Goal: Task Accomplishment & Management: Use online tool/utility

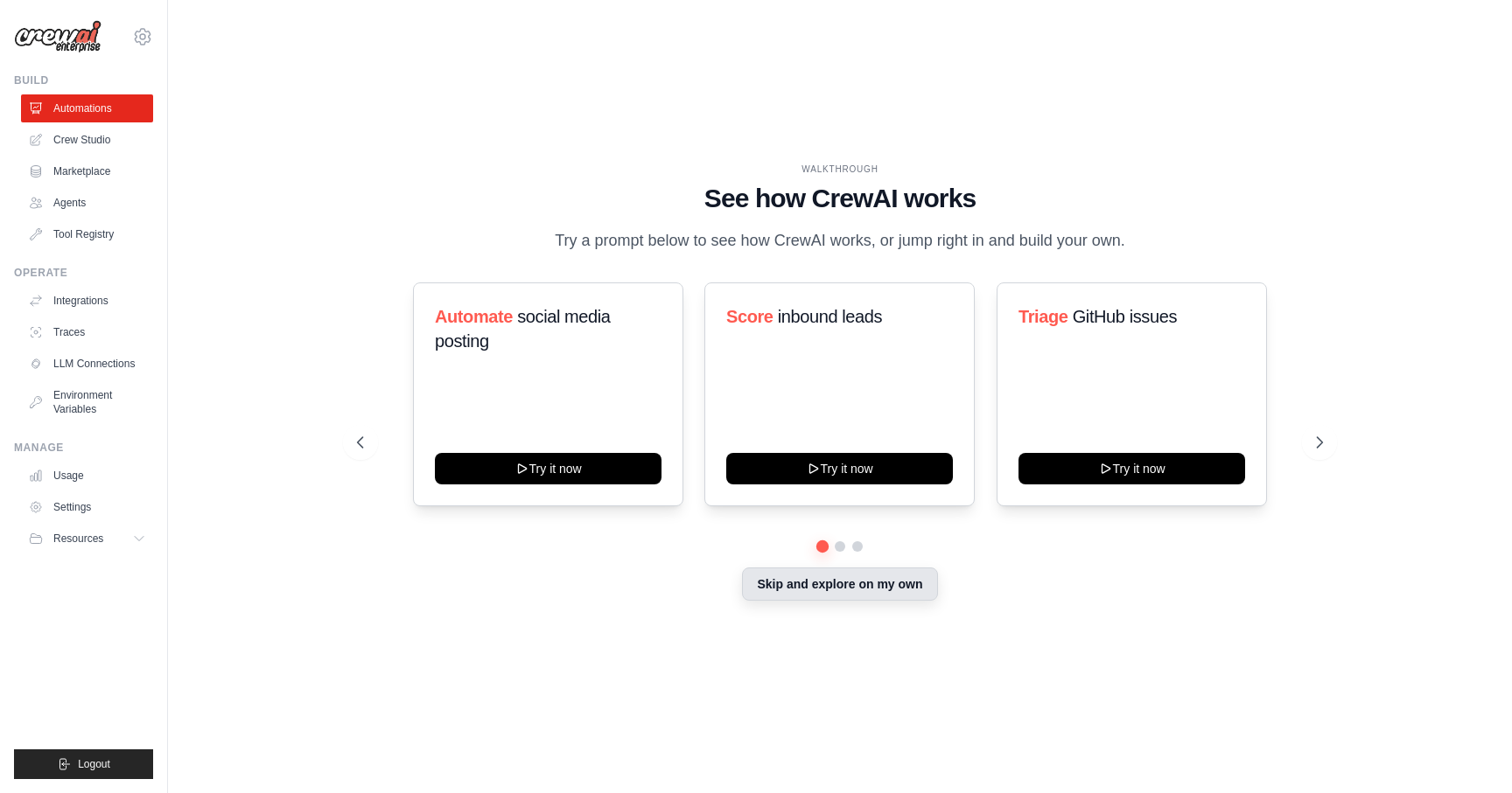
click at [818, 591] on button "Skip and explore on my own" at bounding box center [839, 584] width 195 height 33
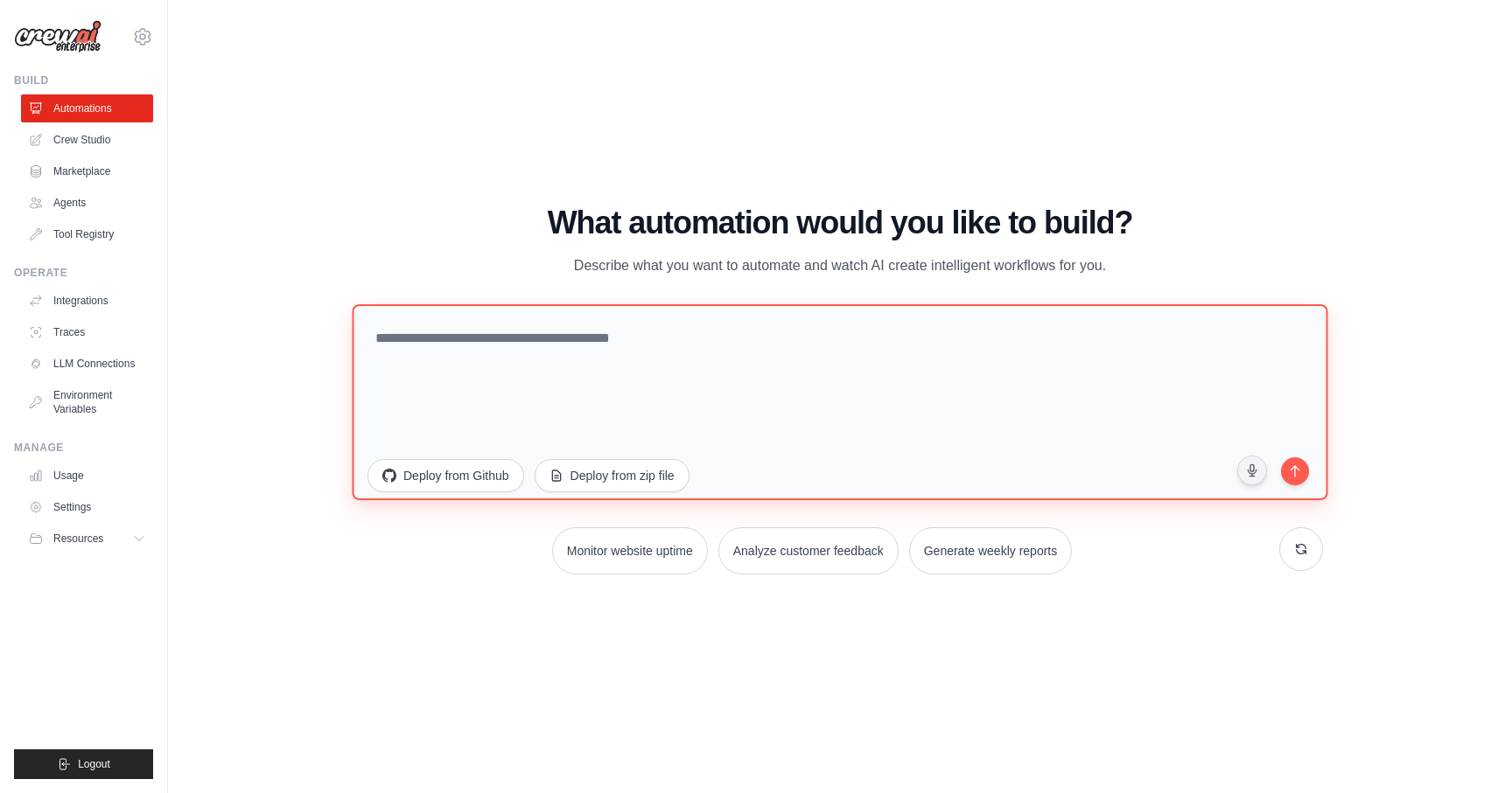
click at [563, 352] on textarea at bounding box center [839, 401] width 975 height 196
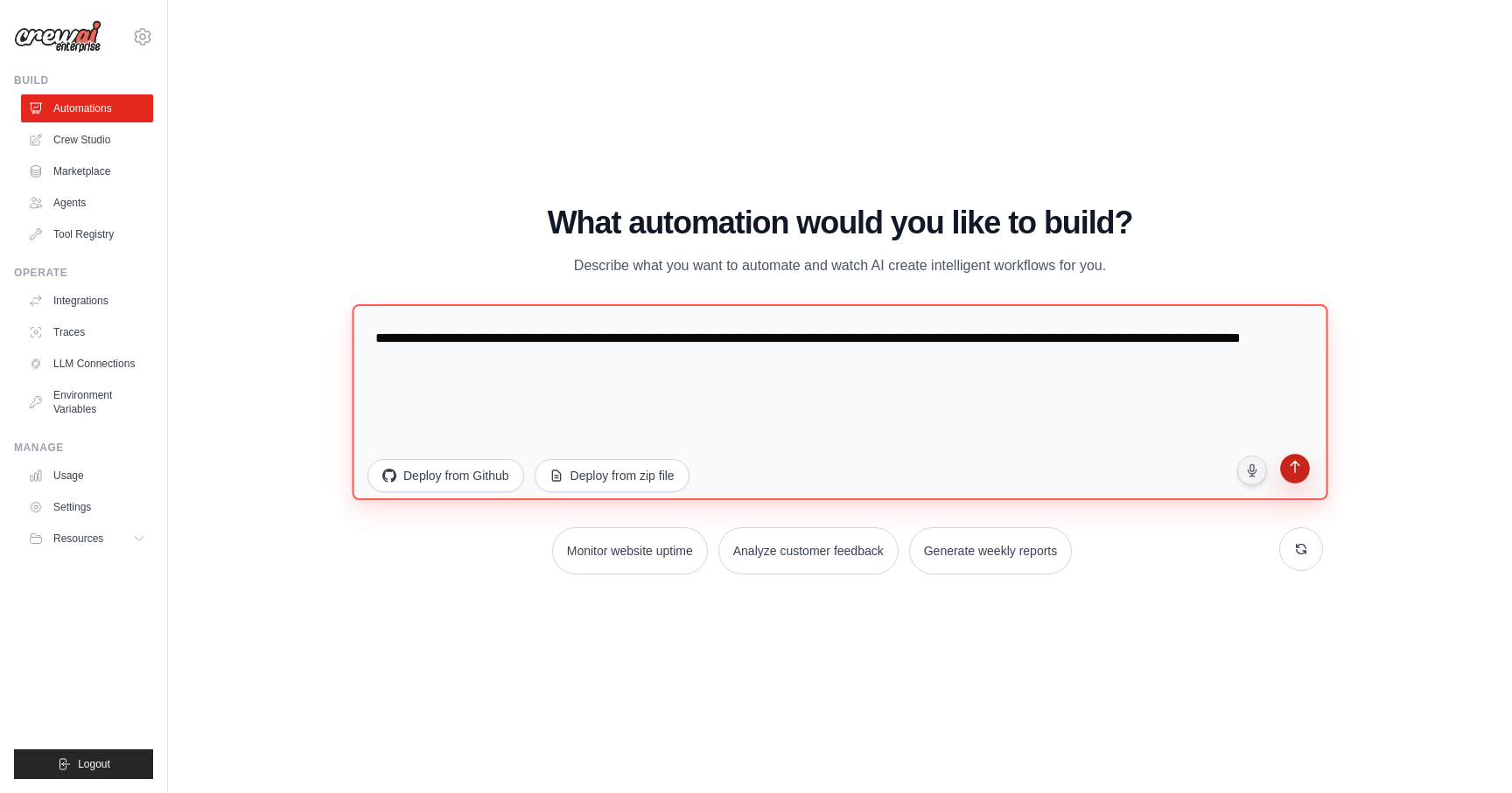
type textarea "**********"
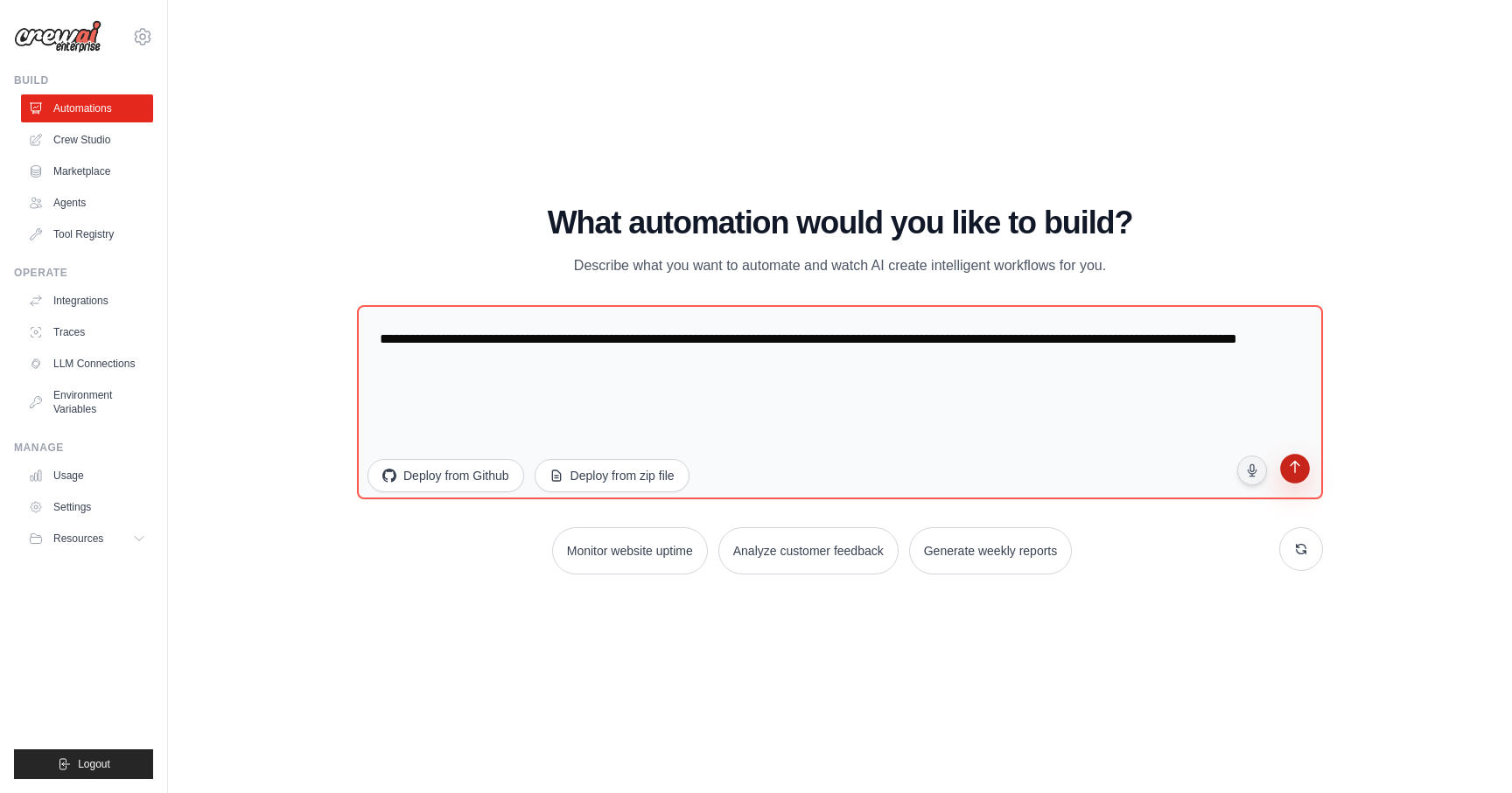
click at [1295, 477] on icon "submit" at bounding box center [1295, 469] width 18 height 18
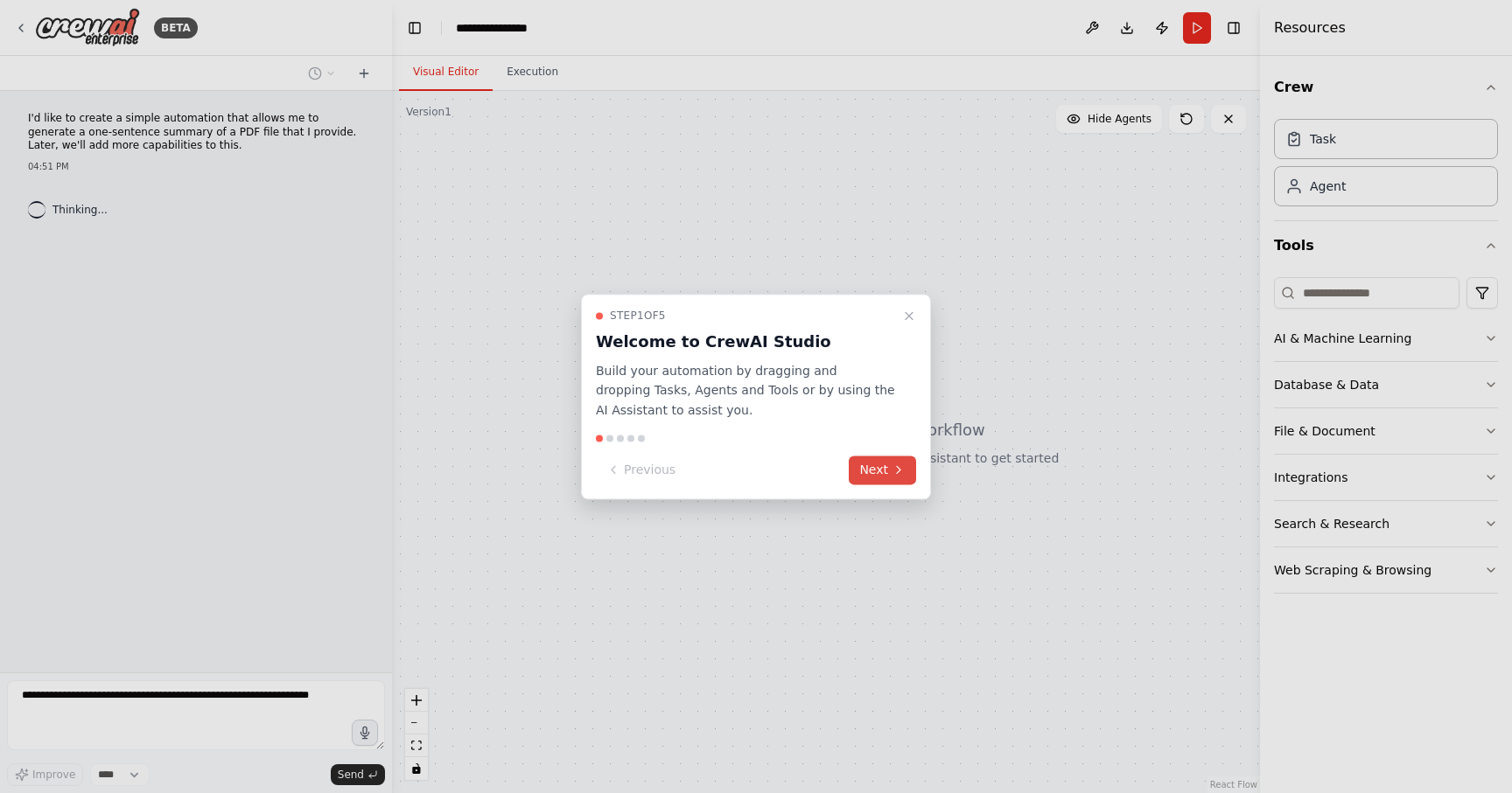
click at [887, 468] on button "Next" at bounding box center [882, 470] width 67 height 29
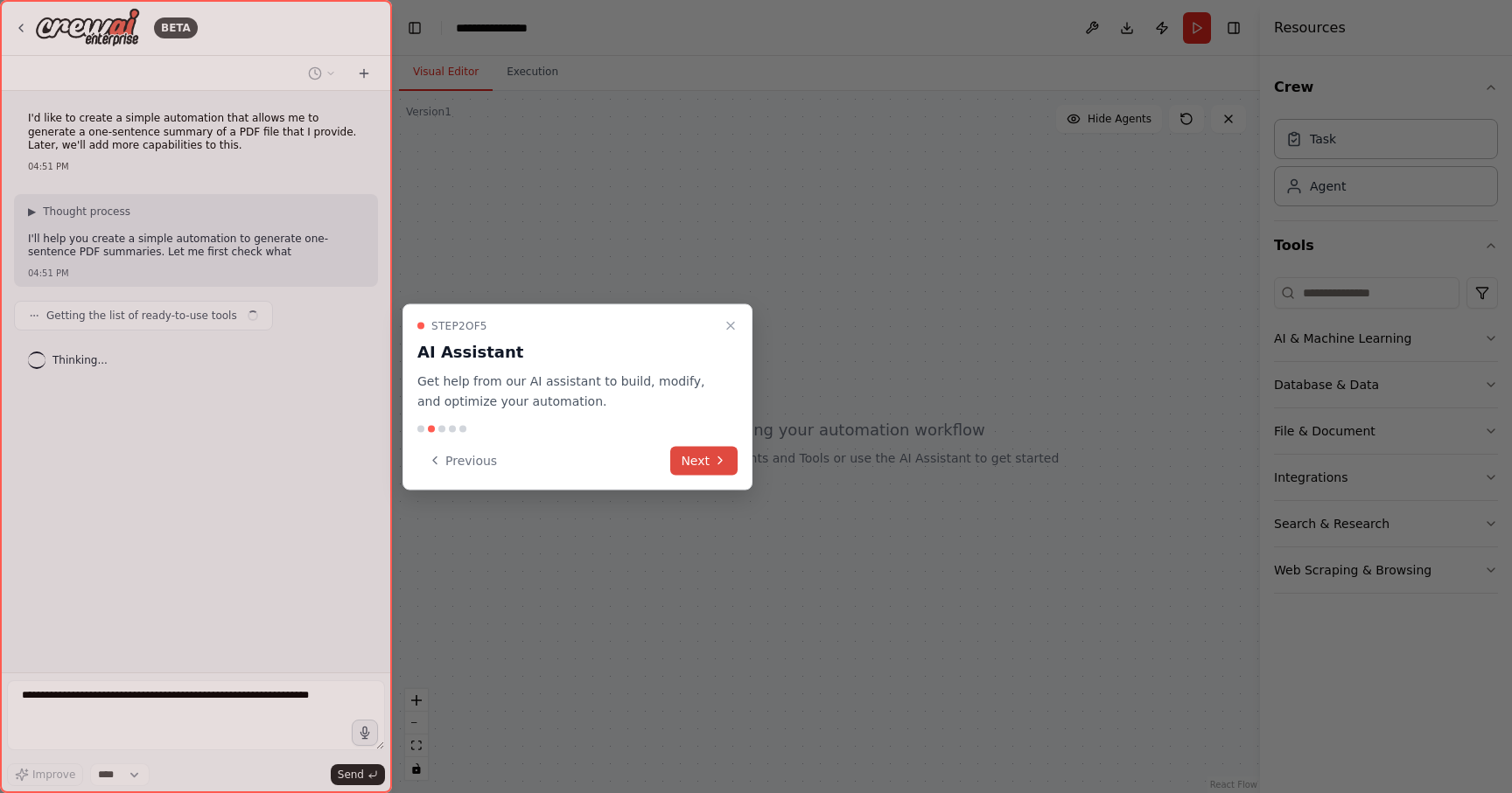
click at [716, 458] on icon at bounding box center [720, 460] width 14 height 14
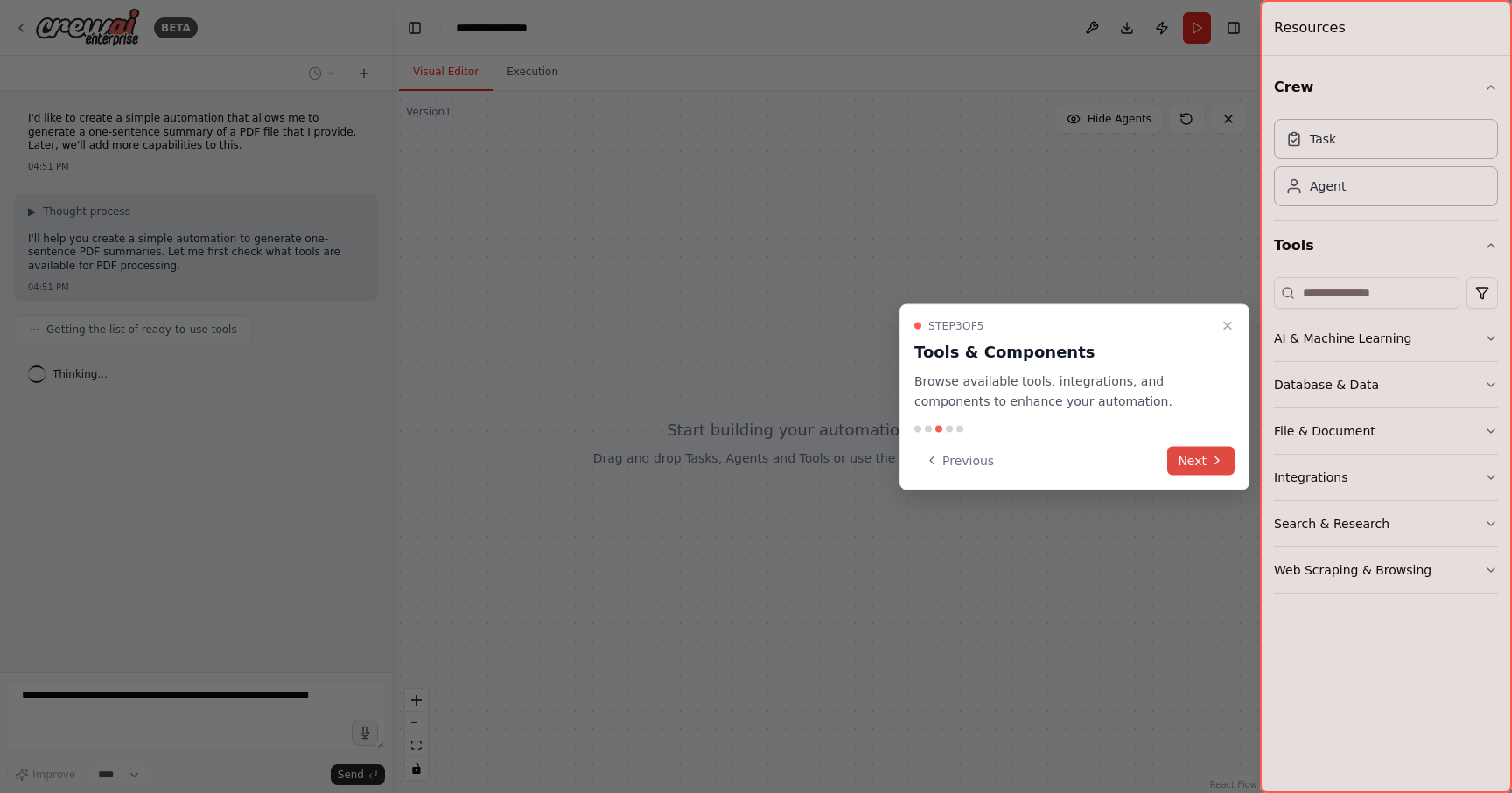
click at [1193, 455] on button "Next" at bounding box center [1201, 460] width 67 height 29
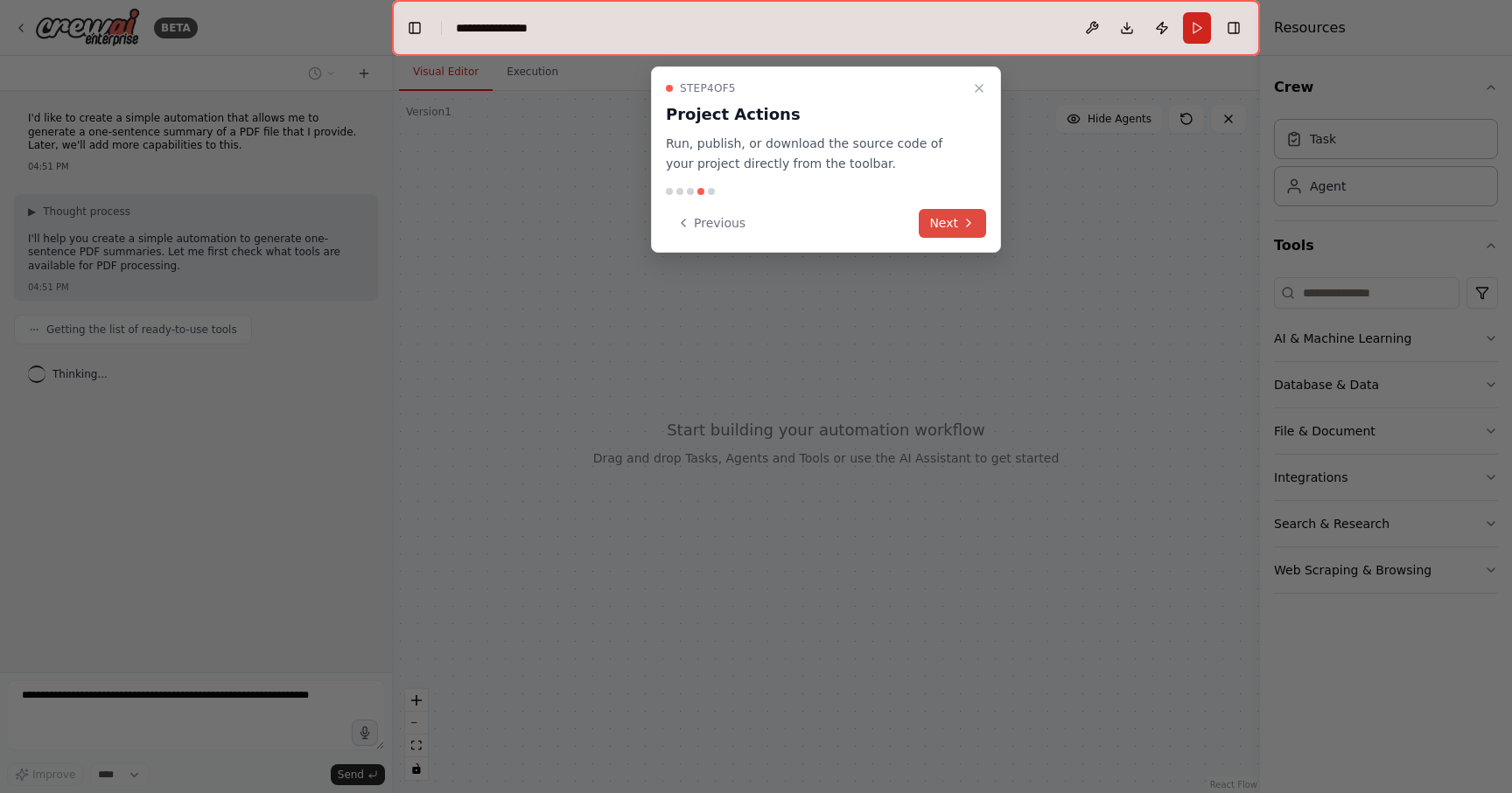
click at [977, 223] on button "Next" at bounding box center [952, 223] width 67 height 29
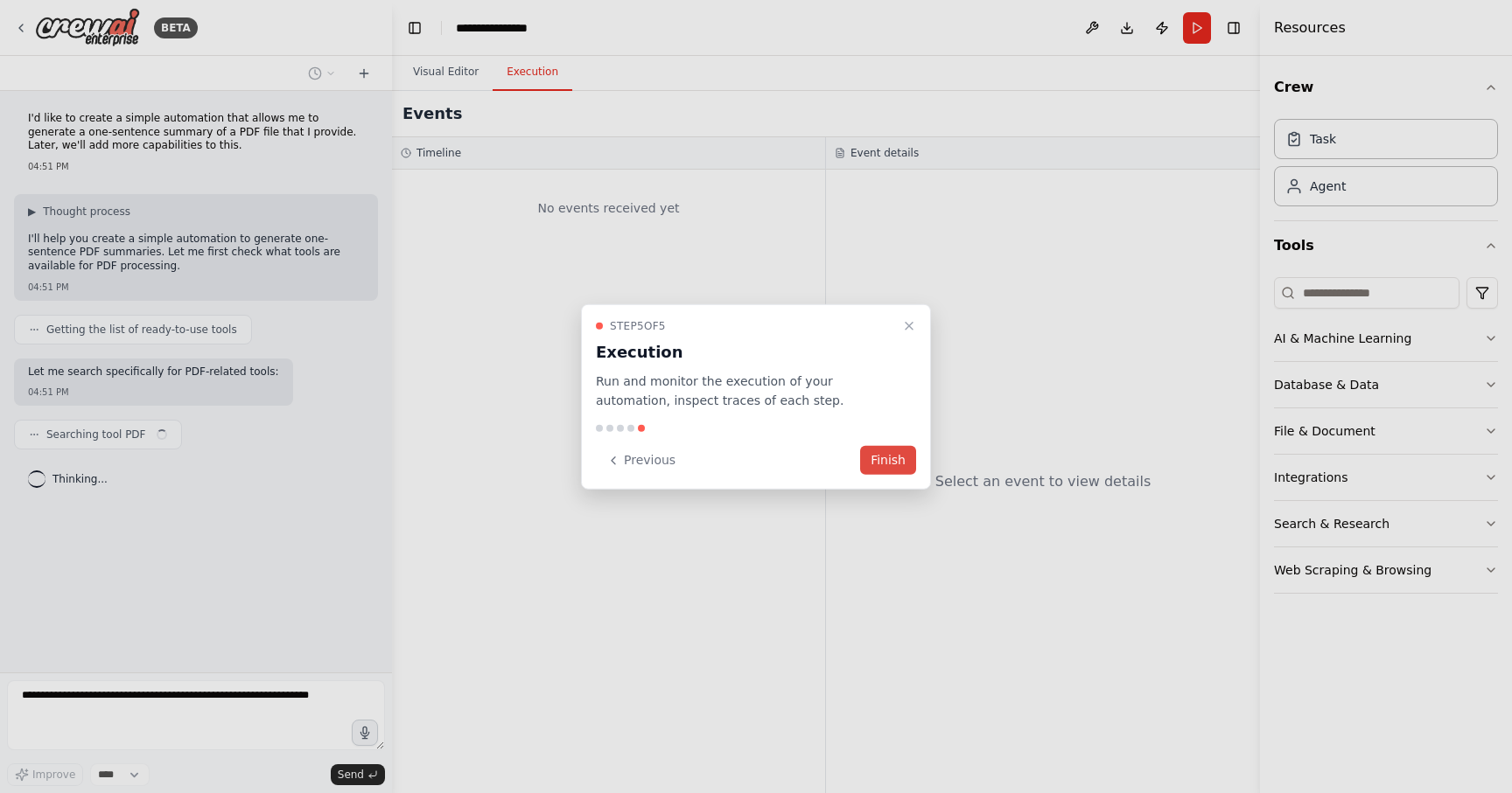
click at [884, 461] on button "Finish" at bounding box center [888, 460] width 56 height 29
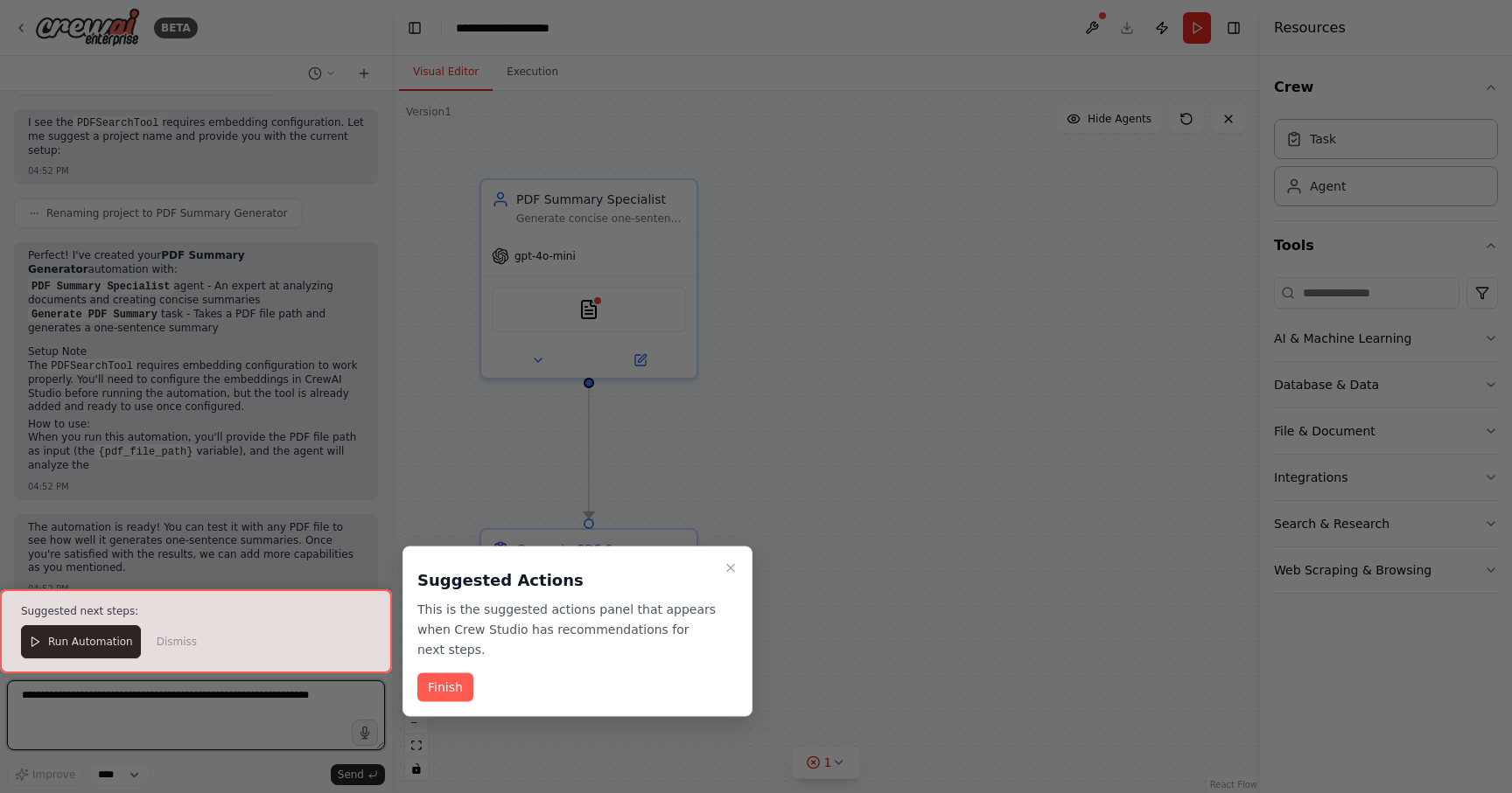
scroll to position [872, 0]
click at [463, 684] on button "Finish" at bounding box center [445, 688] width 56 height 29
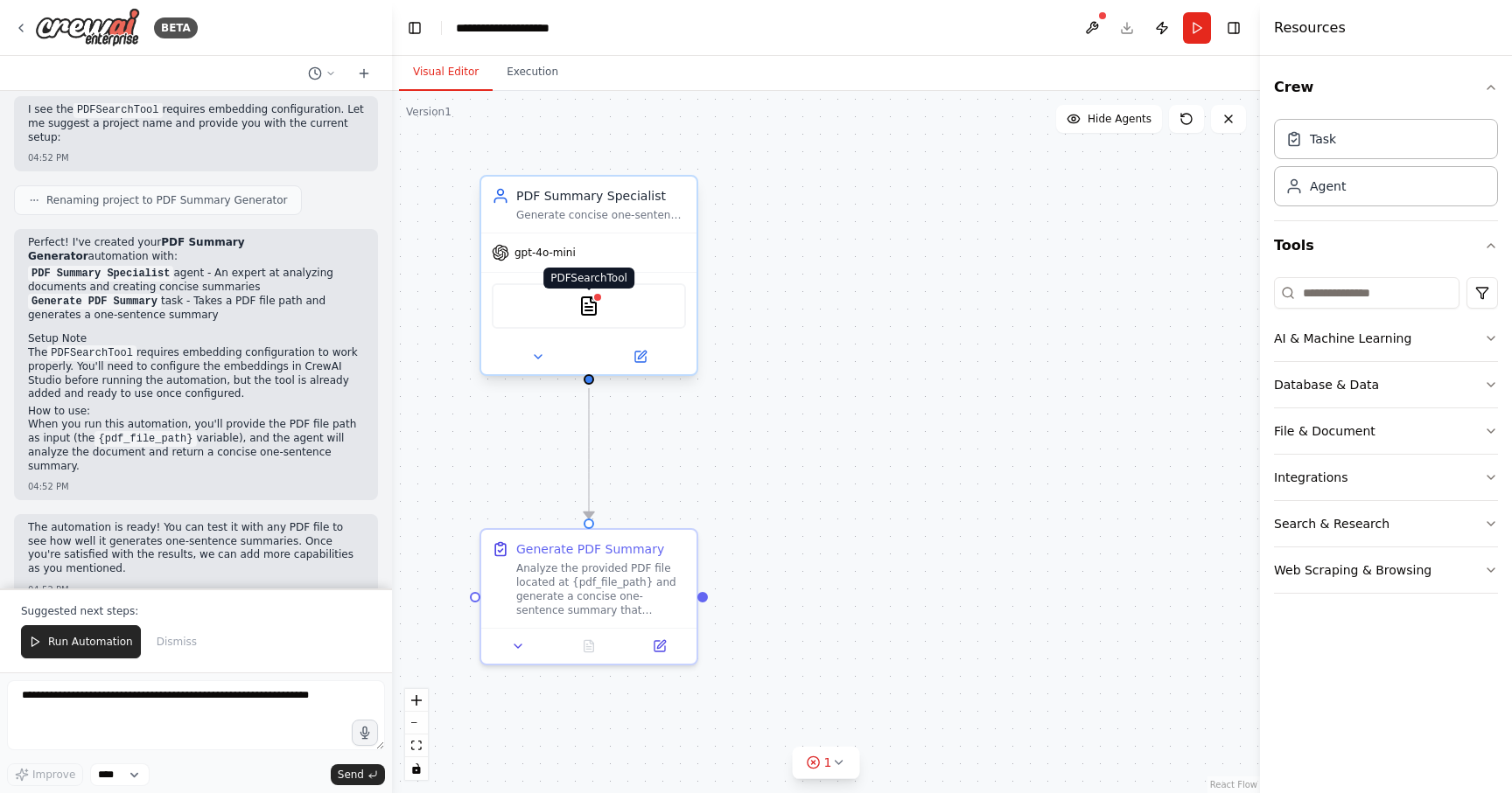
click at [595, 310] on img at bounding box center [589, 306] width 21 height 21
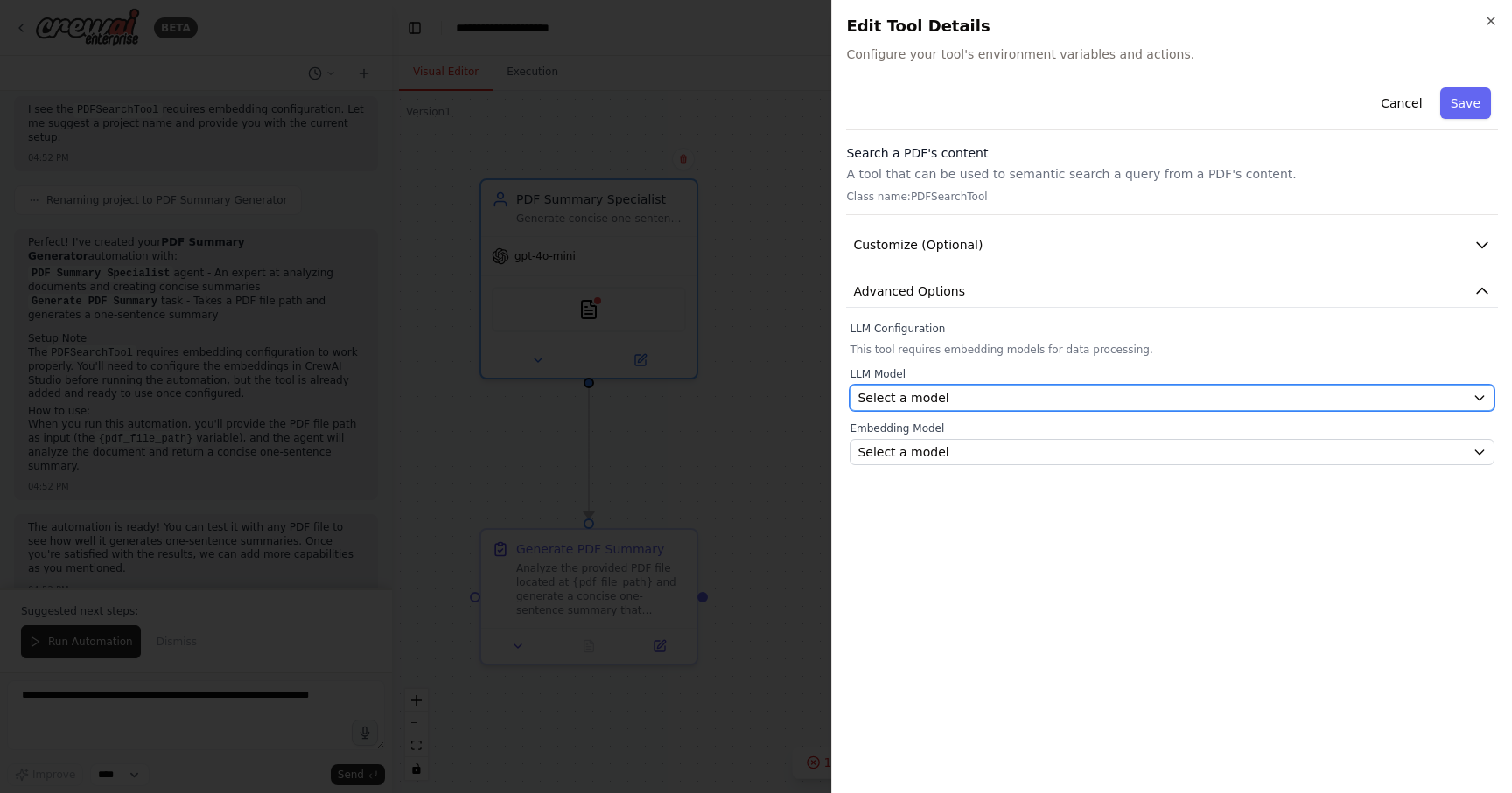
click at [942, 399] on div "Select a model" at bounding box center [1161, 397] width 608 height 18
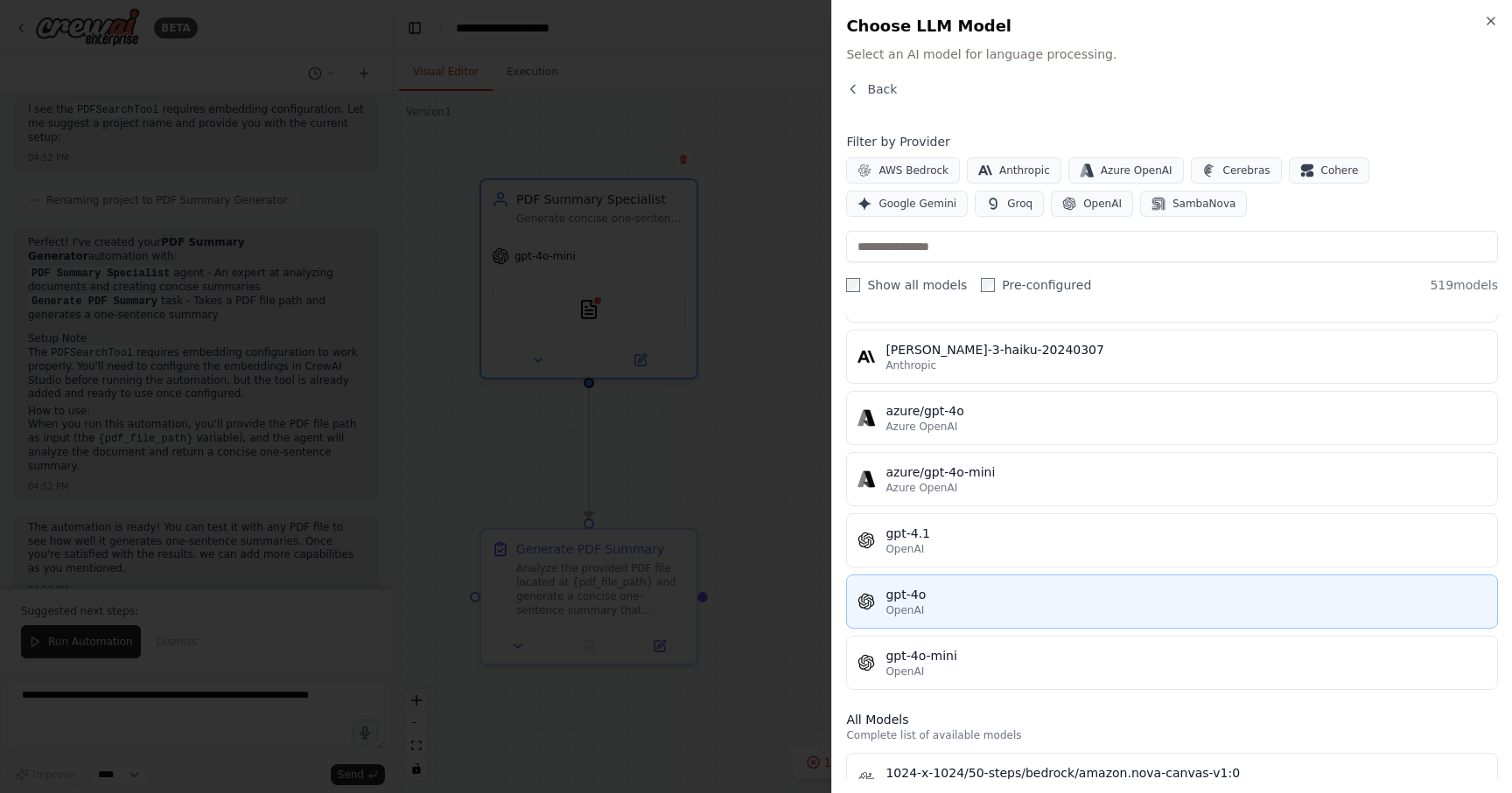
scroll to position [137, 0]
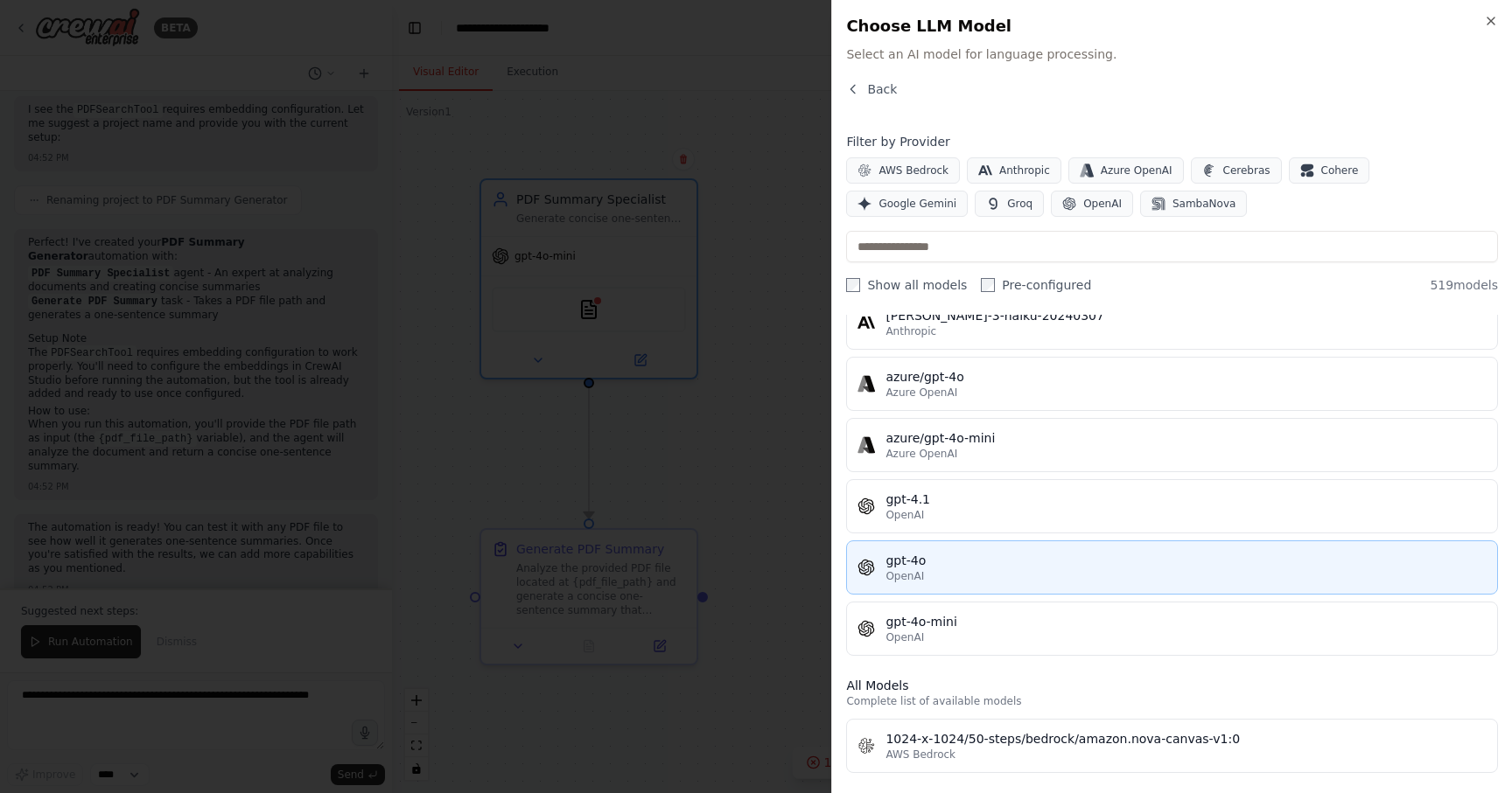
click at [981, 571] on div "OpenAI" at bounding box center [1185, 576] width 601 height 14
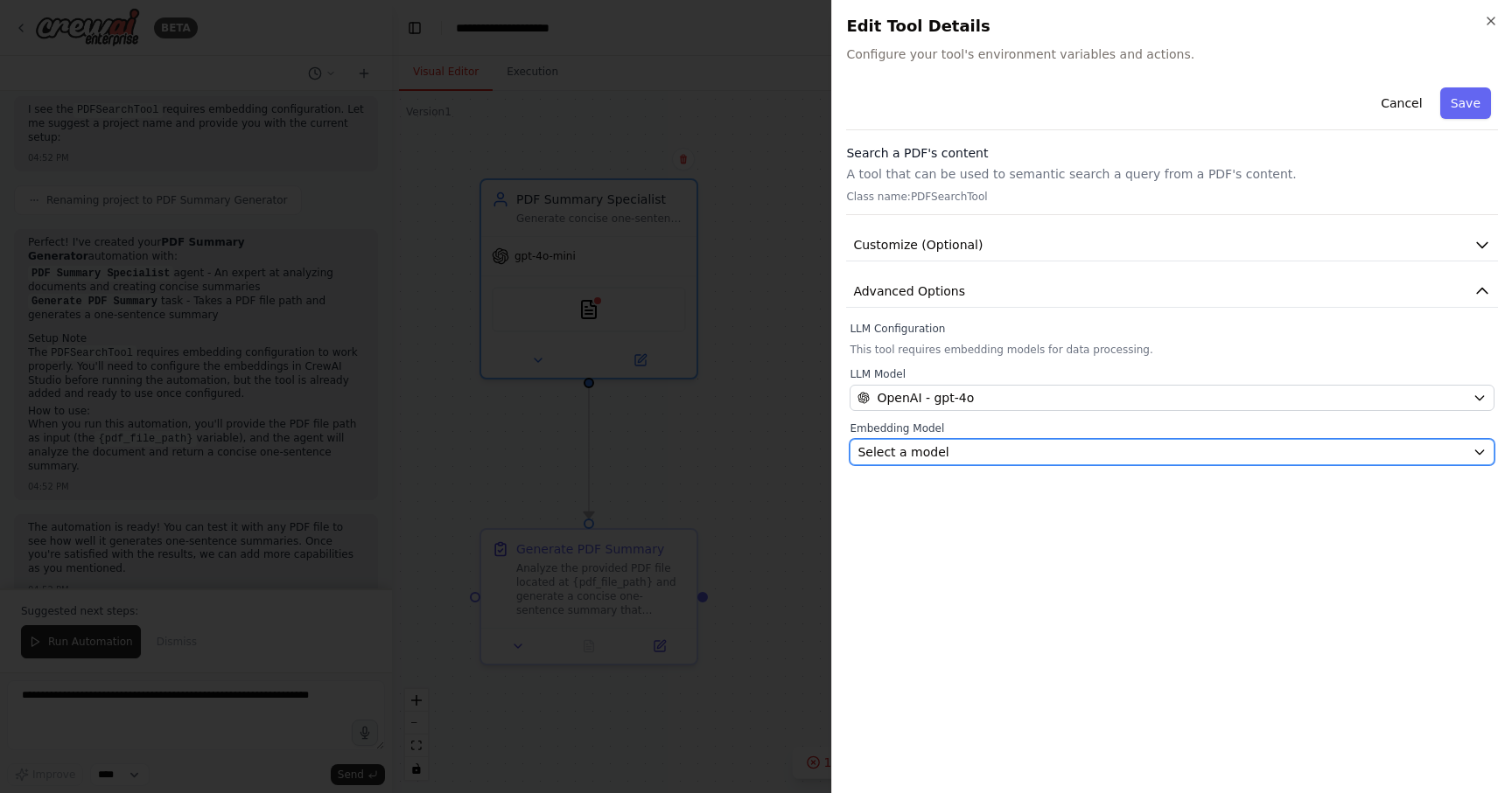
click at [967, 451] on div "Select a model" at bounding box center [1161, 452] width 608 height 18
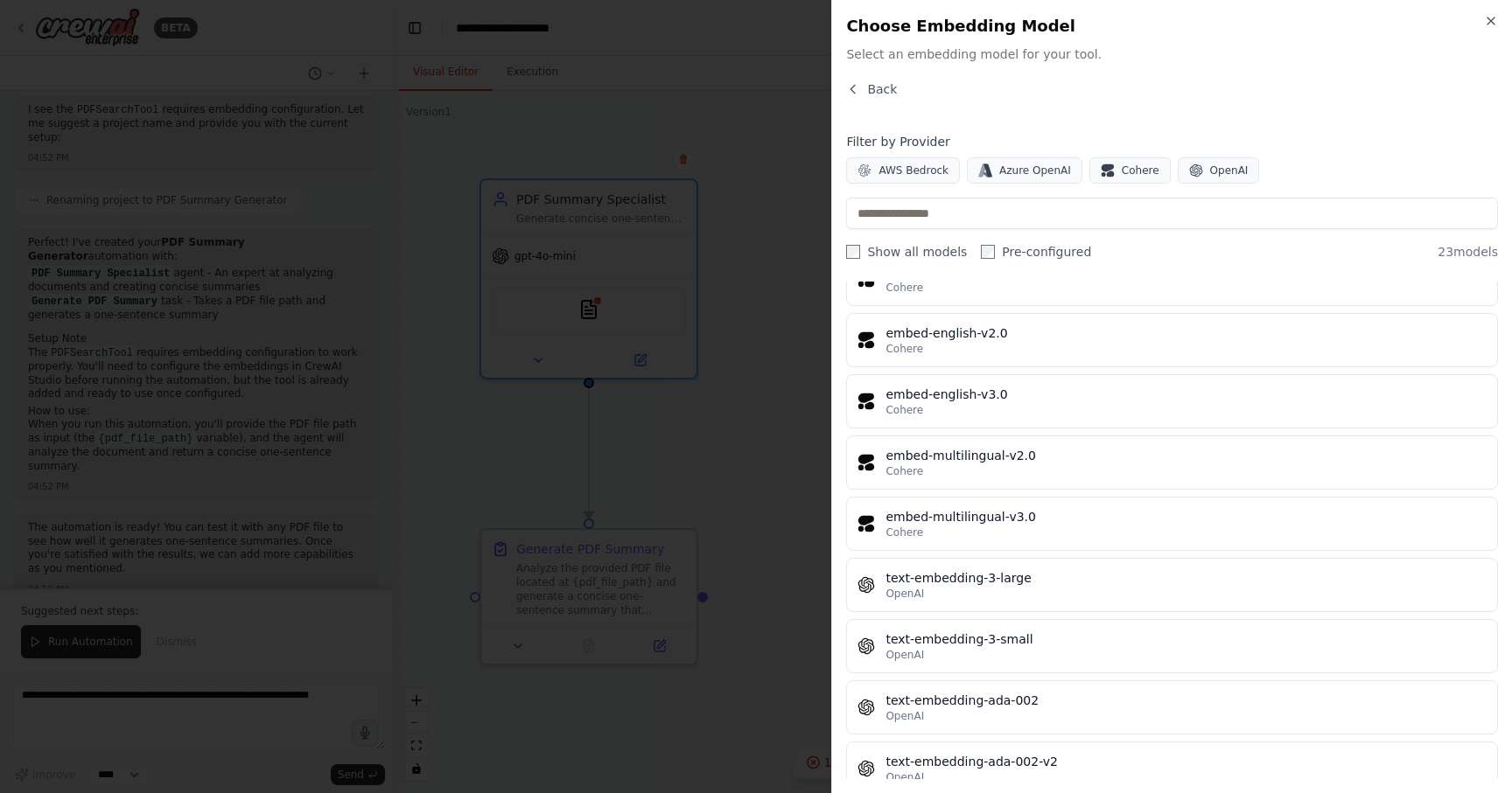
scroll to position [974, 0]
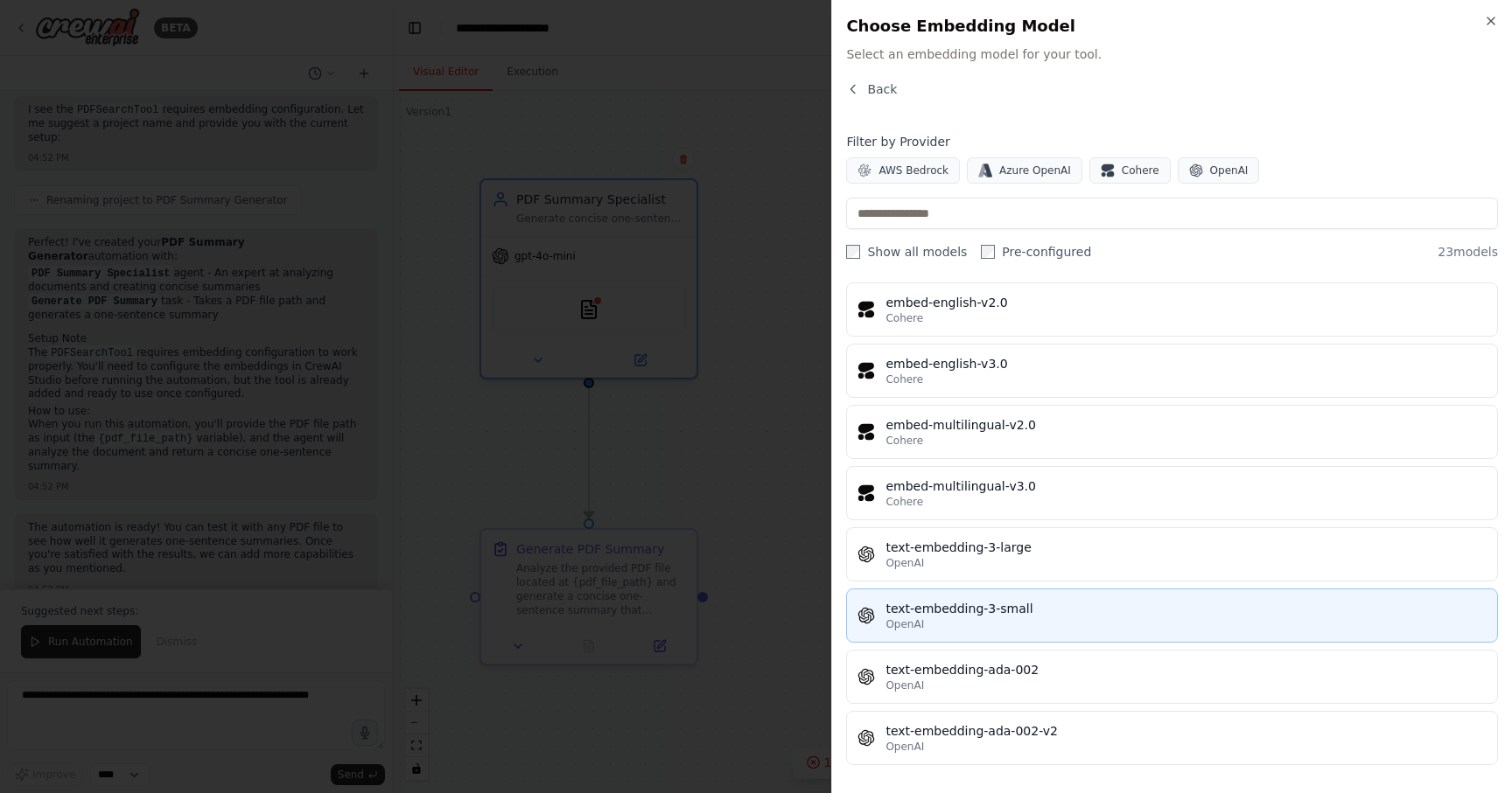
click at [1039, 626] on div "OpenAI" at bounding box center [1185, 624] width 601 height 14
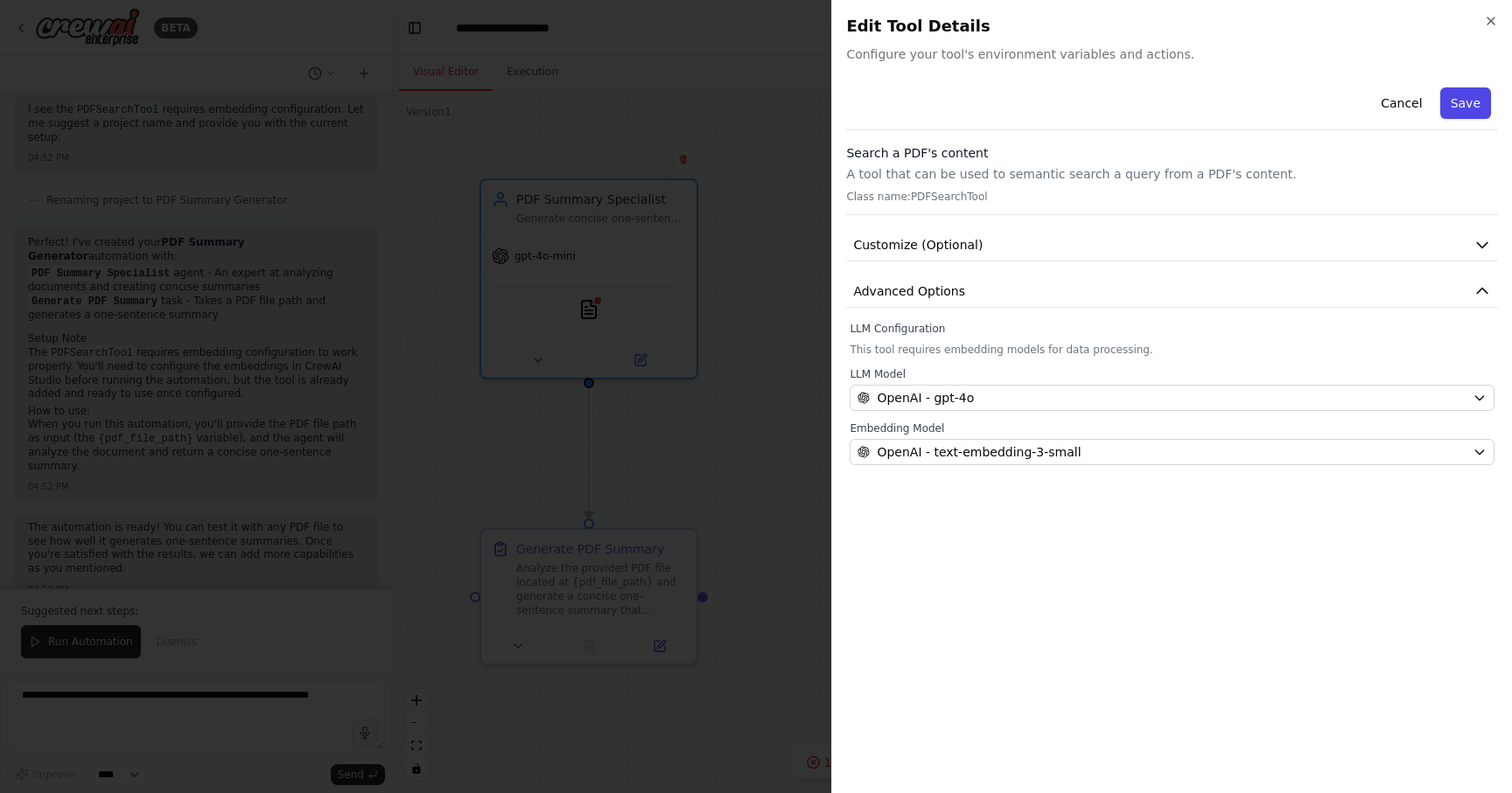
click at [1460, 107] on button "Save" at bounding box center [1465, 103] width 51 height 32
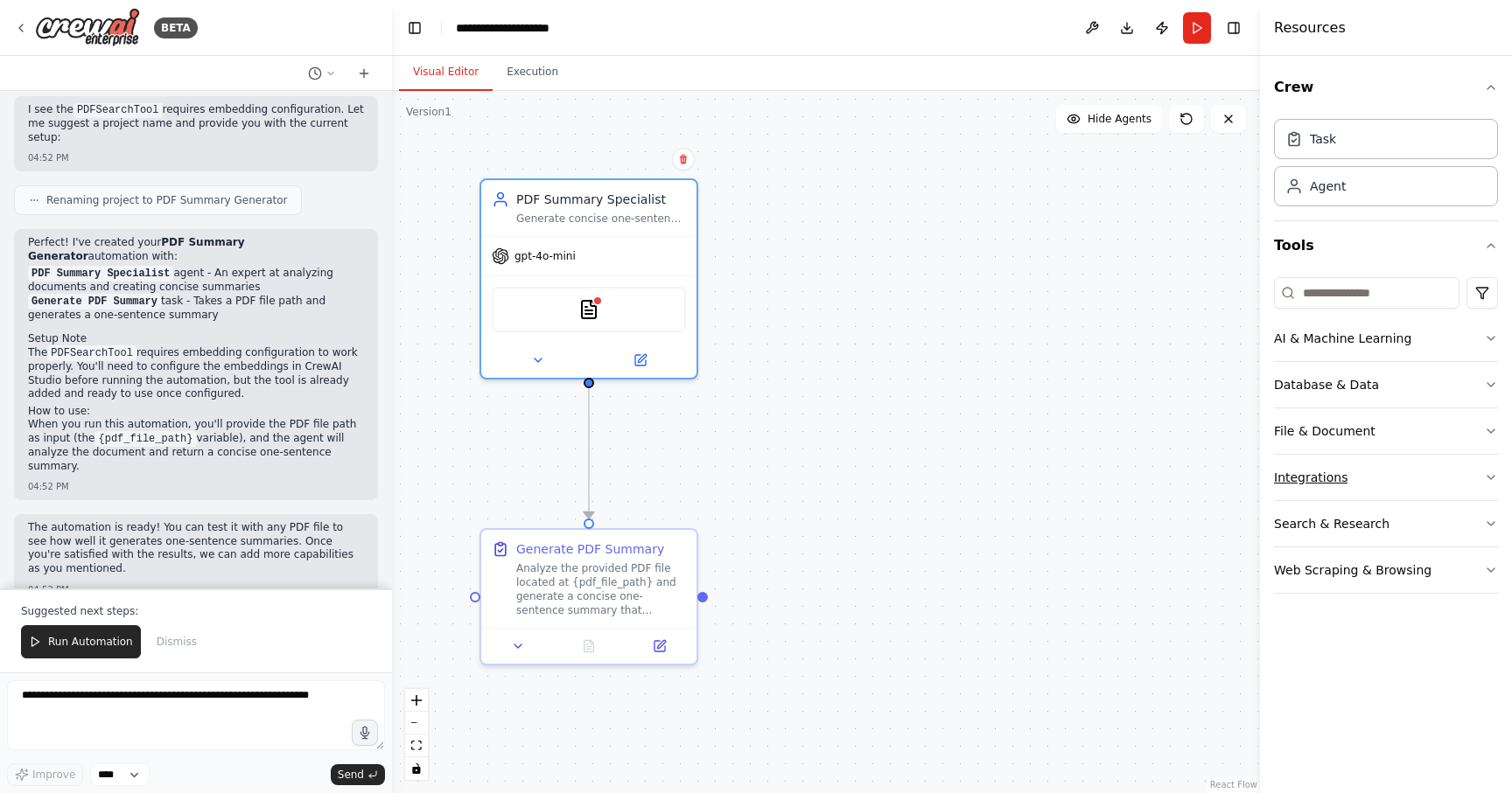
click at [1400, 491] on button "Integrations" at bounding box center [1385, 477] width 224 height 46
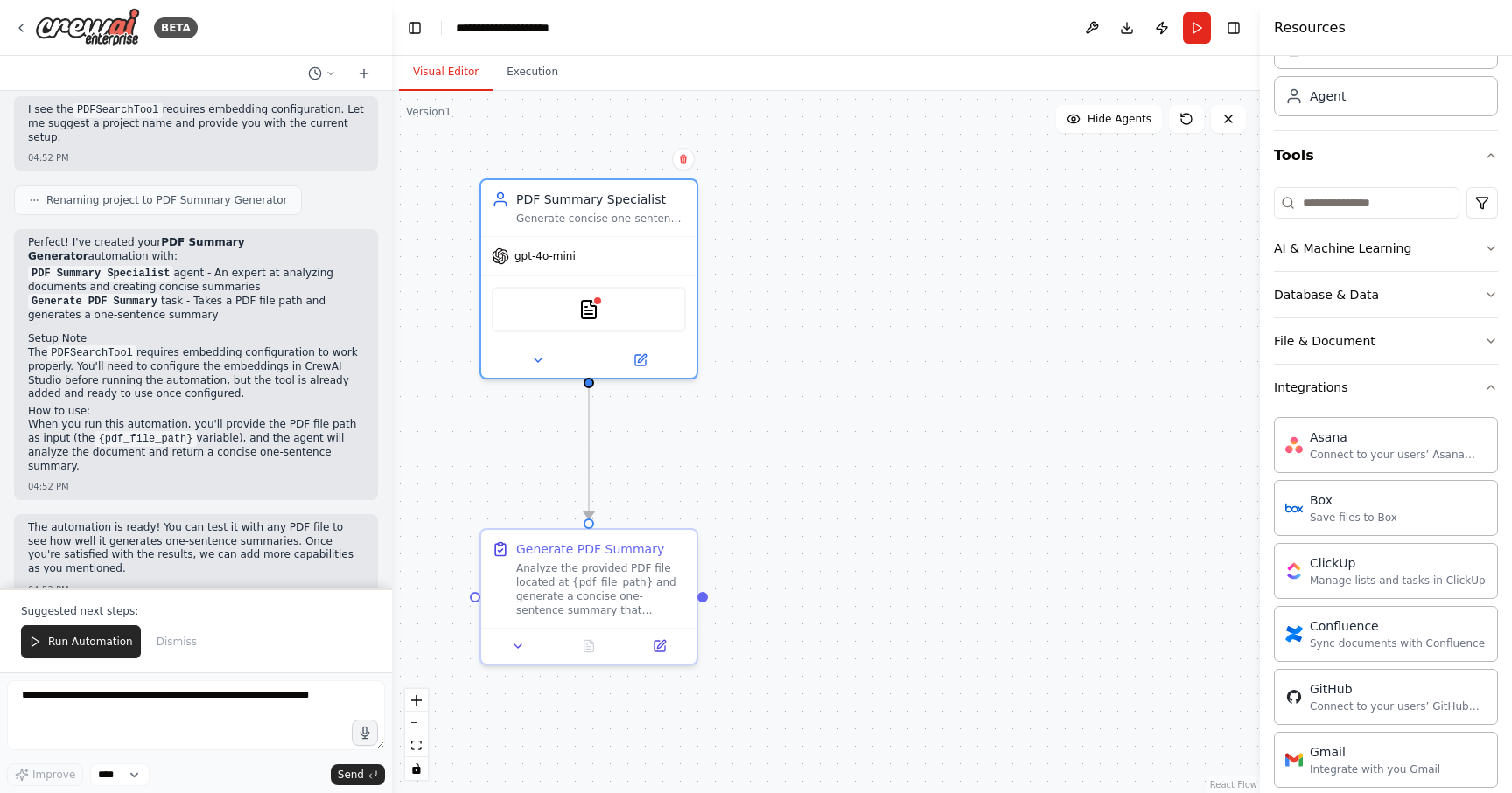
scroll to position [93, 0]
click at [1356, 341] on div "File & Document" at bounding box center [1325, 338] width 101 height 18
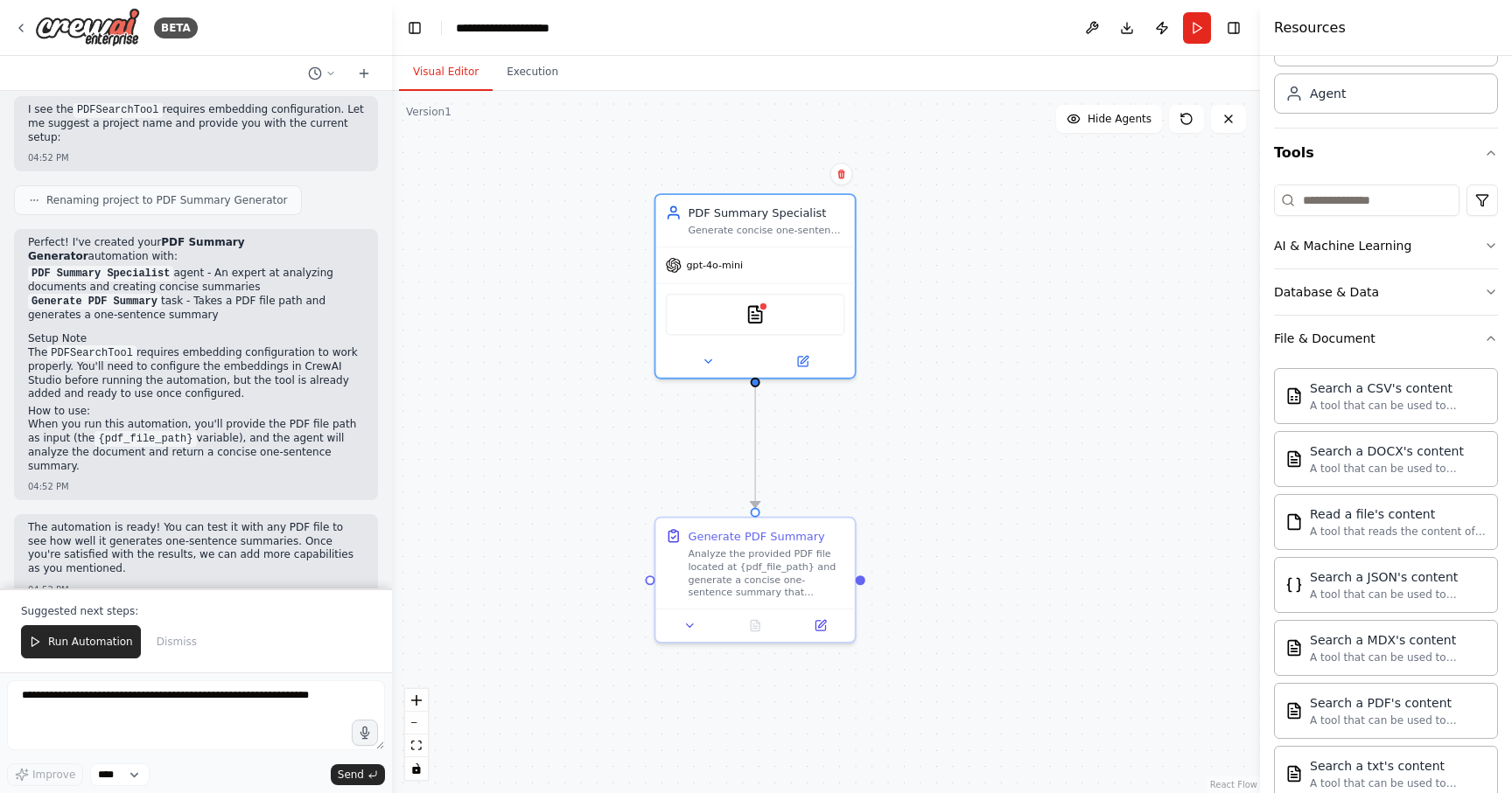
drag, startPoint x: 914, startPoint y: 600, endPoint x: 952, endPoint y: 493, distance: 113.5
click at [953, 492] on div ".deletable-edge-delete-btn { width: 20px; height: 20px; border: 0px solid #ffff…" at bounding box center [826, 441] width 868 height 702
click at [68, 636] on span "Run Automation" at bounding box center [90, 641] width 85 height 14
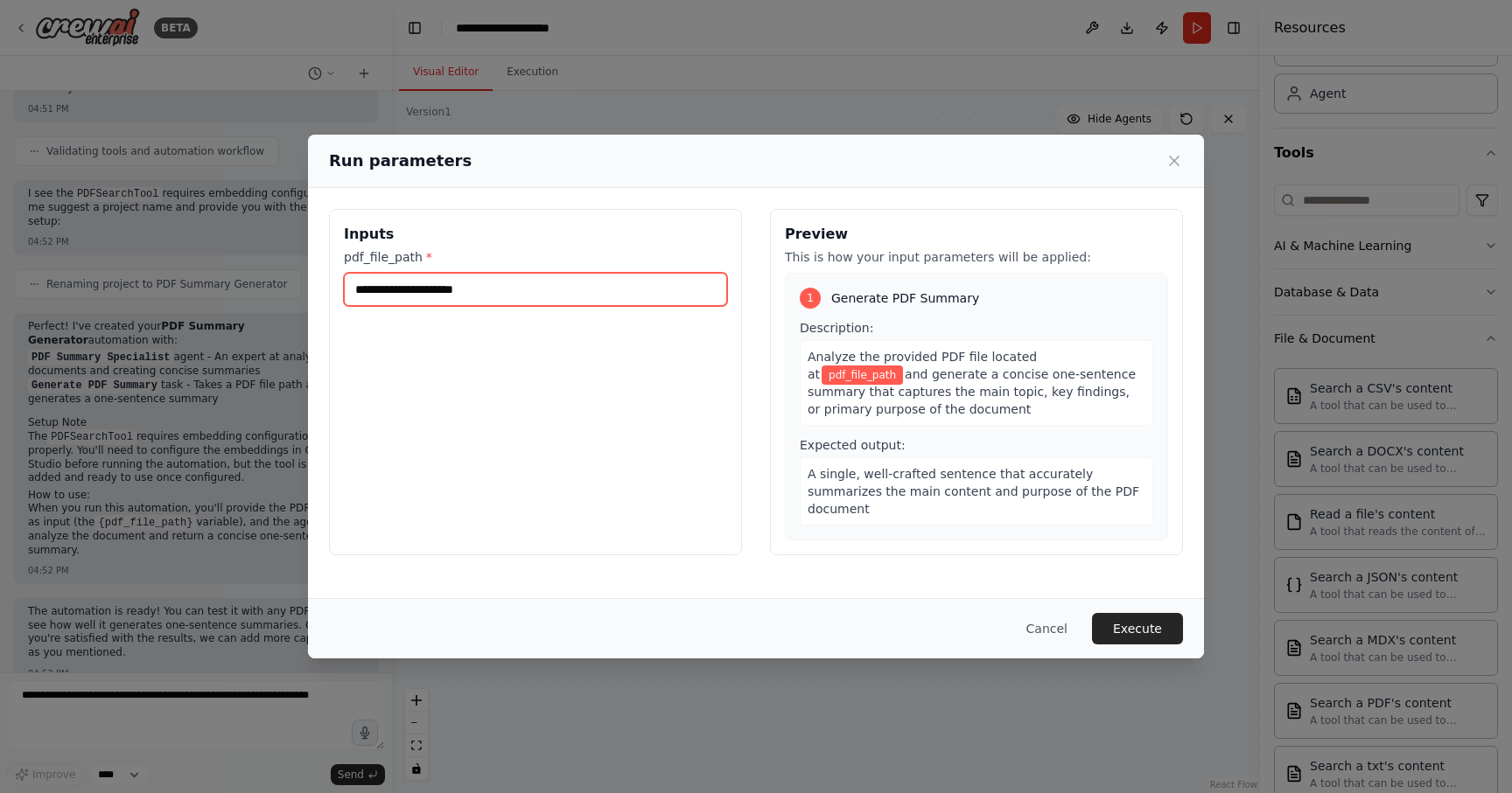
click at [478, 292] on input "pdf_file_path *" at bounding box center [535, 289] width 383 height 33
click at [1172, 158] on icon at bounding box center [1174, 160] width 8 height 8
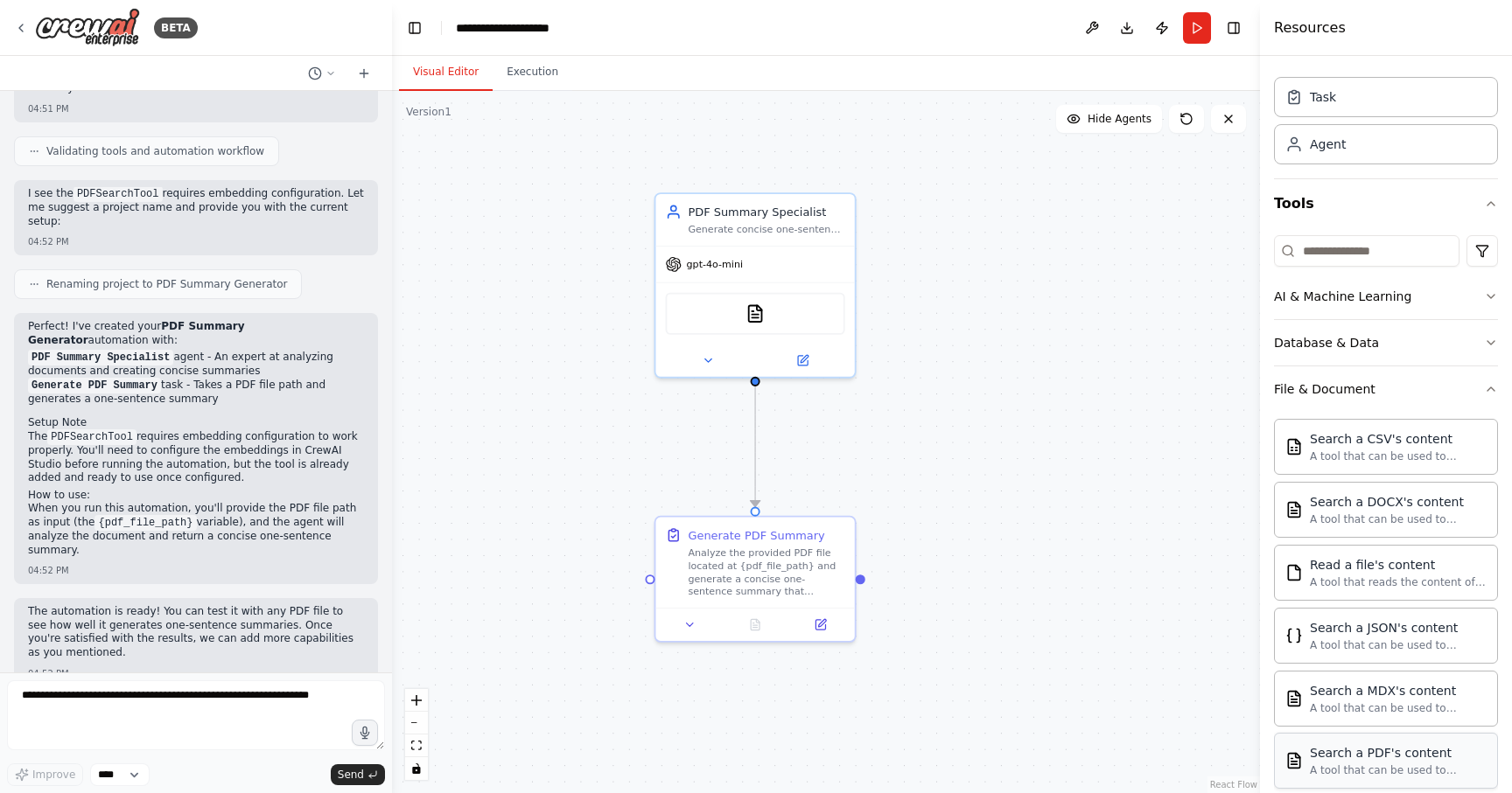
scroll to position [0, 0]
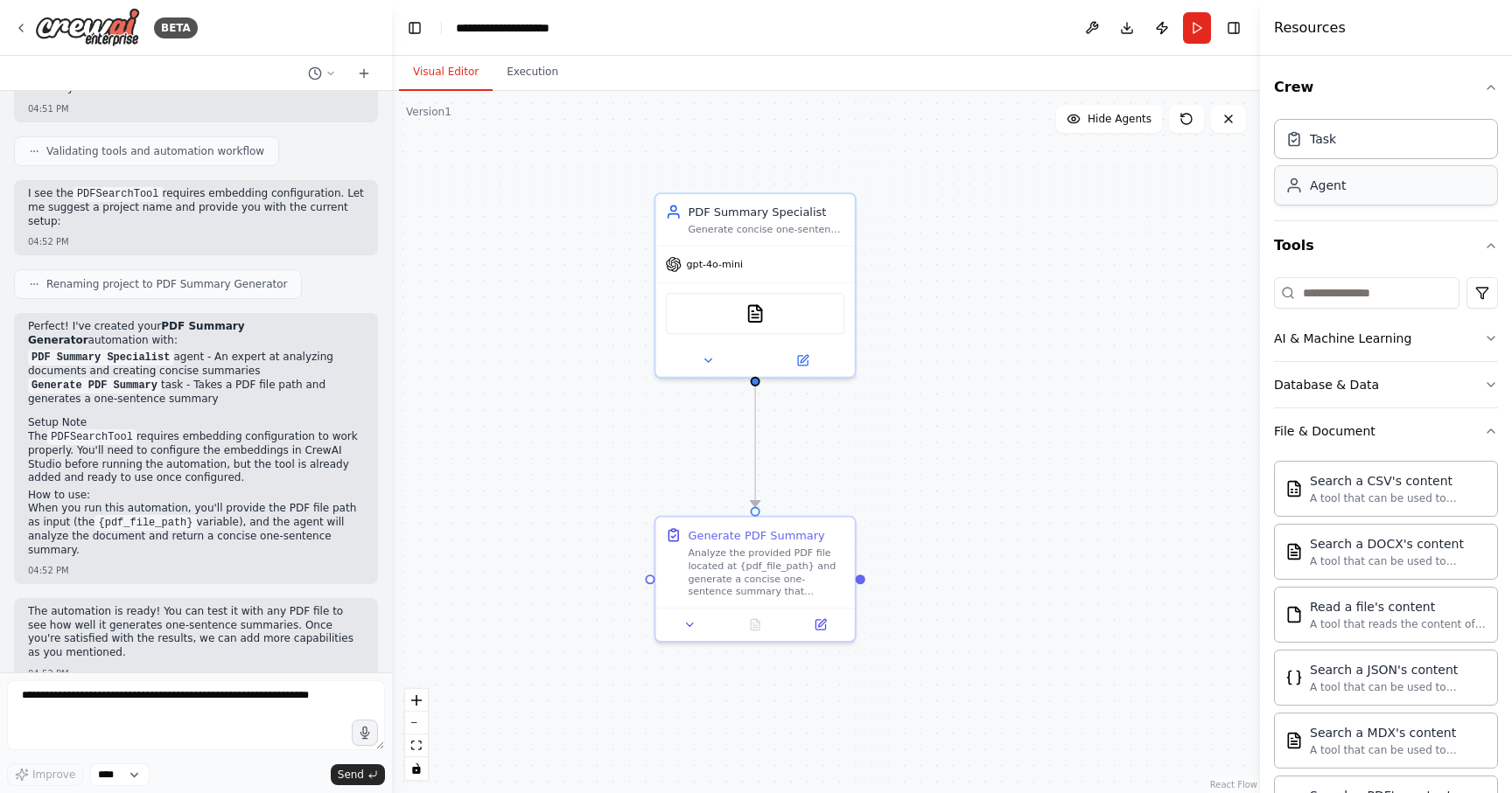
click at [1343, 181] on div "Agent" at bounding box center [1385, 185] width 224 height 40
click at [1328, 141] on div "Task" at bounding box center [1323, 138] width 26 height 18
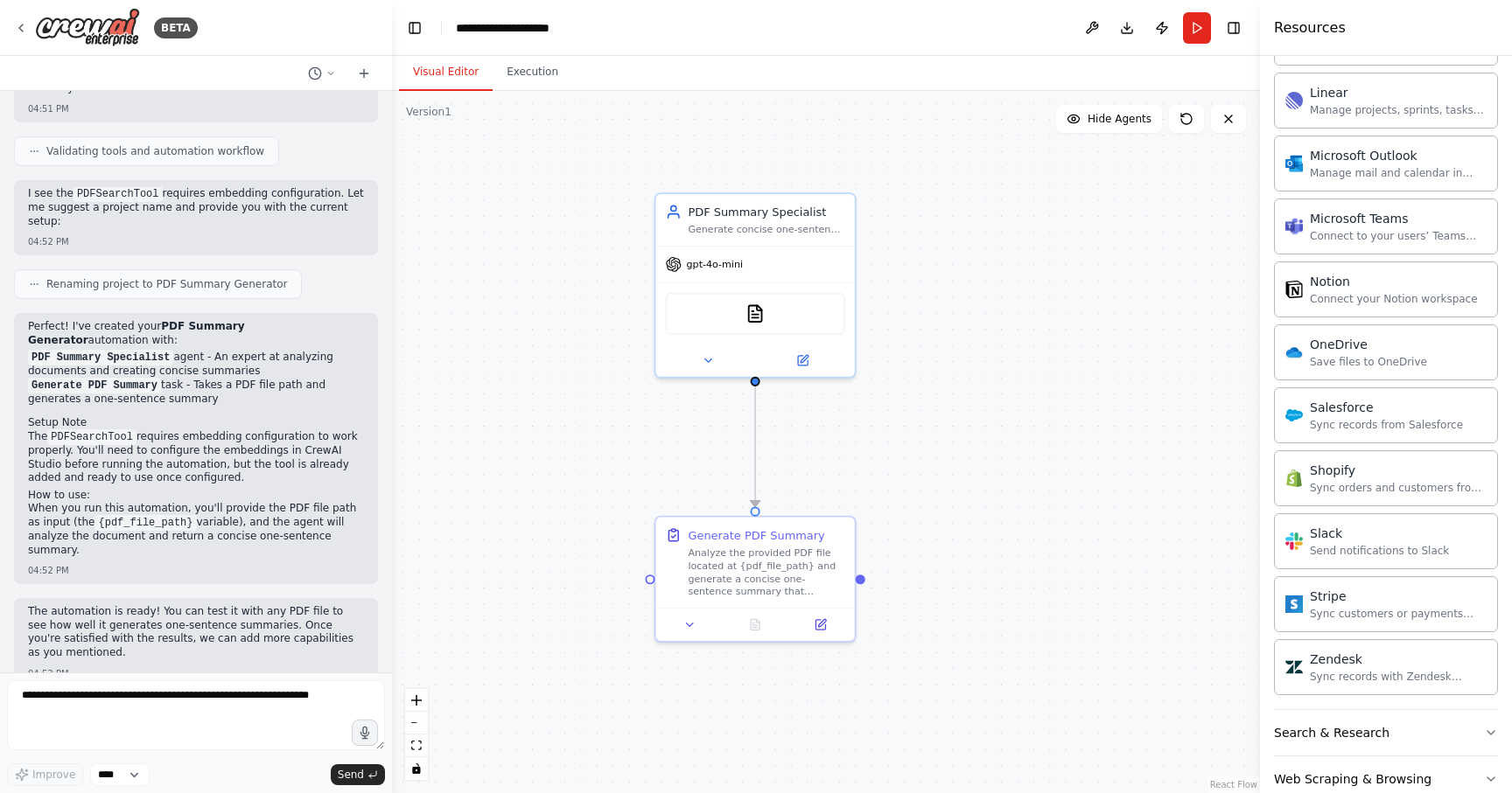
scroll to position [1683, 0]
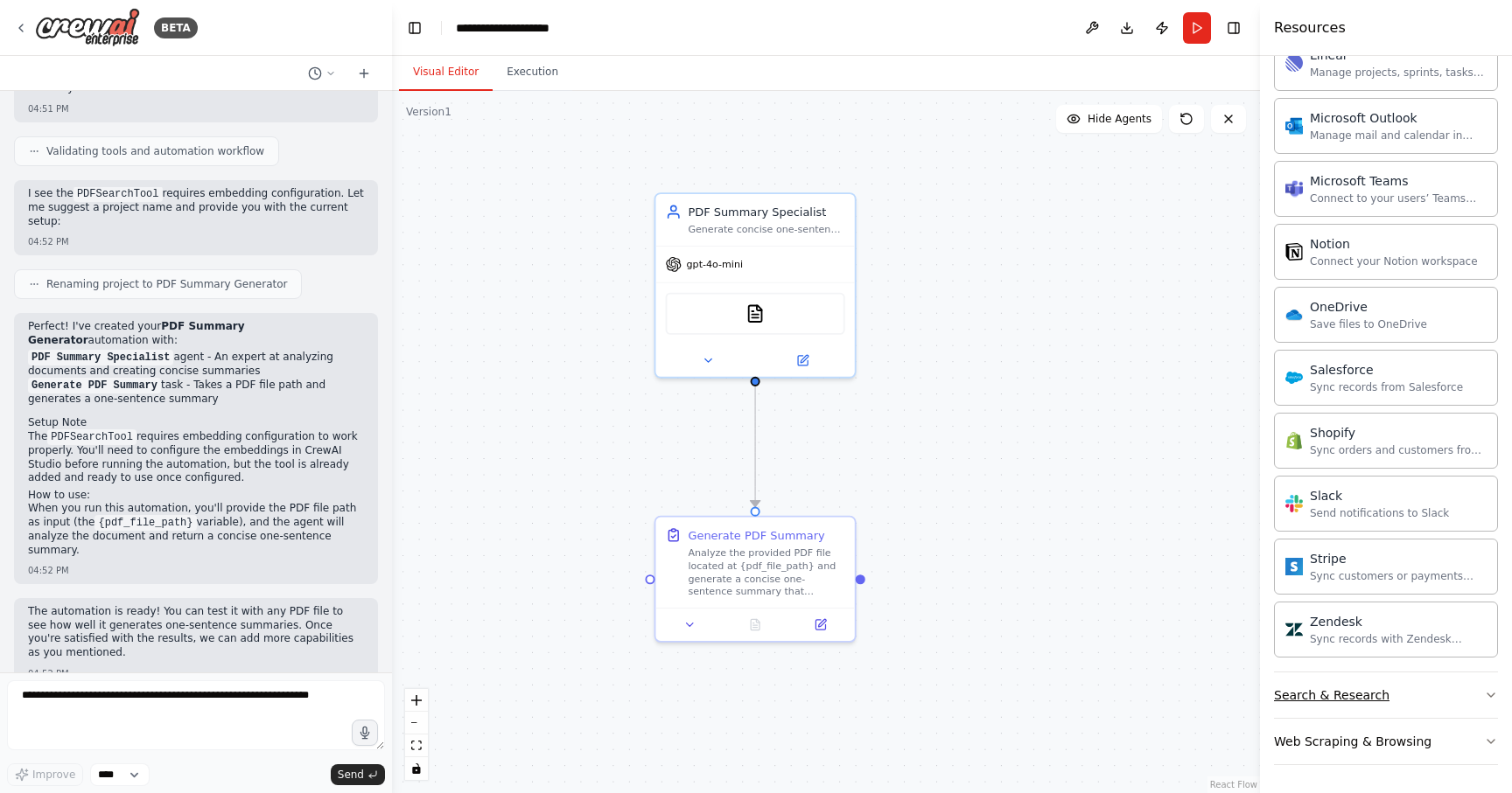
click at [1355, 700] on div "Search & Research" at bounding box center [1331, 696] width 115 height 18
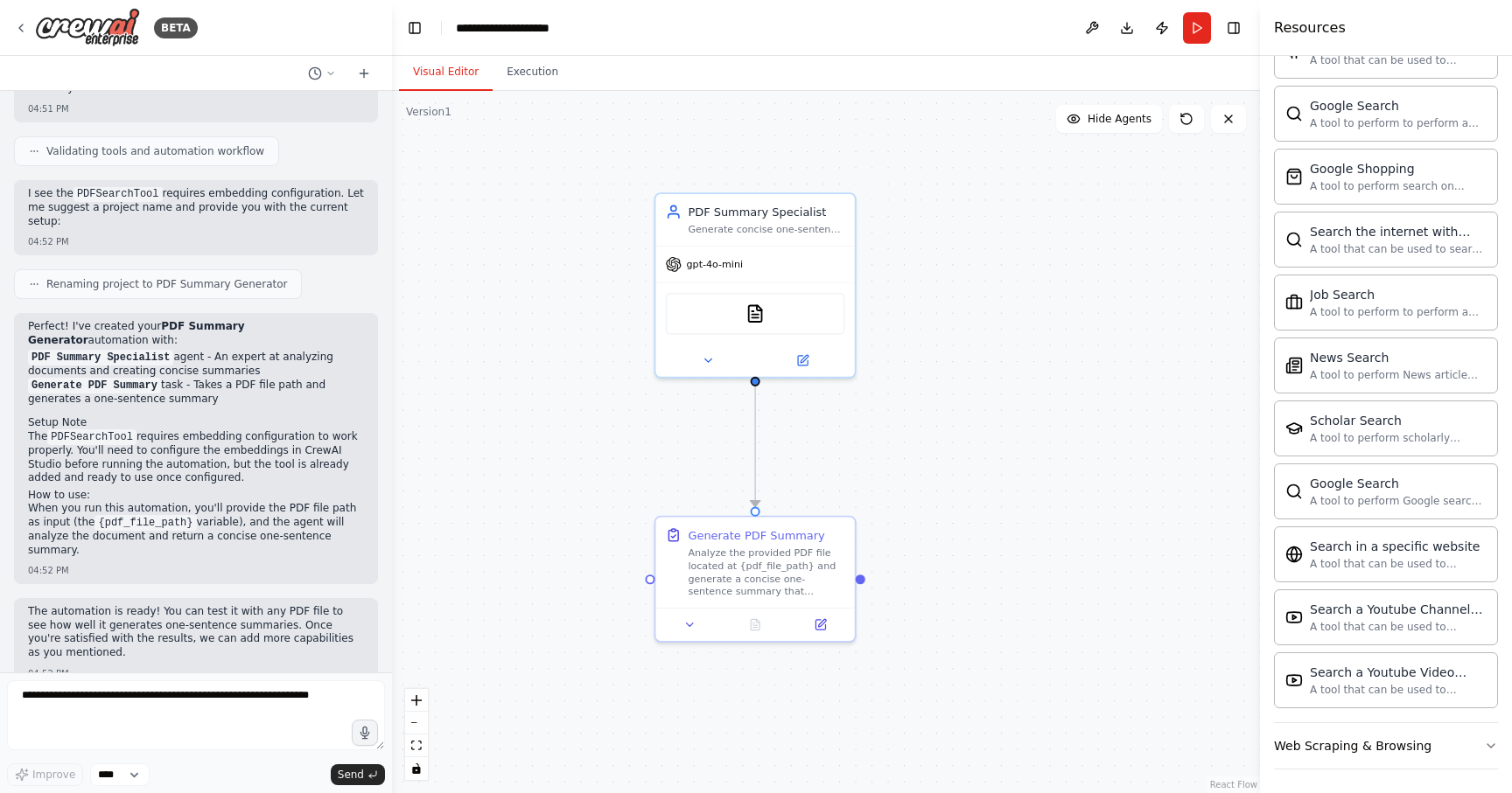
scroll to position [2579, 0]
click at [1379, 743] on div "Web Scraping & Browsing" at bounding box center [1353, 741] width 157 height 18
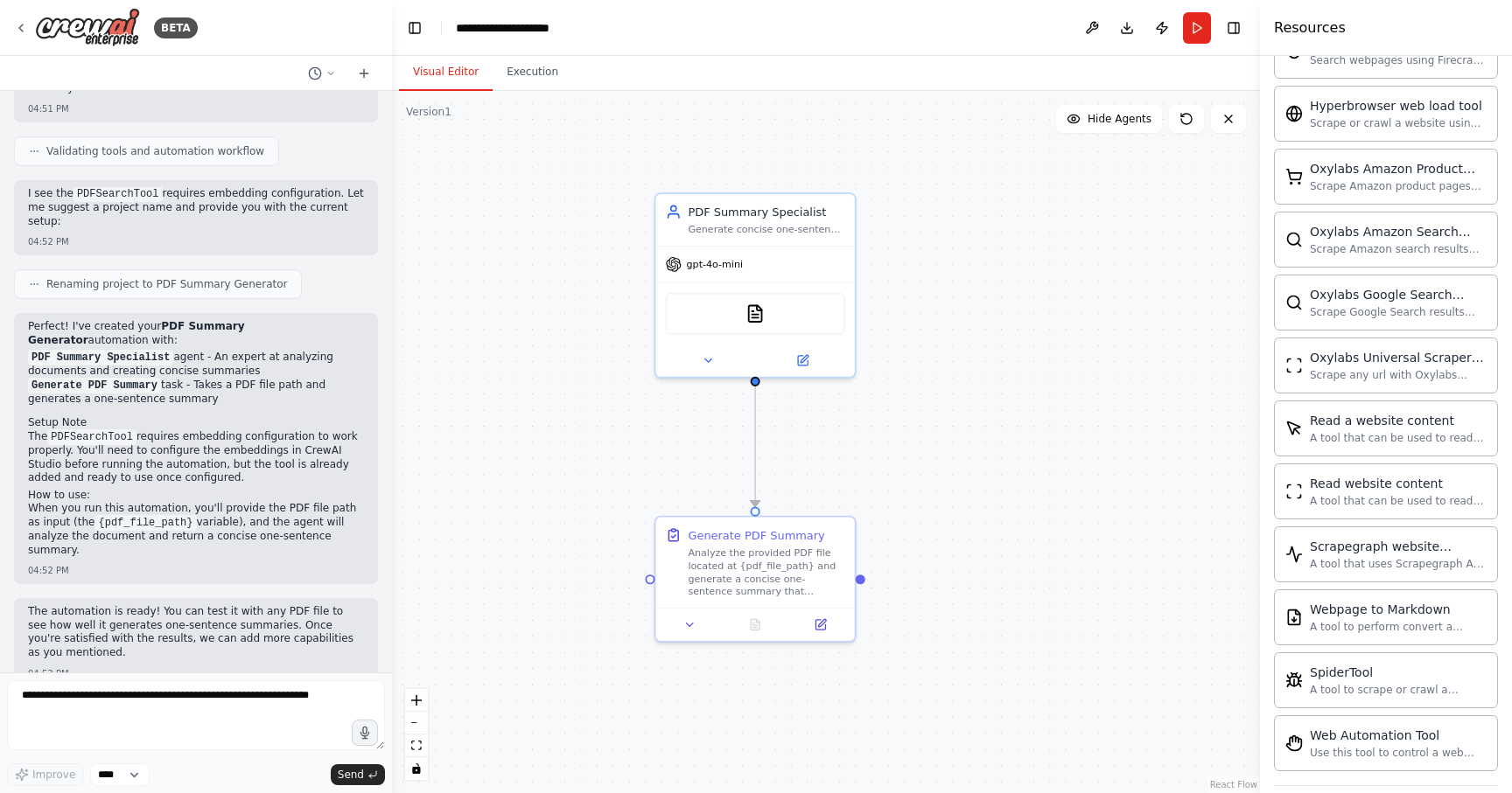
scroll to position [3538, 0]
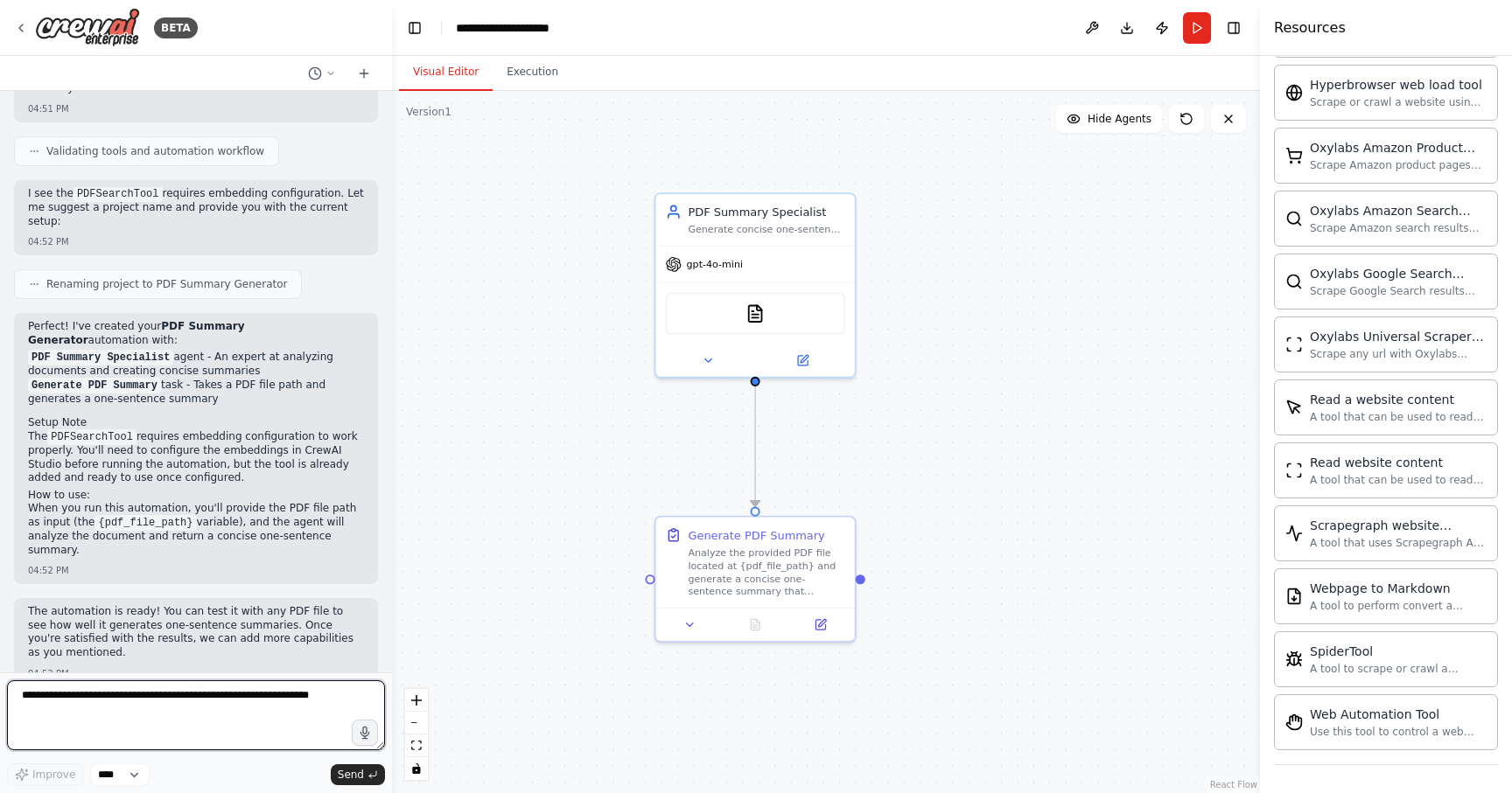
click at [138, 695] on textarea at bounding box center [195, 715] width 378 height 70
click at [740, 224] on div "Generate concise one-sentence summaries of PDF documents by analyzing their con…" at bounding box center [765, 227] width 157 height 13
click at [845, 179] on button at bounding box center [842, 173] width 22 height 22
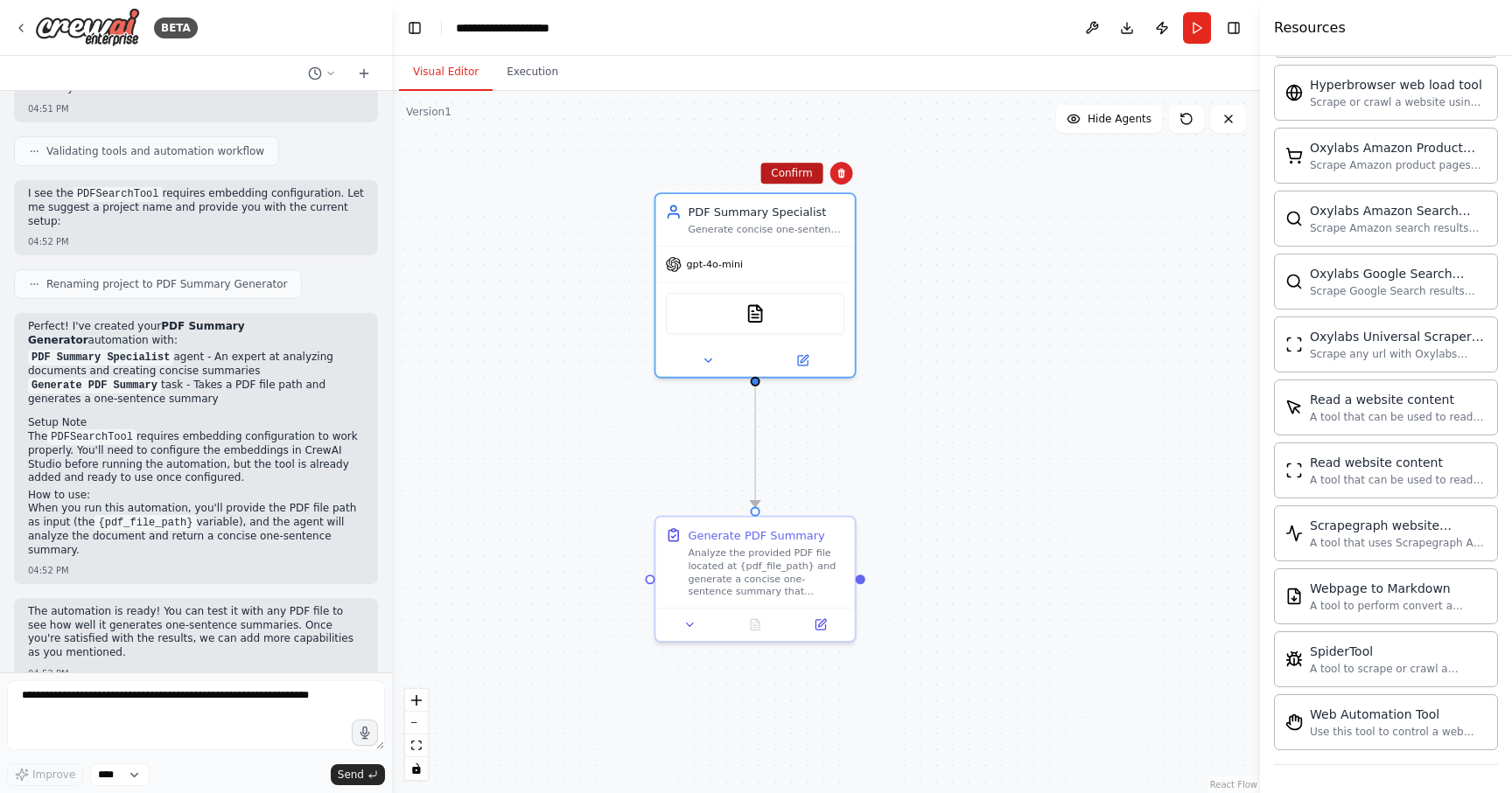
click at [784, 182] on button "Confirm" at bounding box center [791, 173] width 62 height 21
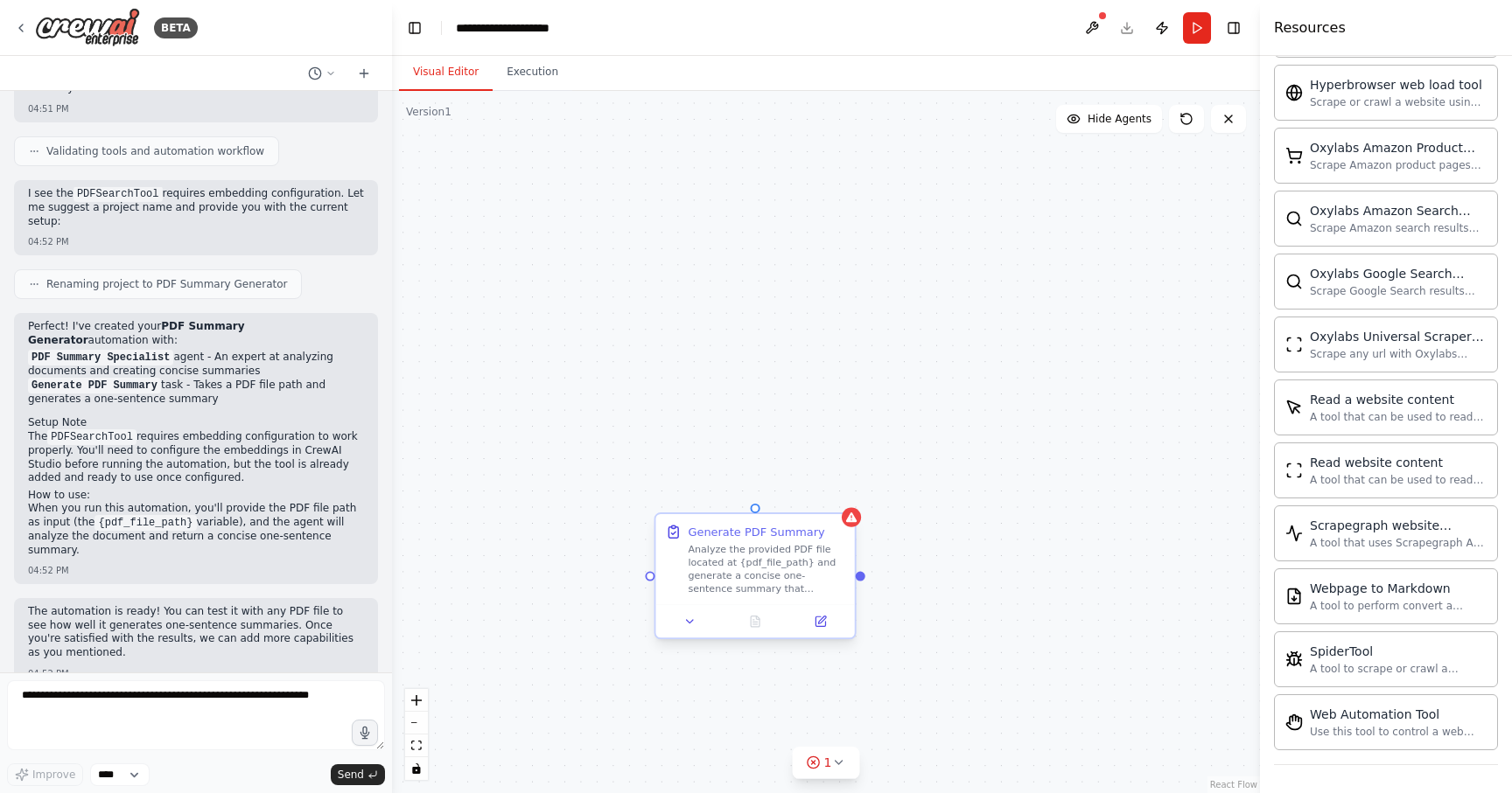
click at [803, 536] on div "Generate PDF Summary" at bounding box center [756, 531] width 137 height 16
click at [842, 491] on button at bounding box center [842, 499] width 22 height 22
click at [793, 492] on button "Confirm" at bounding box center [791, 499] width 62 height 21
click at [786, 495] on button "Confirm" at bounding box center [791, 498] width 62 height 21
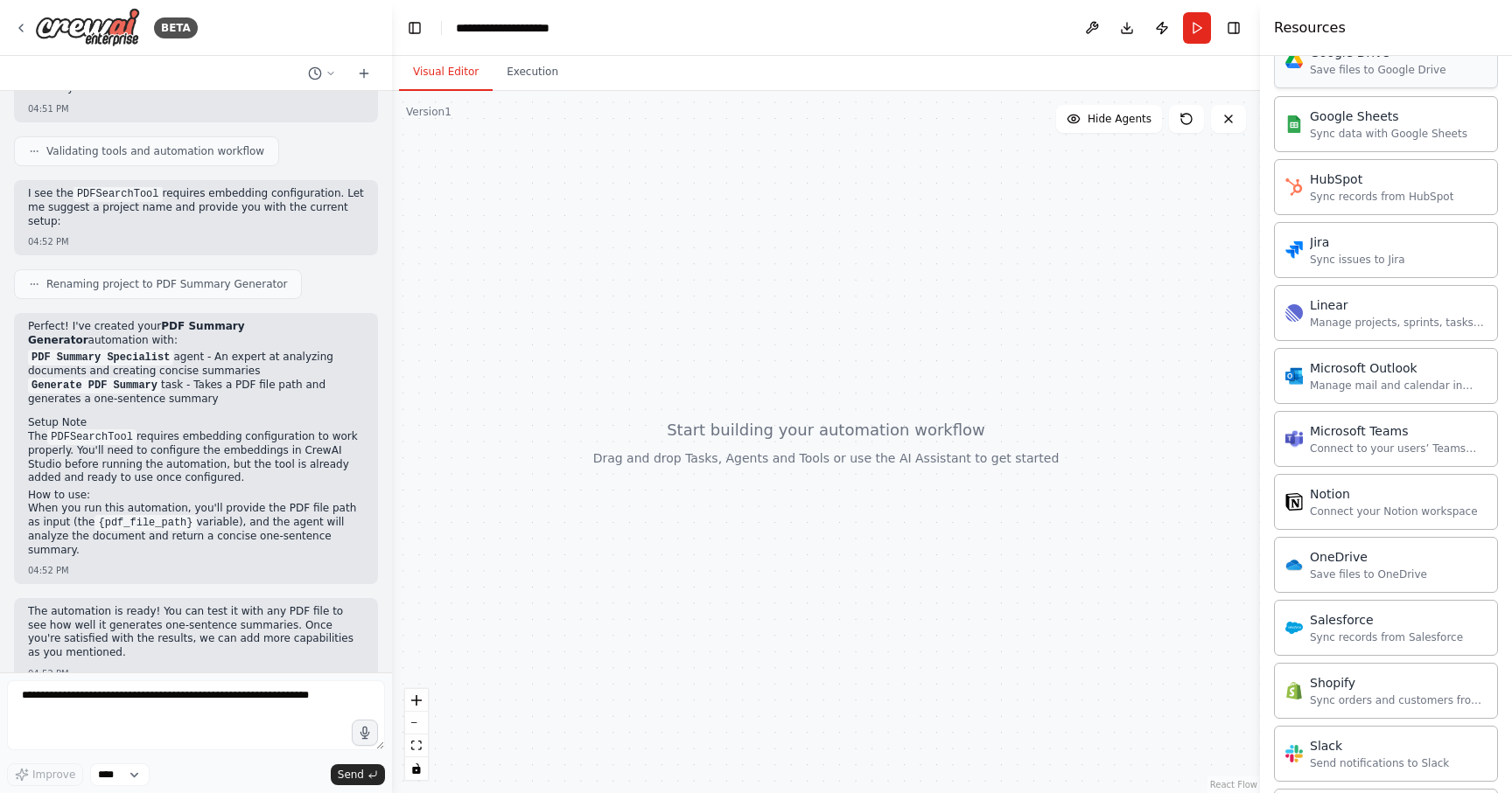
scroll to position [1435, 0]
click at [1319, 564] on div "Save files to OneDrive" at bounding box center [1368, 571] width 117 height 14
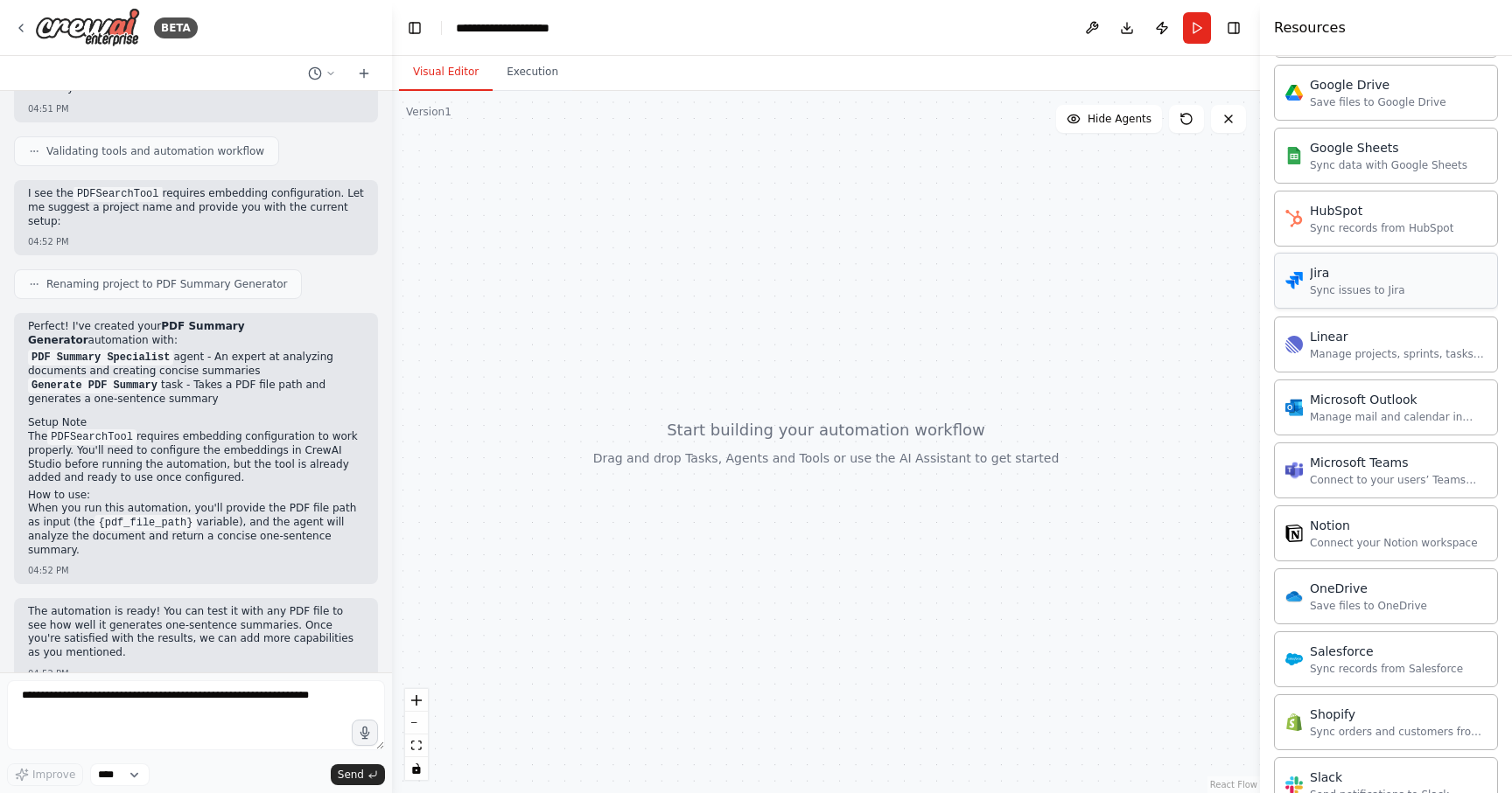
scroll to position [1448, 0]
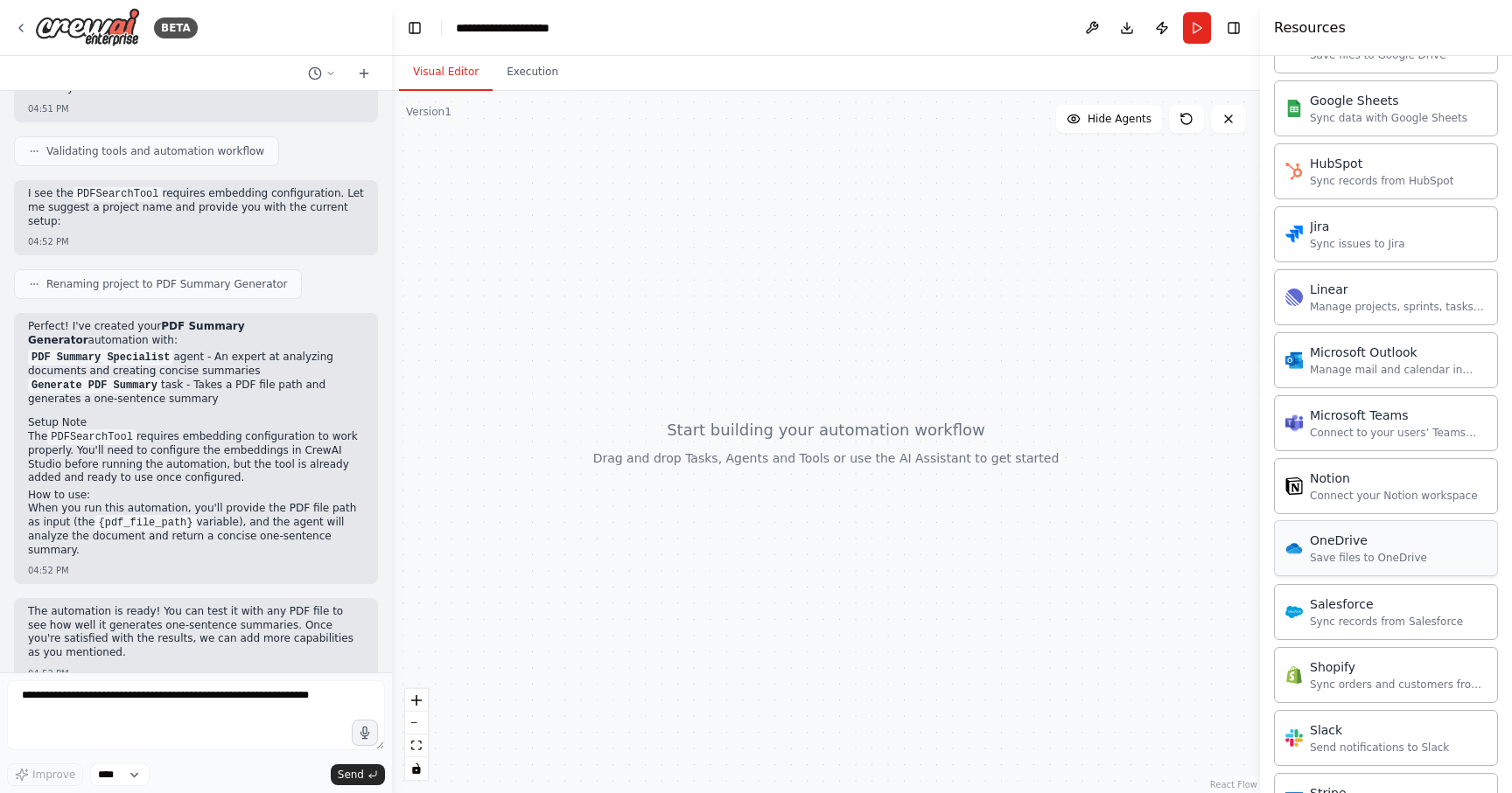
click at [1348, 548] on div "OneDrive" at bounding box center [1368, 540] width 117 height 18
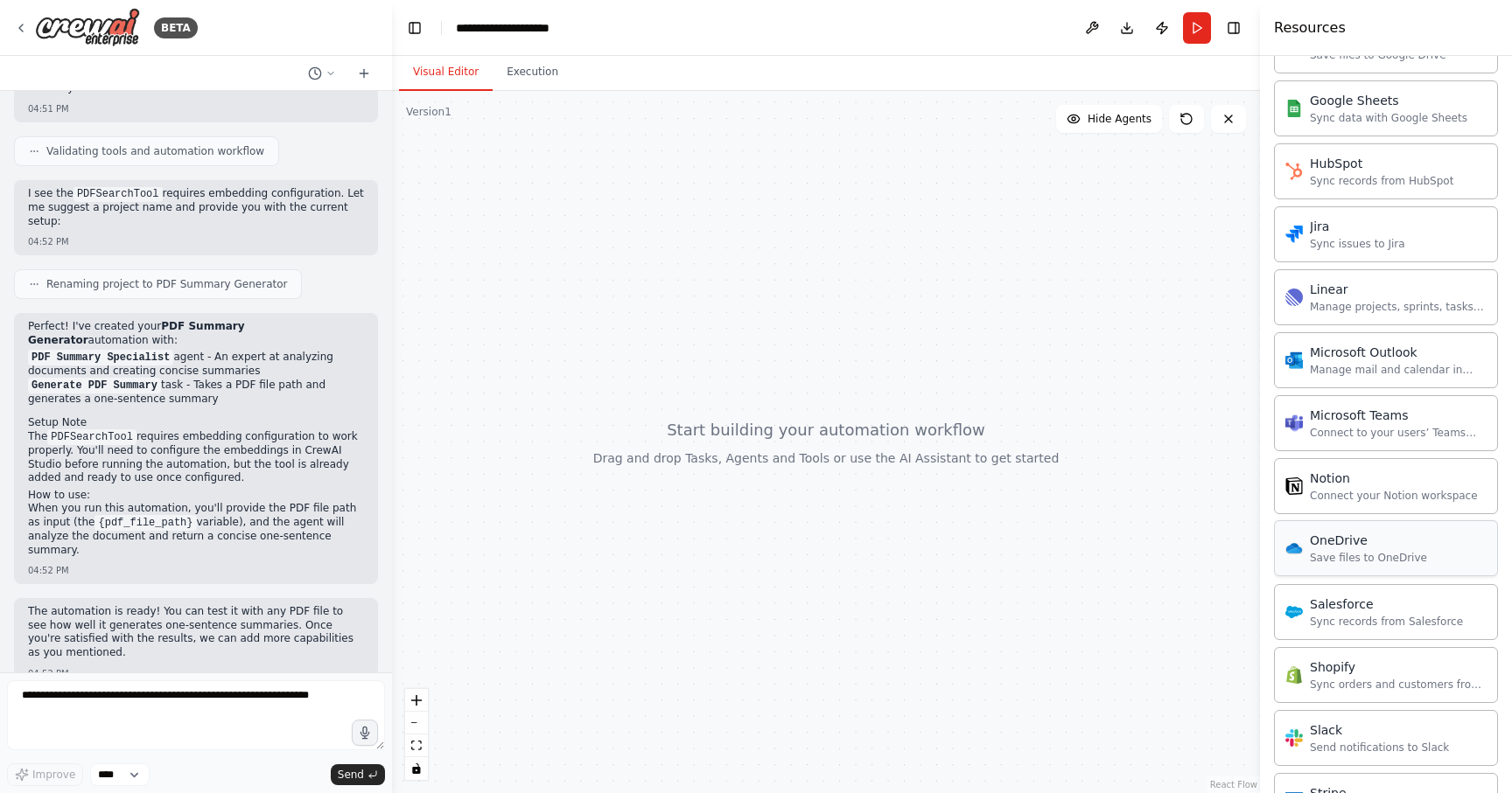
drag, startPoint x: 1348, startPoint y: 548, endPoint x: 1360, endPoint y: 548, distance: 12.0
click at [1359, 548] on div "OneDrive" at bounding box center [1368, 540] width 117 height 18
drag, startPoint x: 1355, startPoint y: 548, endPoint x: 1258, endPoint y: 557, distance: 97.4
click at [1258, 557] on div at bounding box center [1261, 396] width 7 height 793
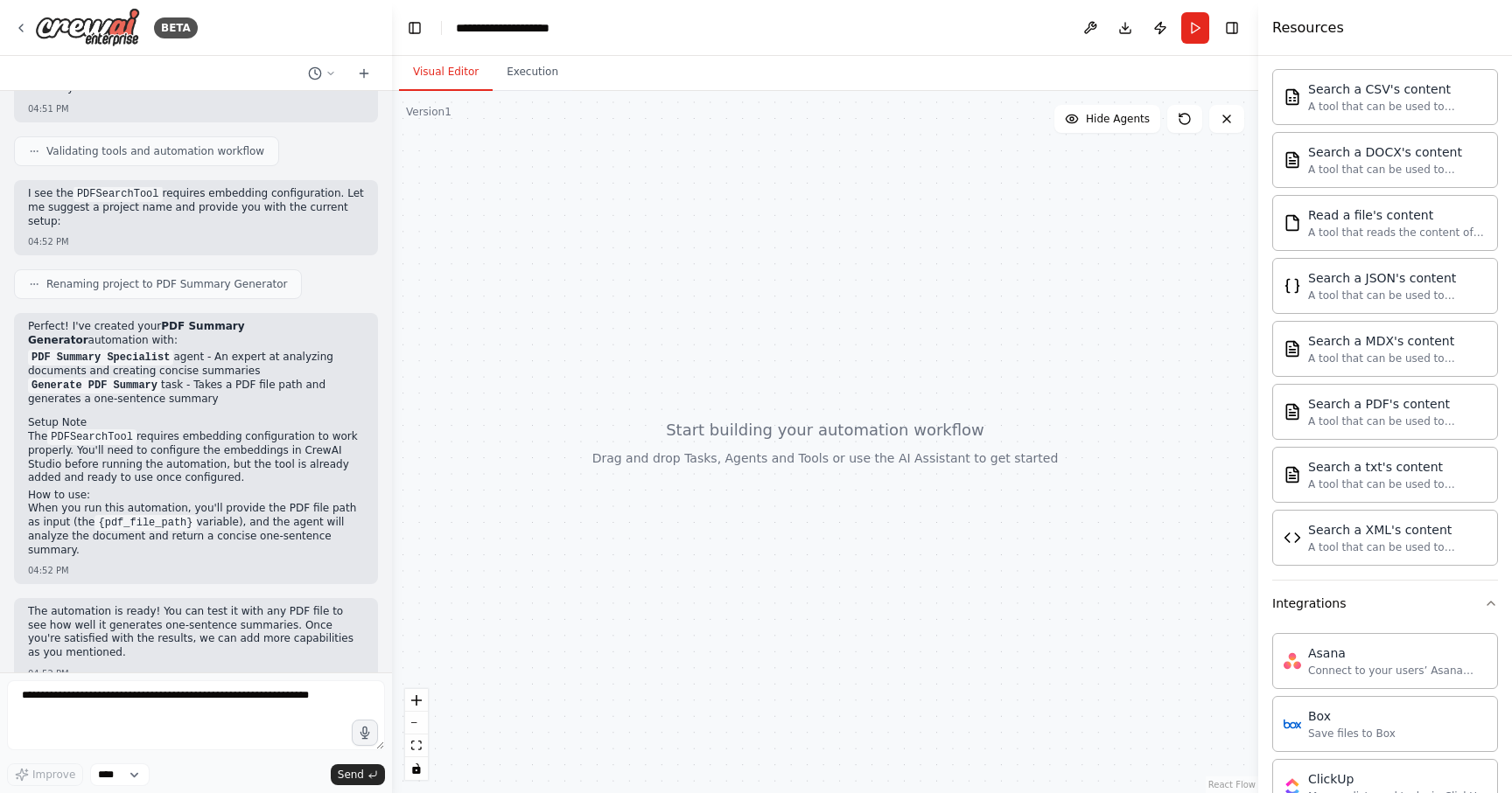
scroll to position [0, 0]
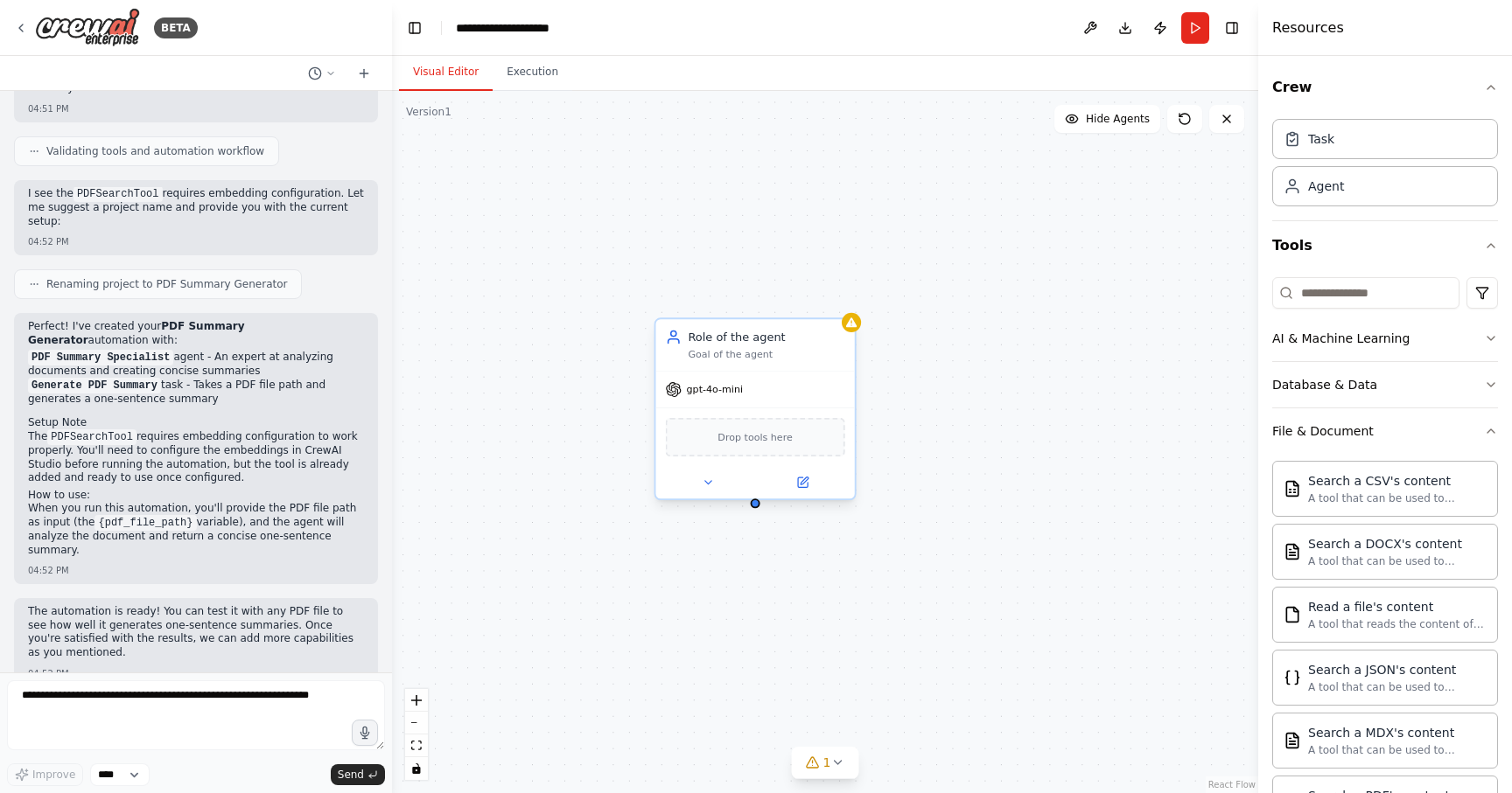
click at [728, 347] on div "Role of the agent Goal of the agent" at bounding box center [765, 345] width 157 height 33
click at [802, 480] on icon at bounding box center [804, 482] width 7 height 7
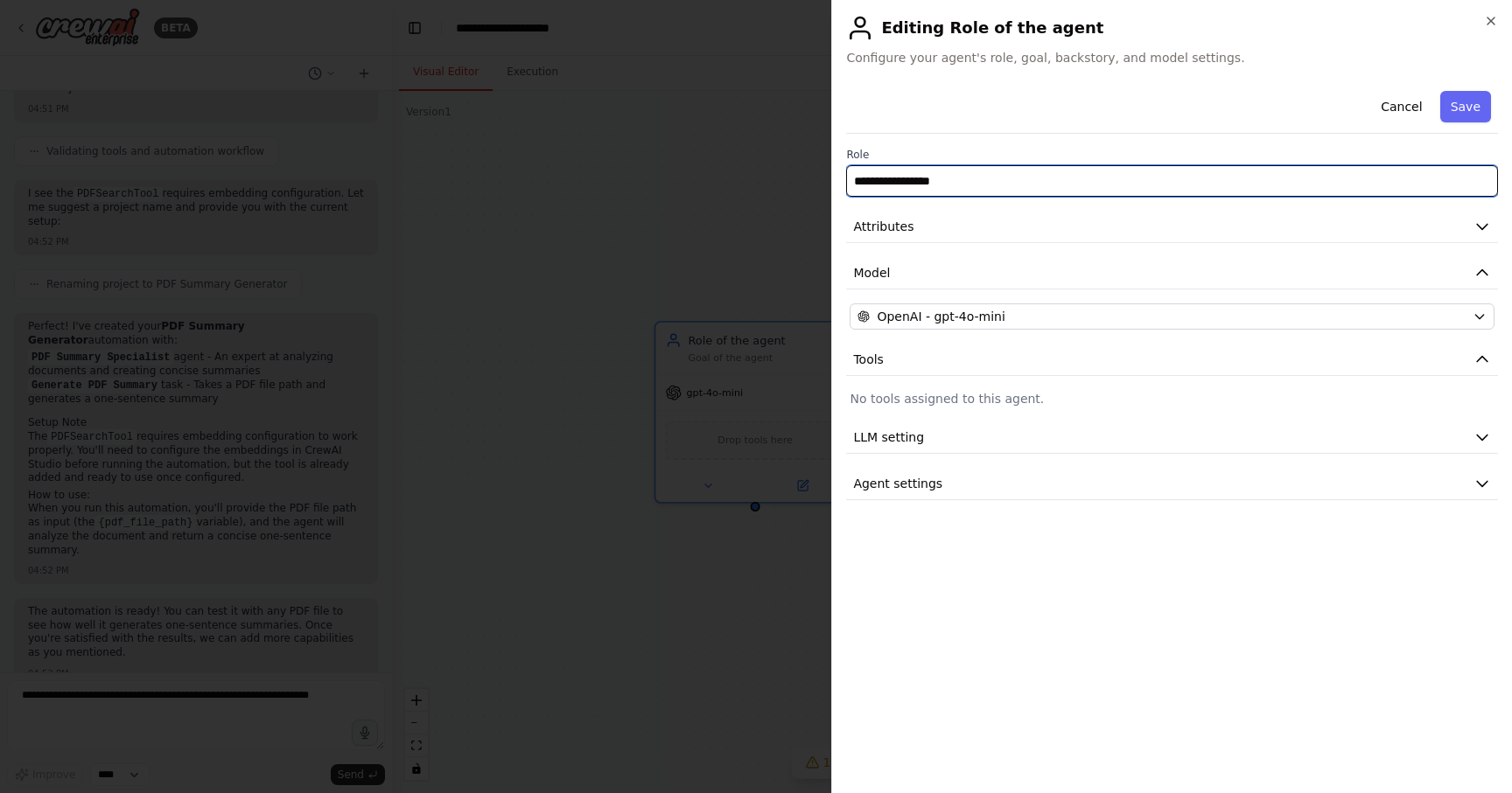
click at [967, 173] on input "**********" at bounding box center [1171, 181] width 651 height 32
type input "*"
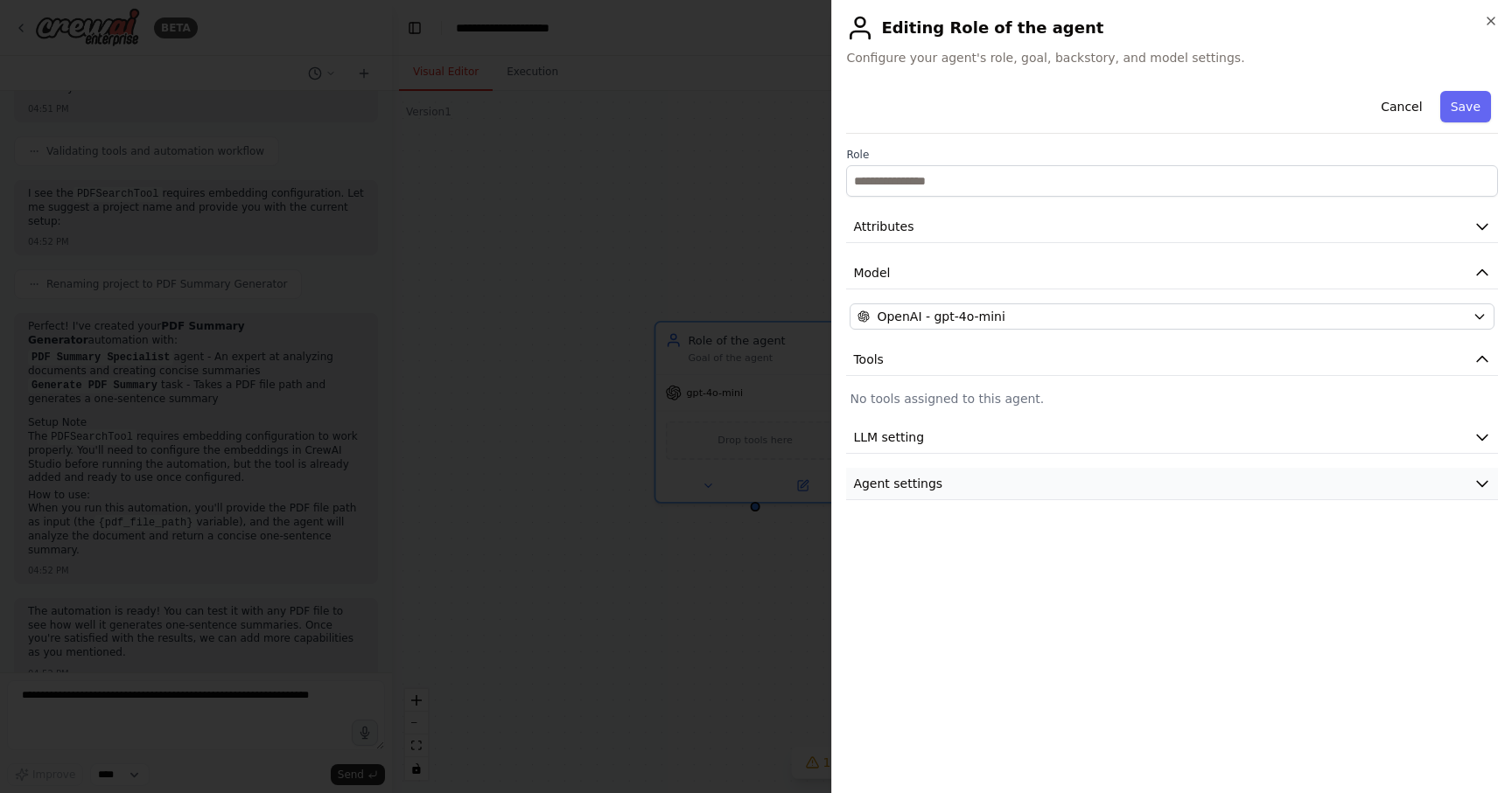
click at [1480, 478] on icon "button" at bounding box center [1481, 484] width 18 height 18
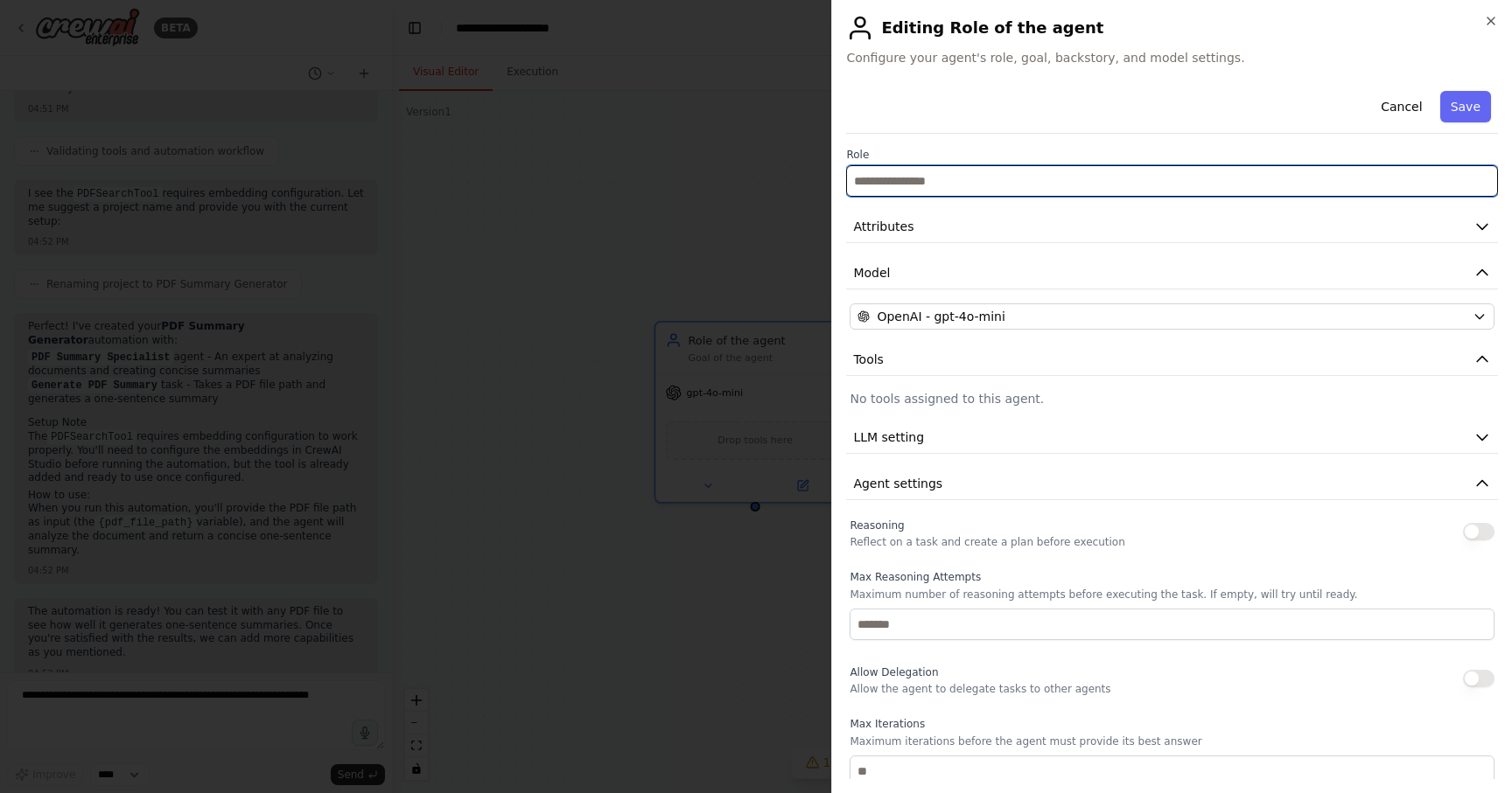
click at [894, 189] on input "text" at bounding box center [1171, 181] width 651 height 32
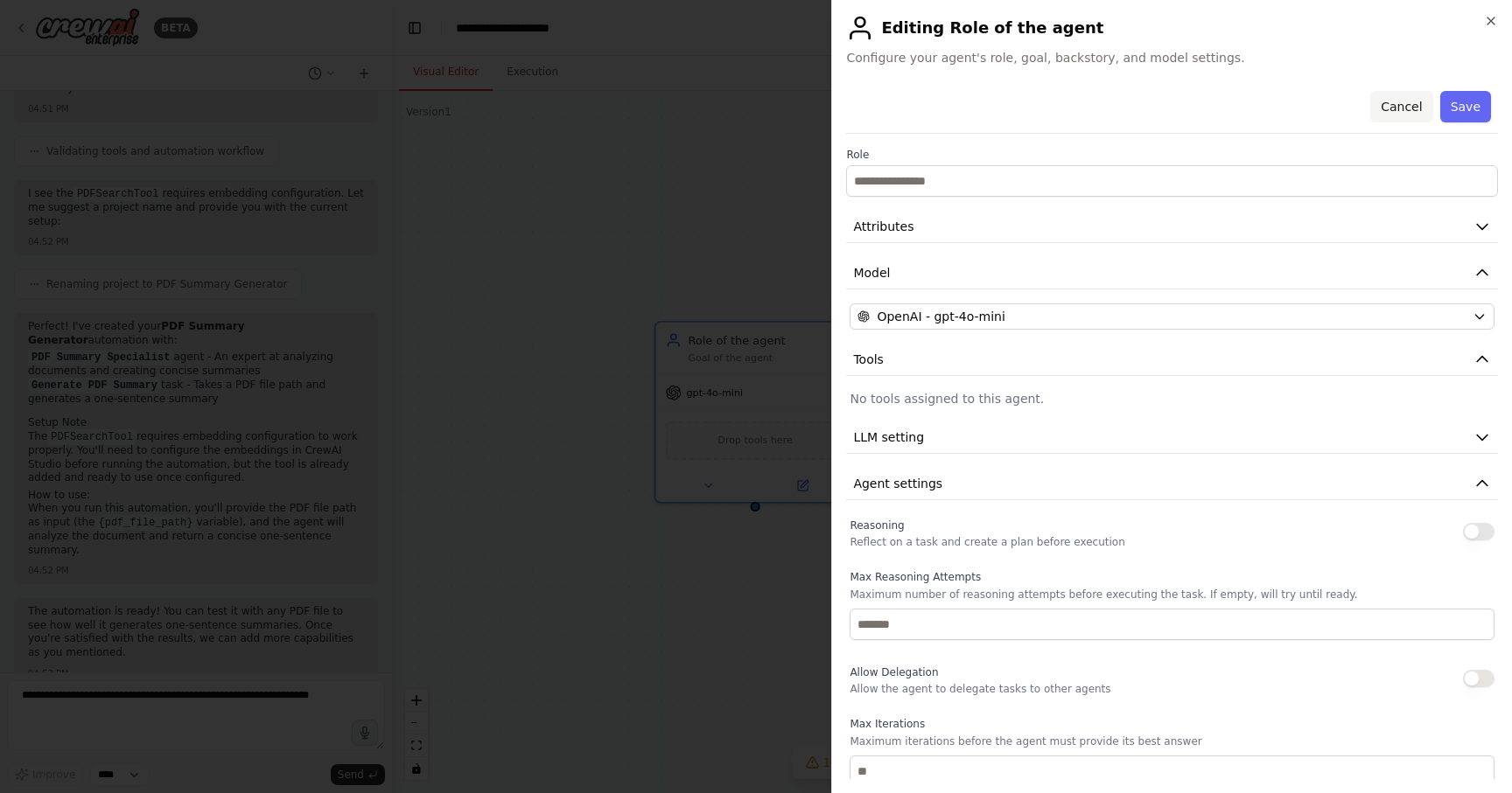
click at [1398, 108] on button "Cancel" at bounding box center [1400, 107] width 62 height 32
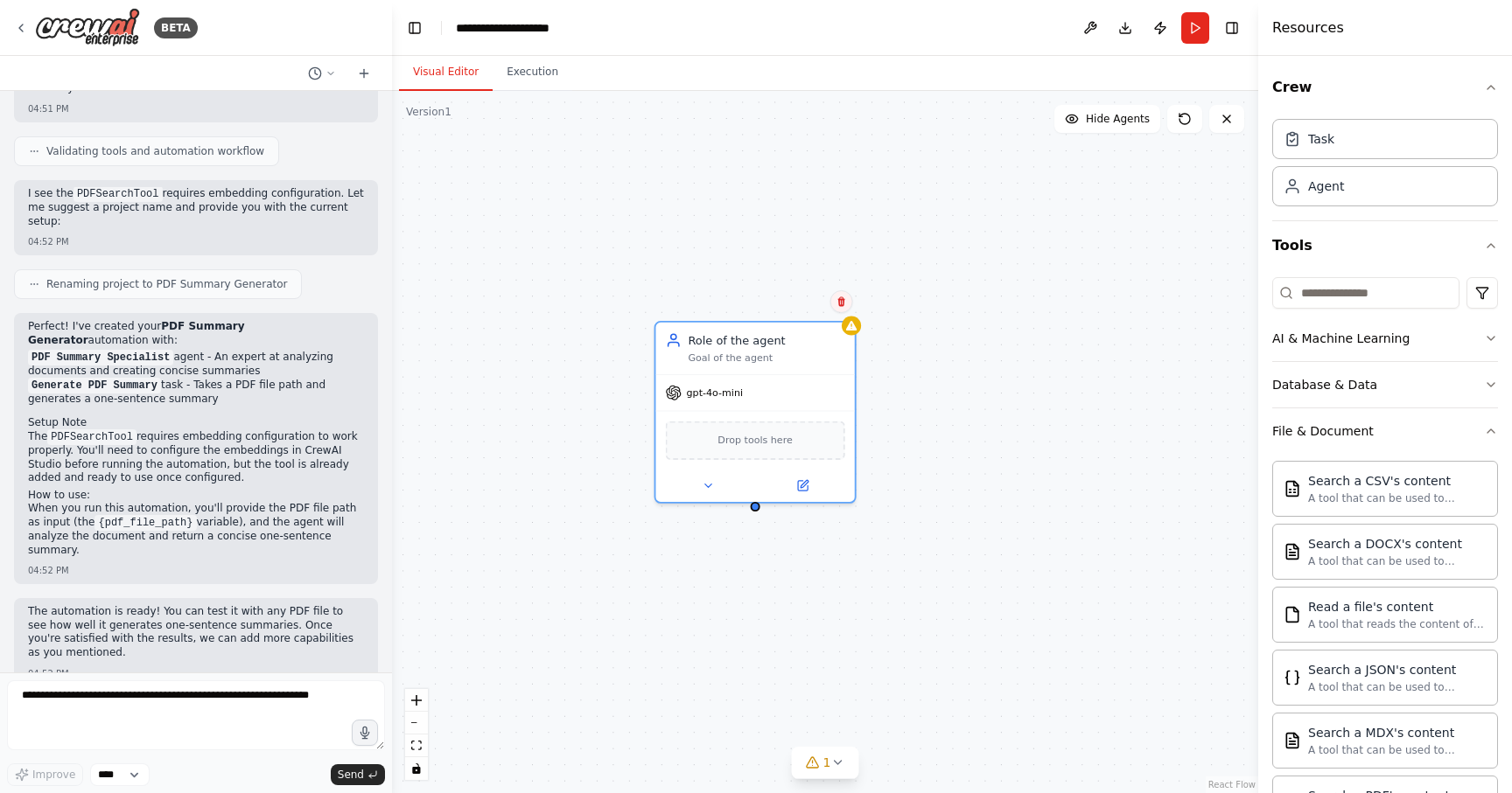
click at [842, 300] on icon at bounding box center [840, 302] width 7 height 9
click at [787, 291] on div "Confirm" at bounding box center [791, 301] width 62 height 22
click at [789, 295] on button "Confirm" at bounding box center [791, 302] width 62 height 21
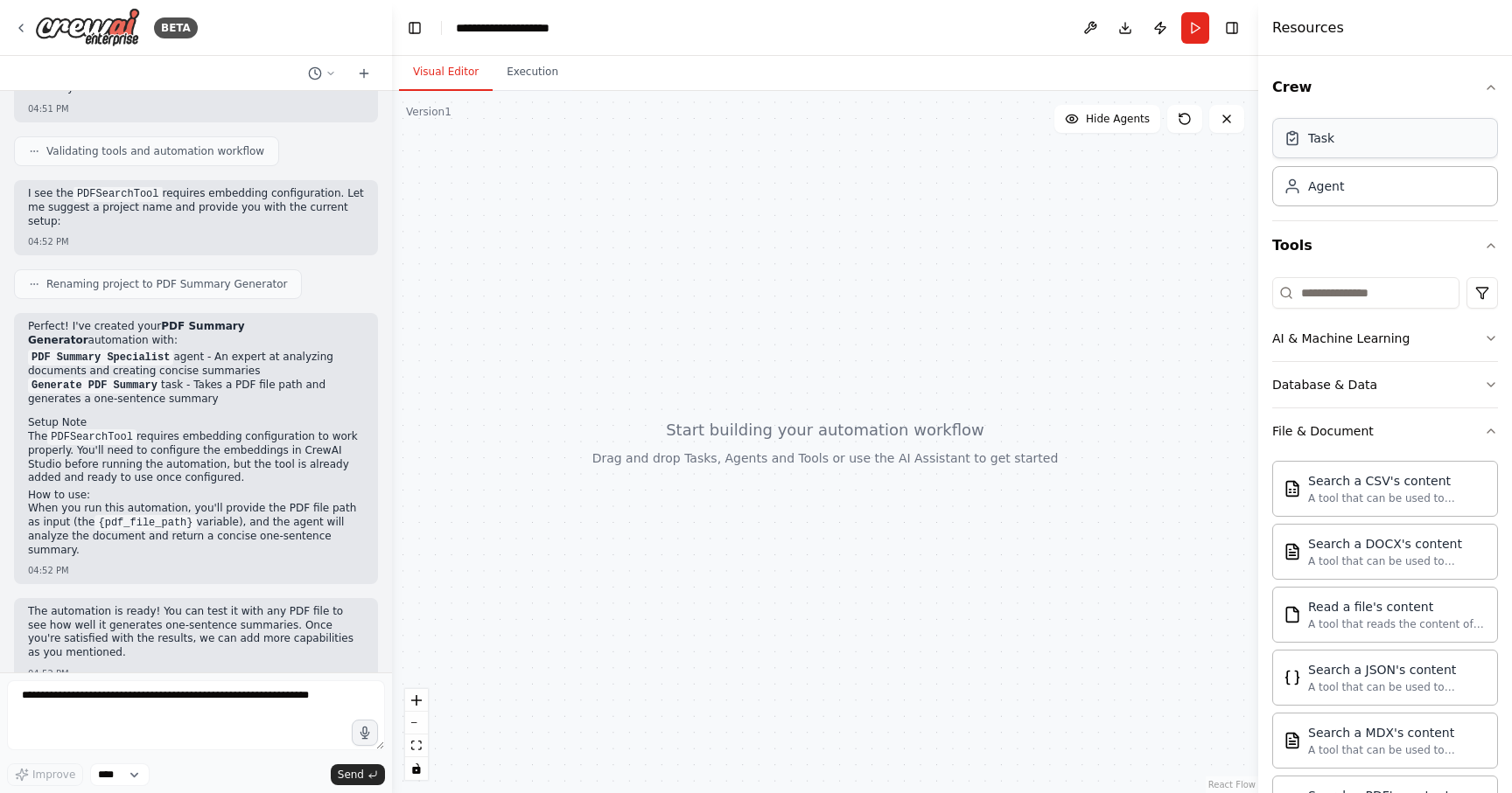
click at [1325, 135] on div "Task" at bounding box center [1321, 138] width 26 height 18
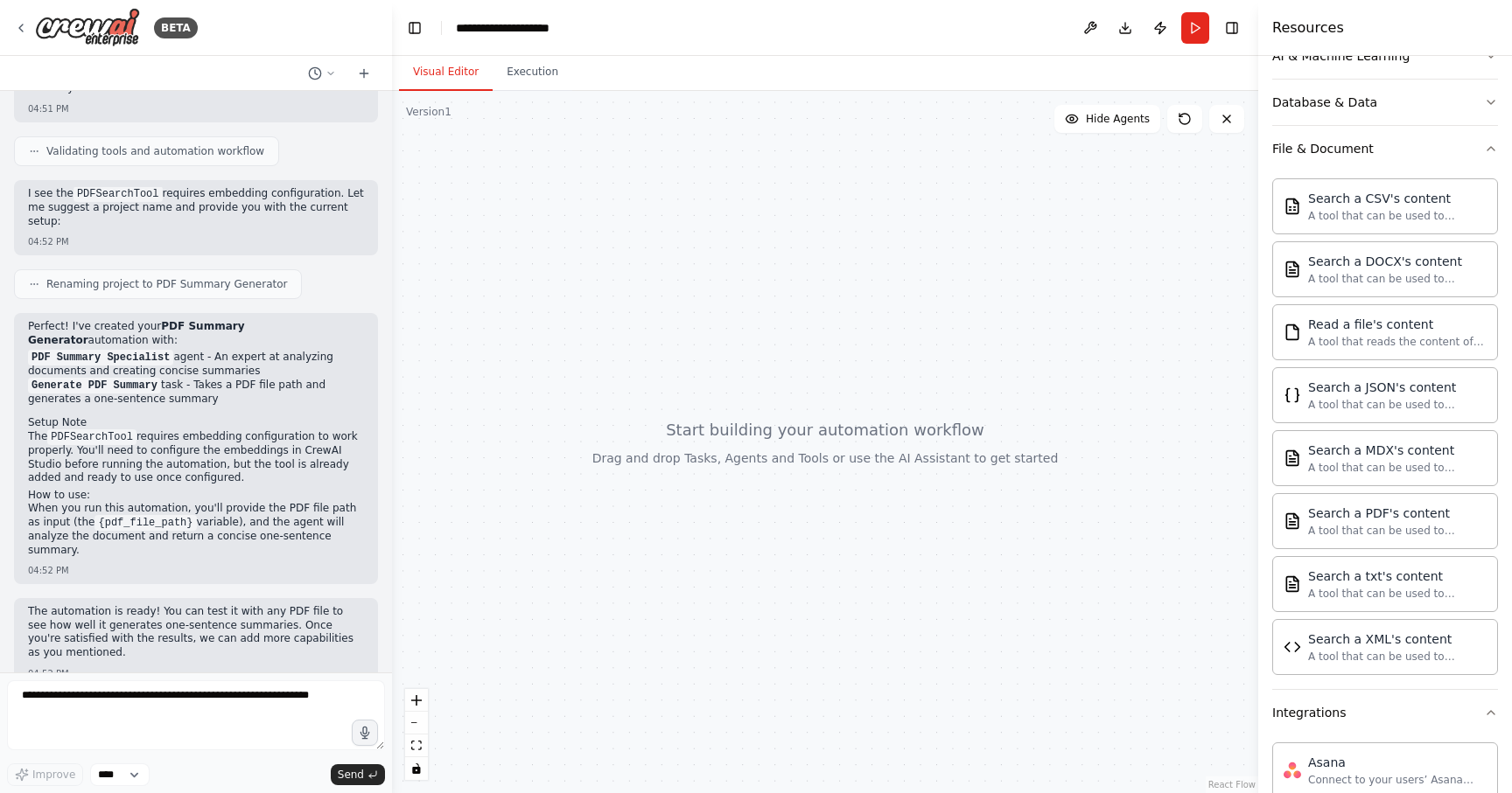
scroll to position [284, 0]
click at [1361, 321] on div "Read a file's content" at bounding box center [1397, 322] width 178 height 18
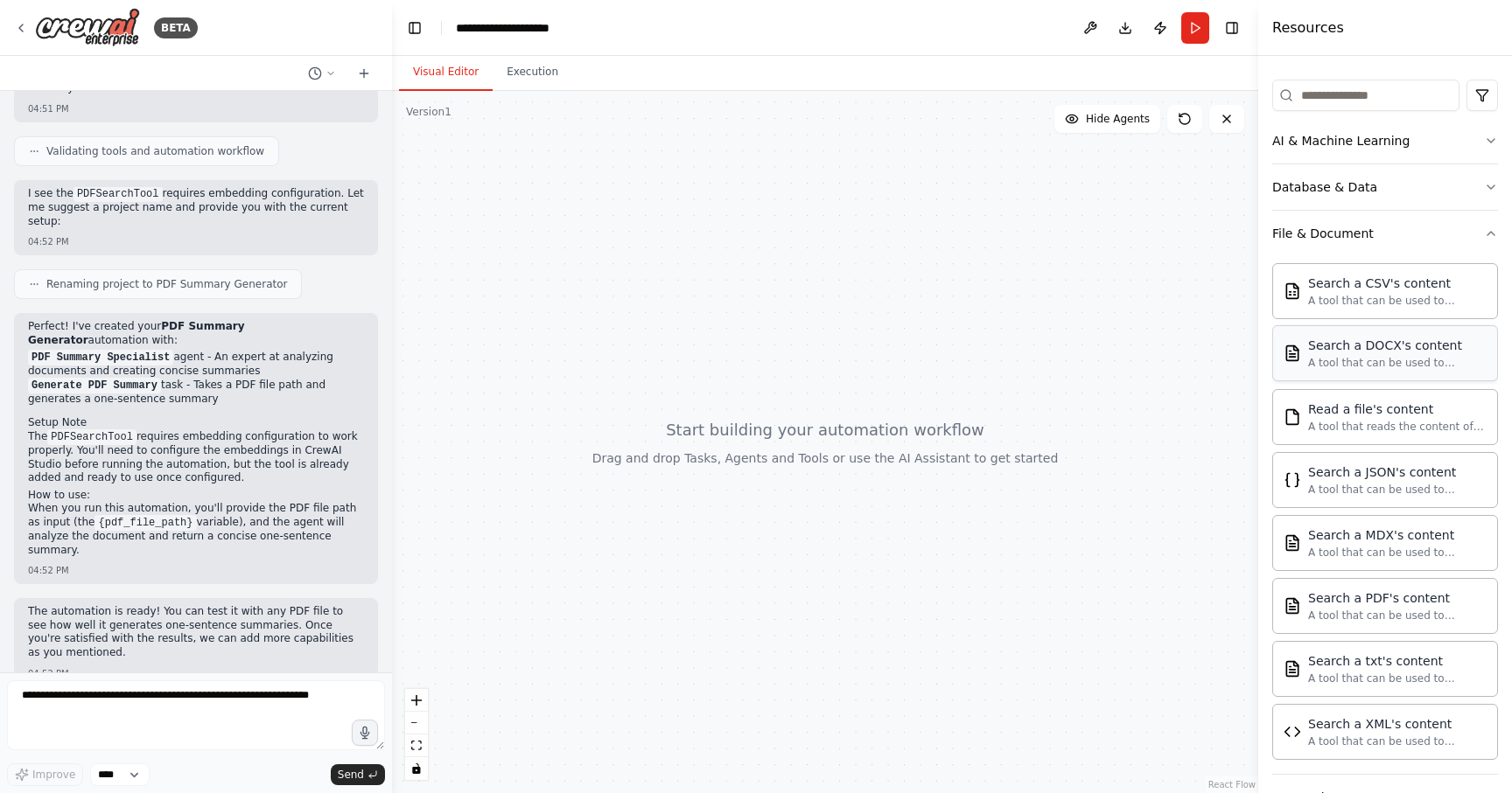
scroll to position [0, 0]
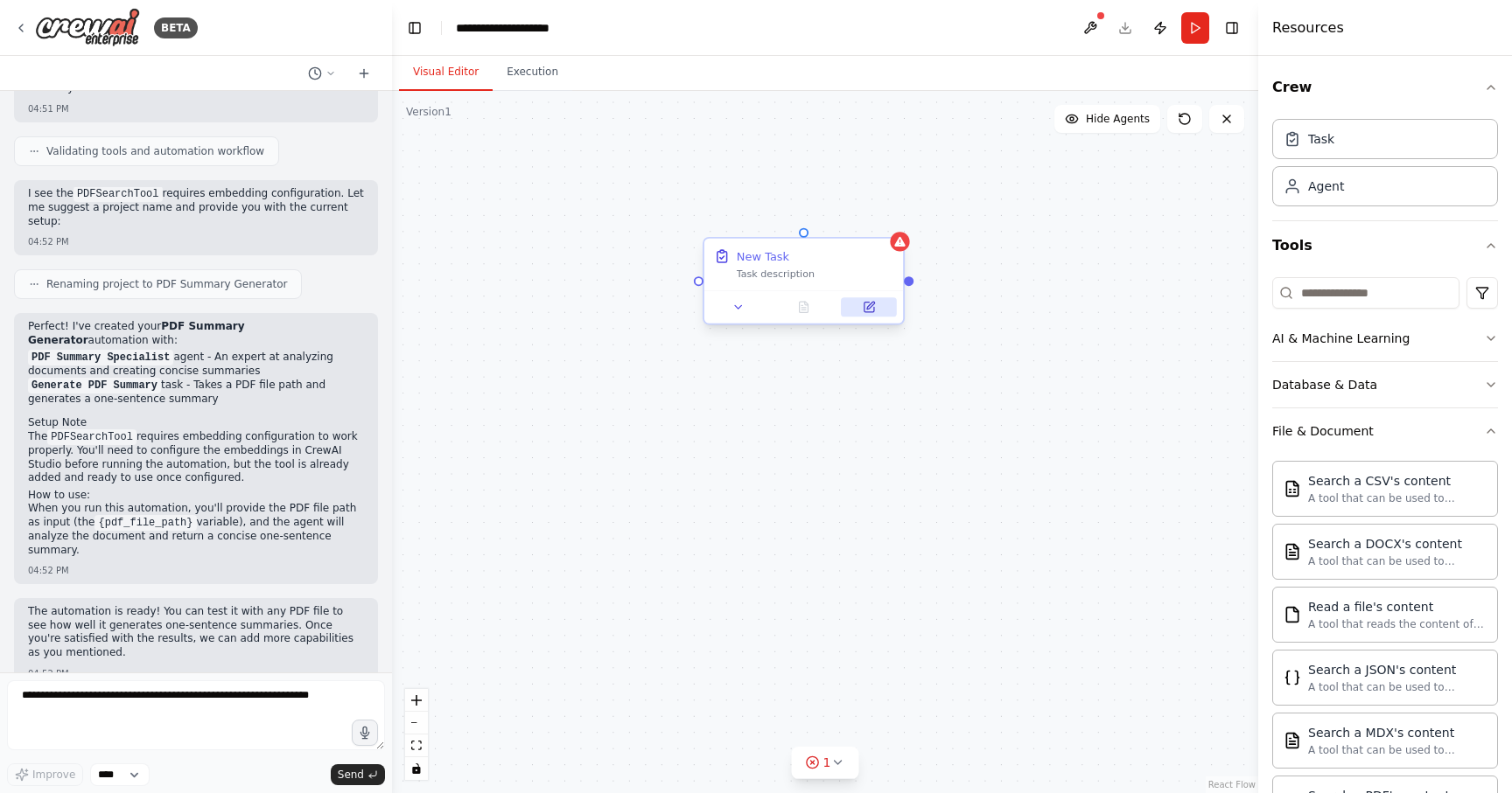
click at [873, 308] on icon at bounding box center [869, 307] width 9 height 9
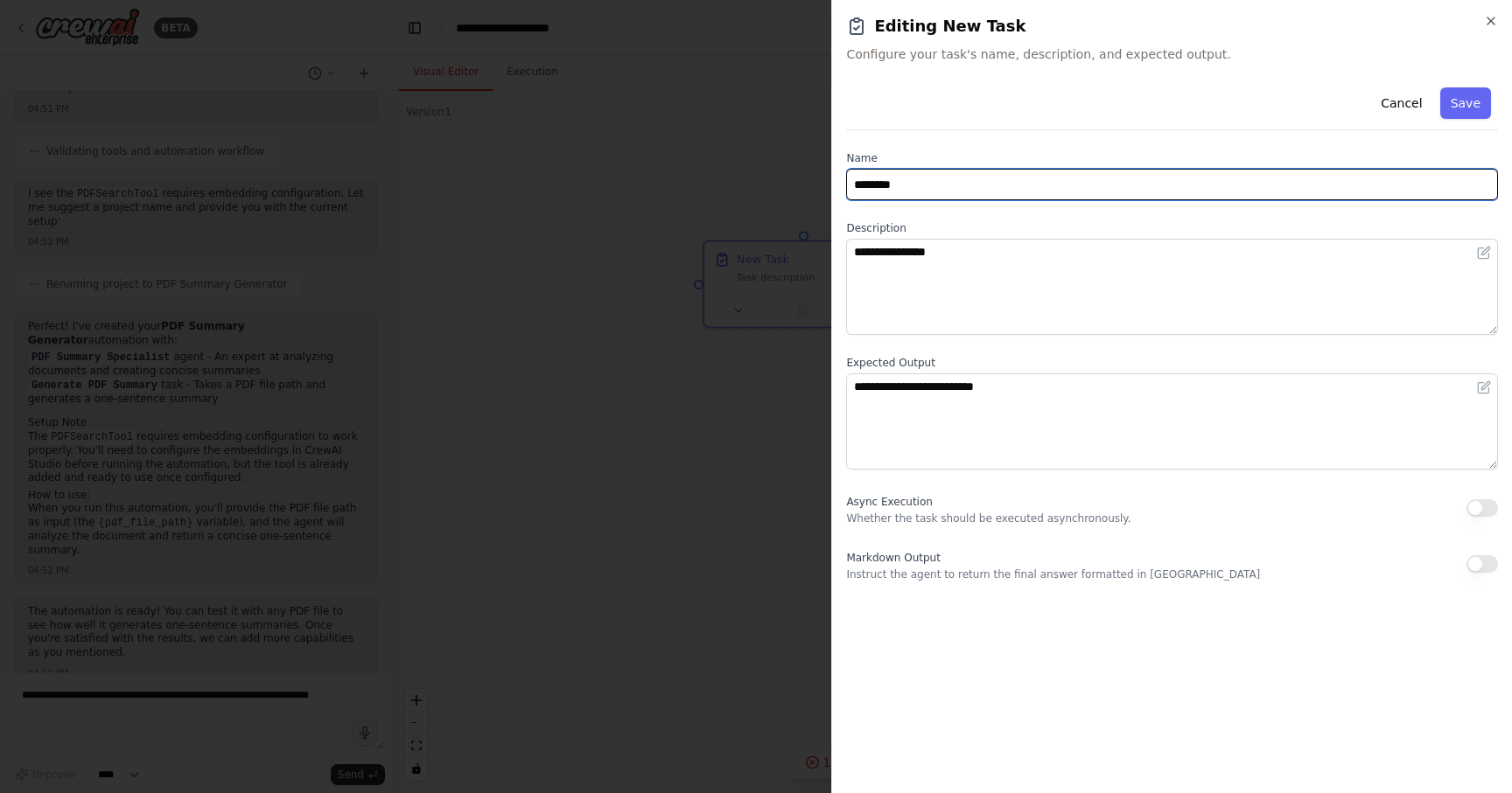
click at [910, 186] on input "********" at bounding box center [1171, 185] width 651 height 32
type input "**********"
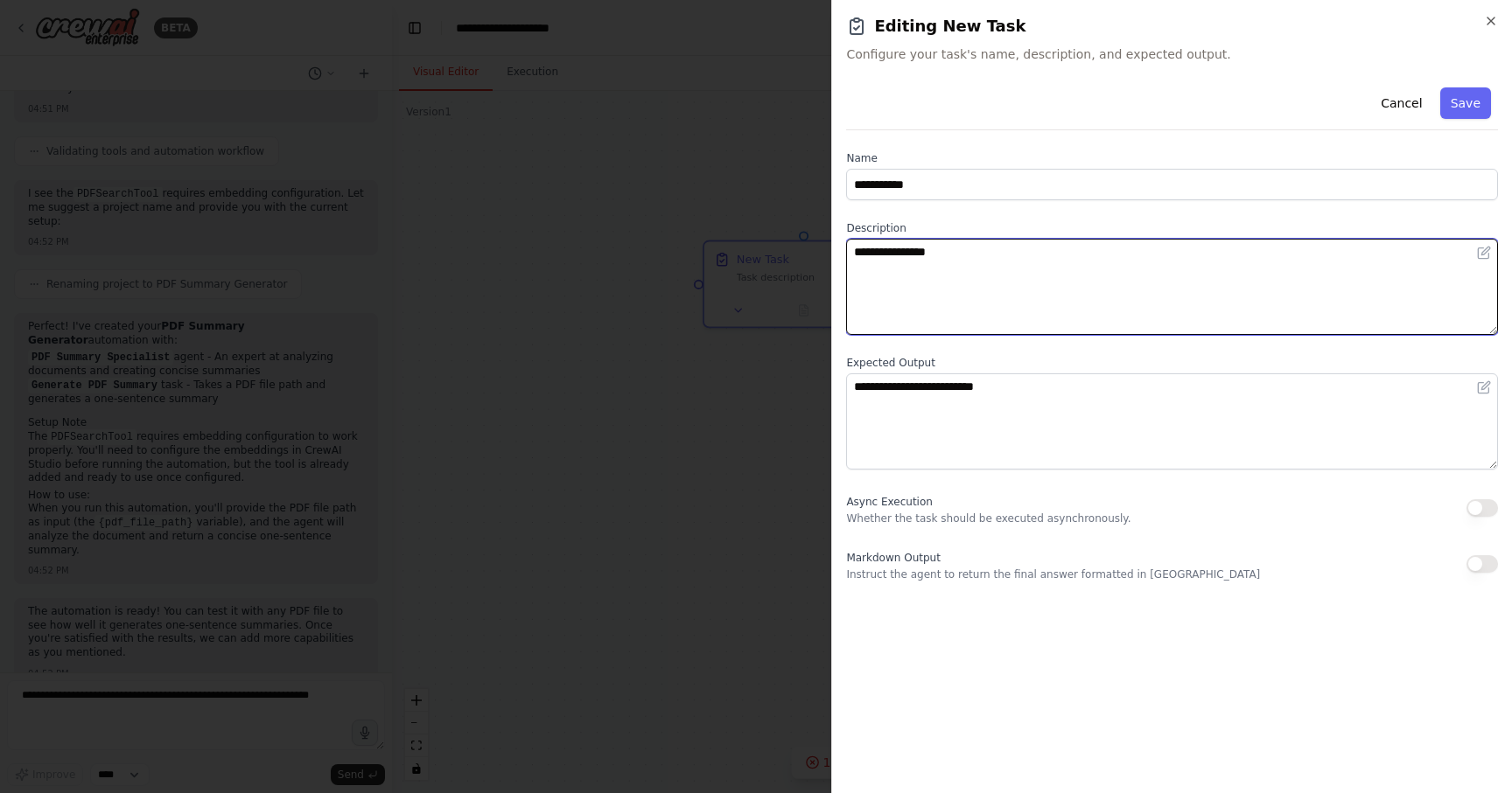
click at [926, 252] on textarea "**********" at bounding box center [1171, 287] width 651 height 97
type textarea "**********"
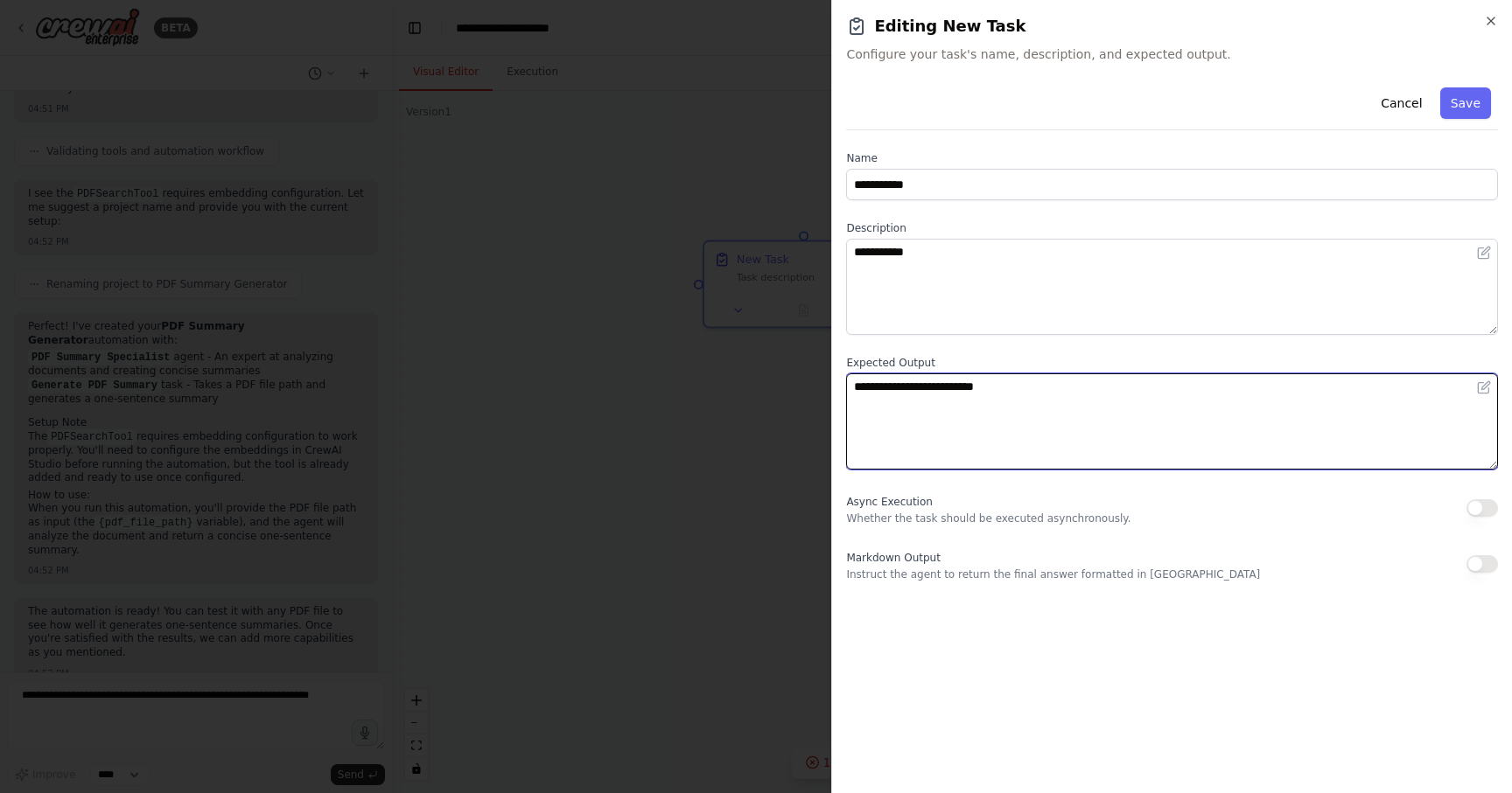
click at [943, 388] on textarea "**********" at bounding box center [1171, 421] width 651 height 97
type textarea "**********"
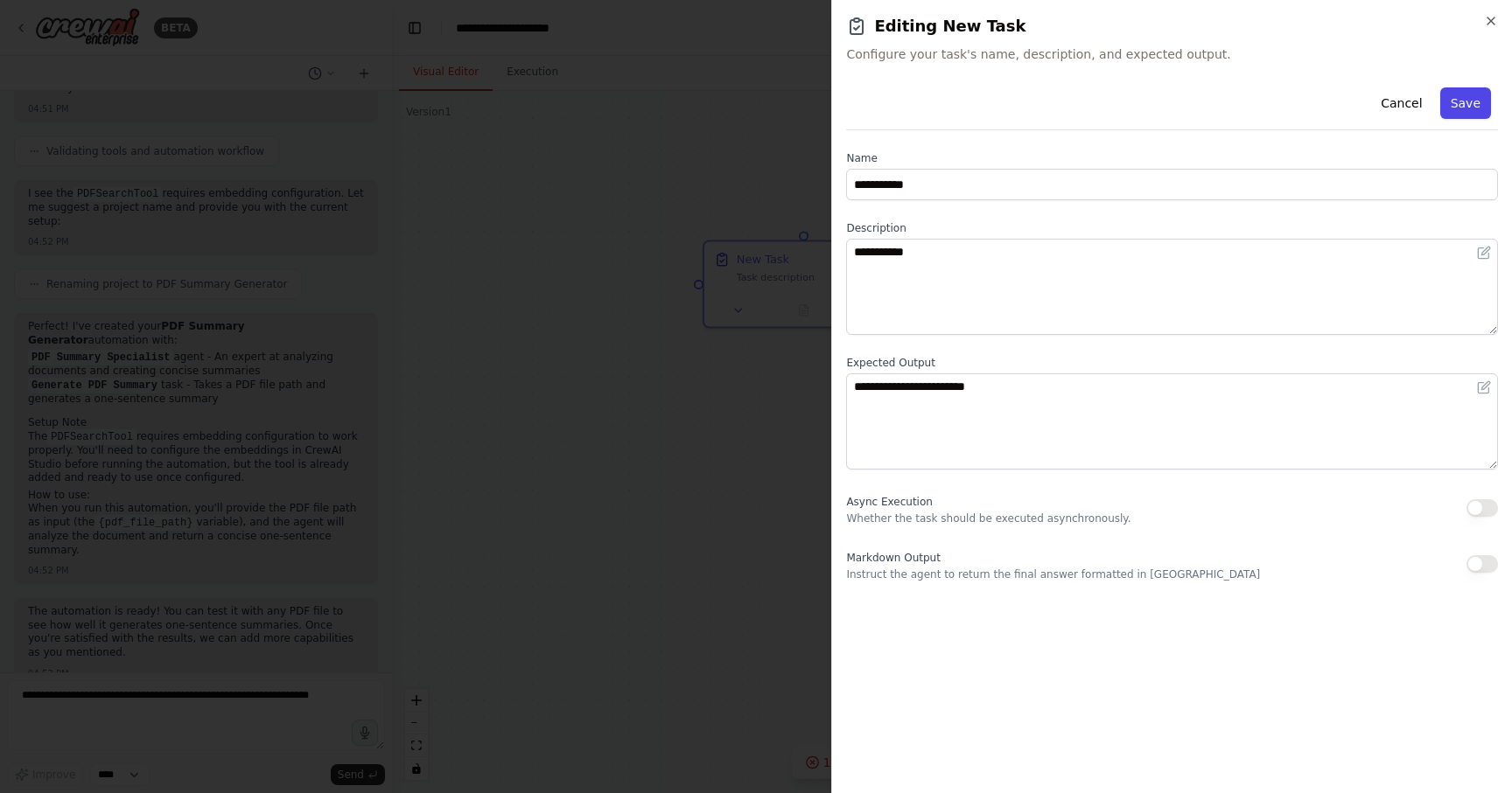
click at [1465, 99] on button "Save" at bounding box center [1465, 103] width 51 height 32
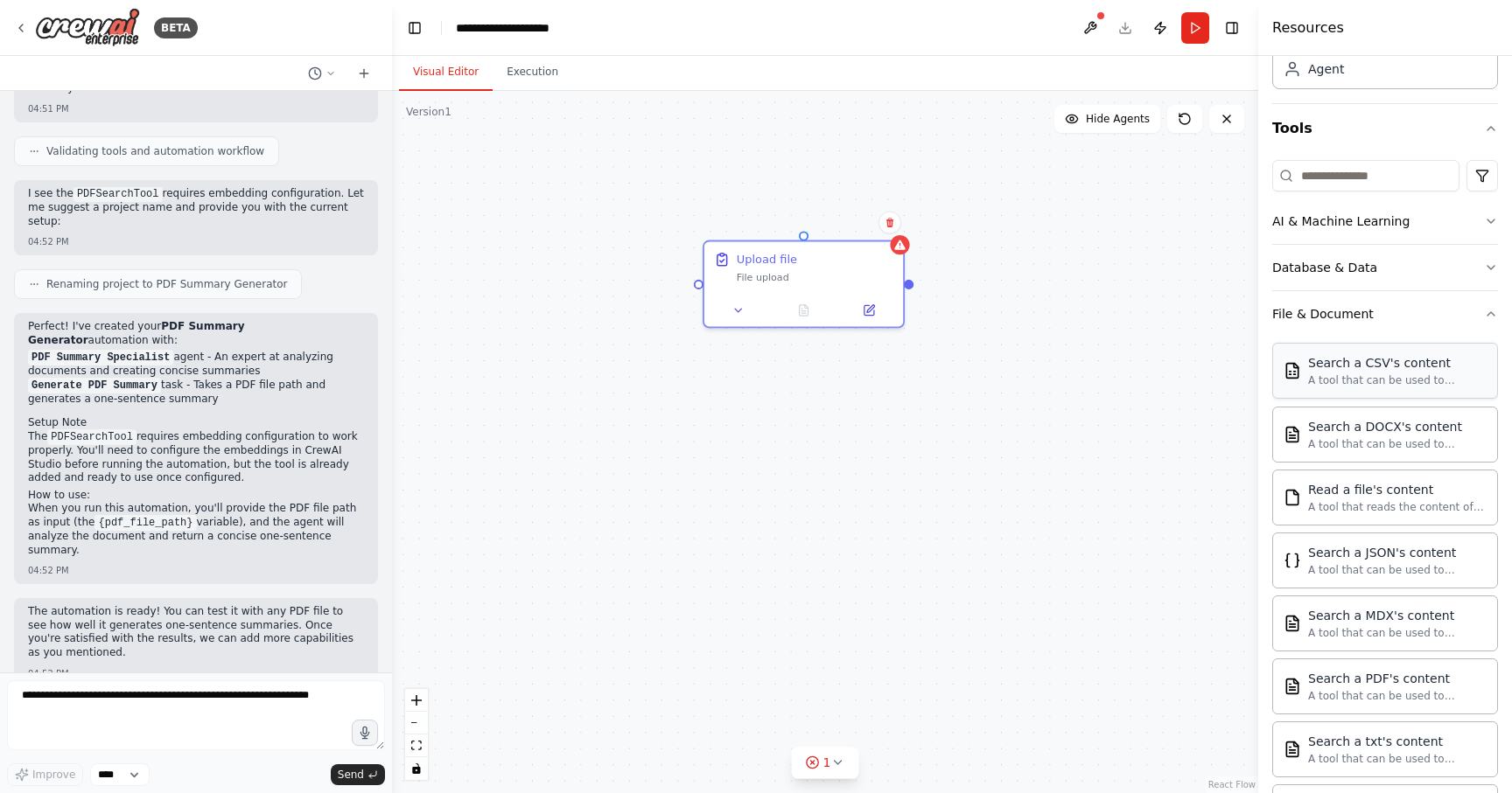
scroll to position [127, 0]
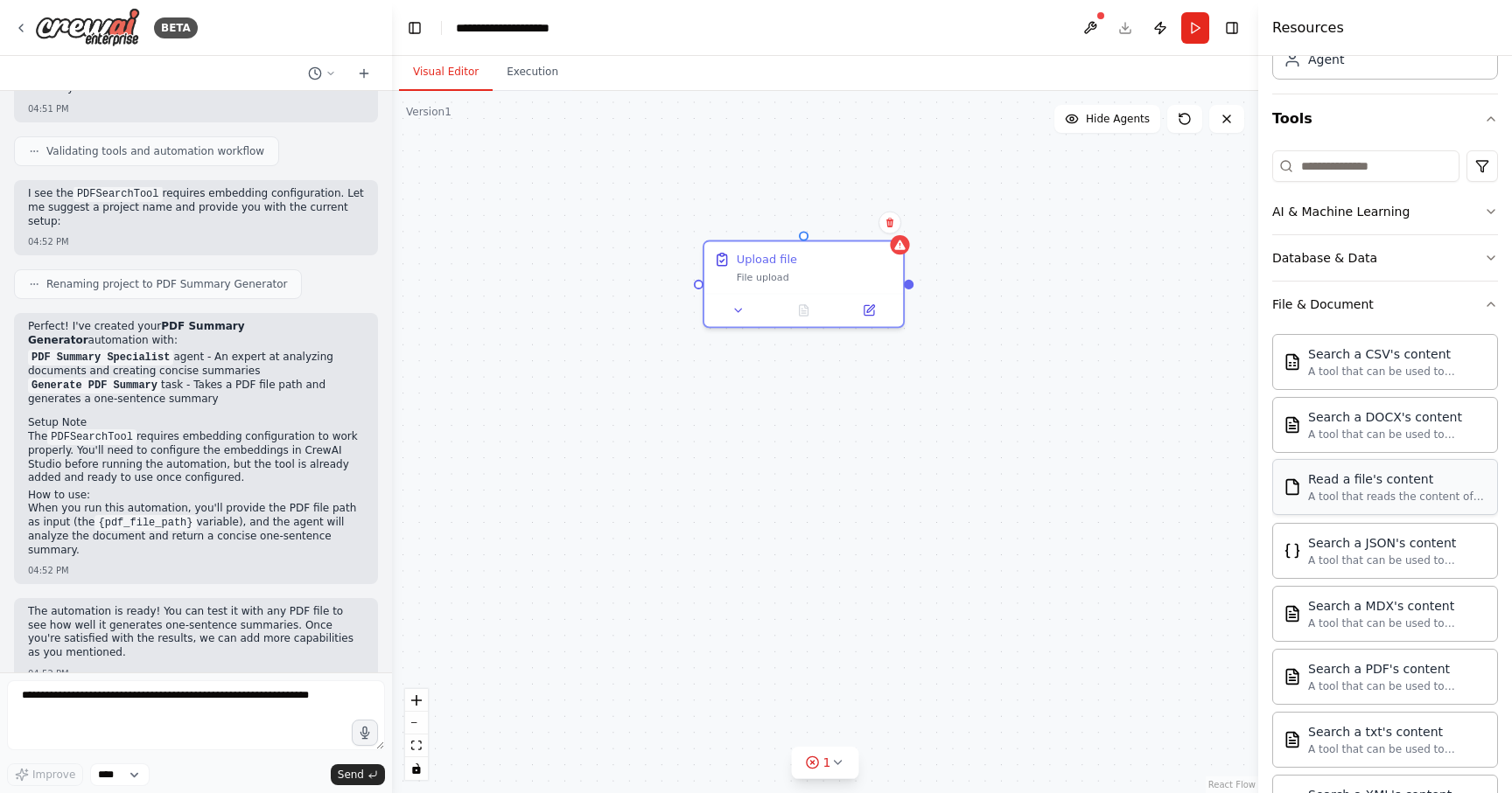
click at [1348, 509] on div "Read a file's content A tool that reads the content of a file. To use this tool…" at bounding box center [1385, 487] width 226 height 56
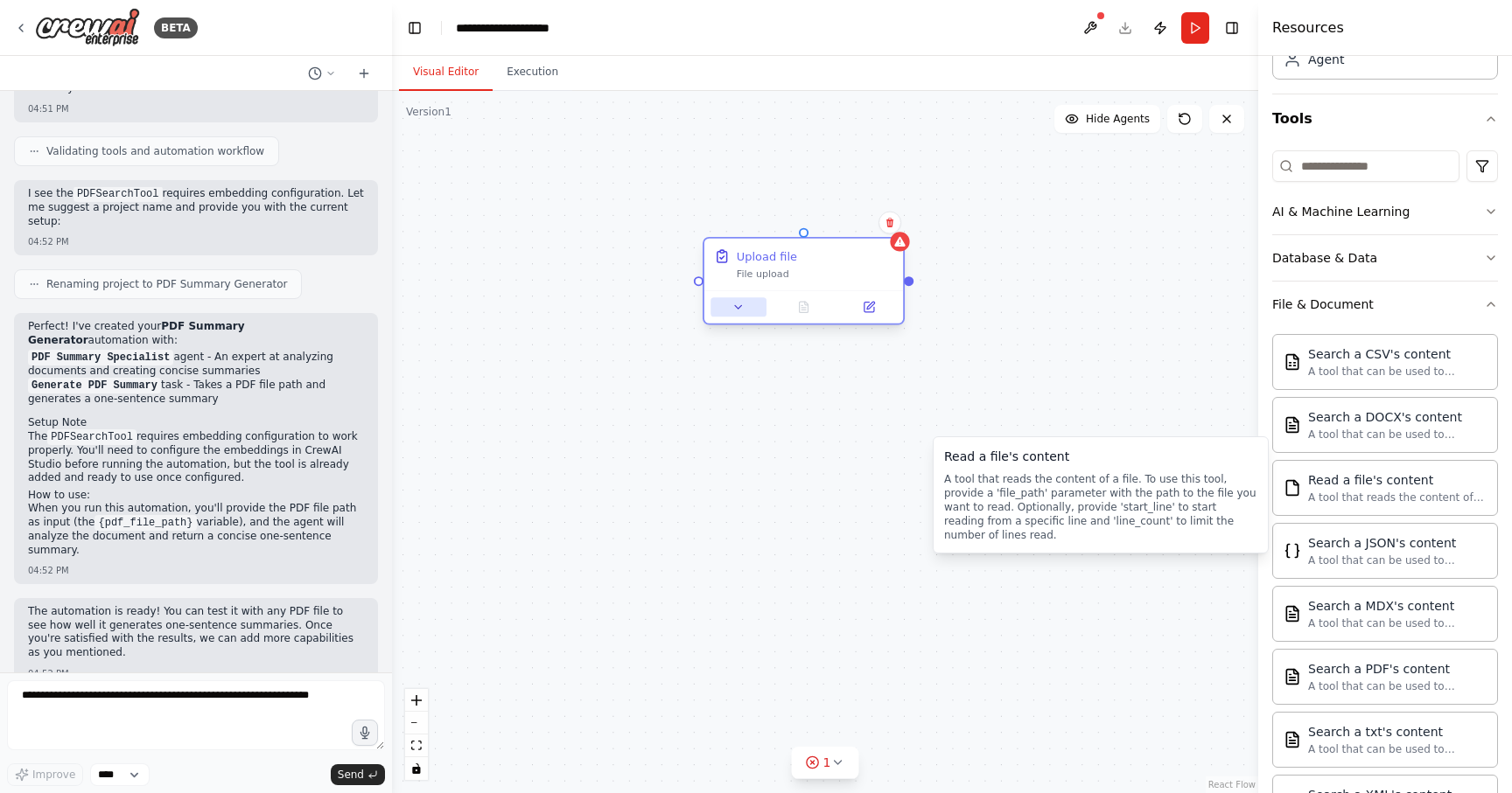
click at [740, 305] on icon at bounding box center [739, 307] width 13 height 13
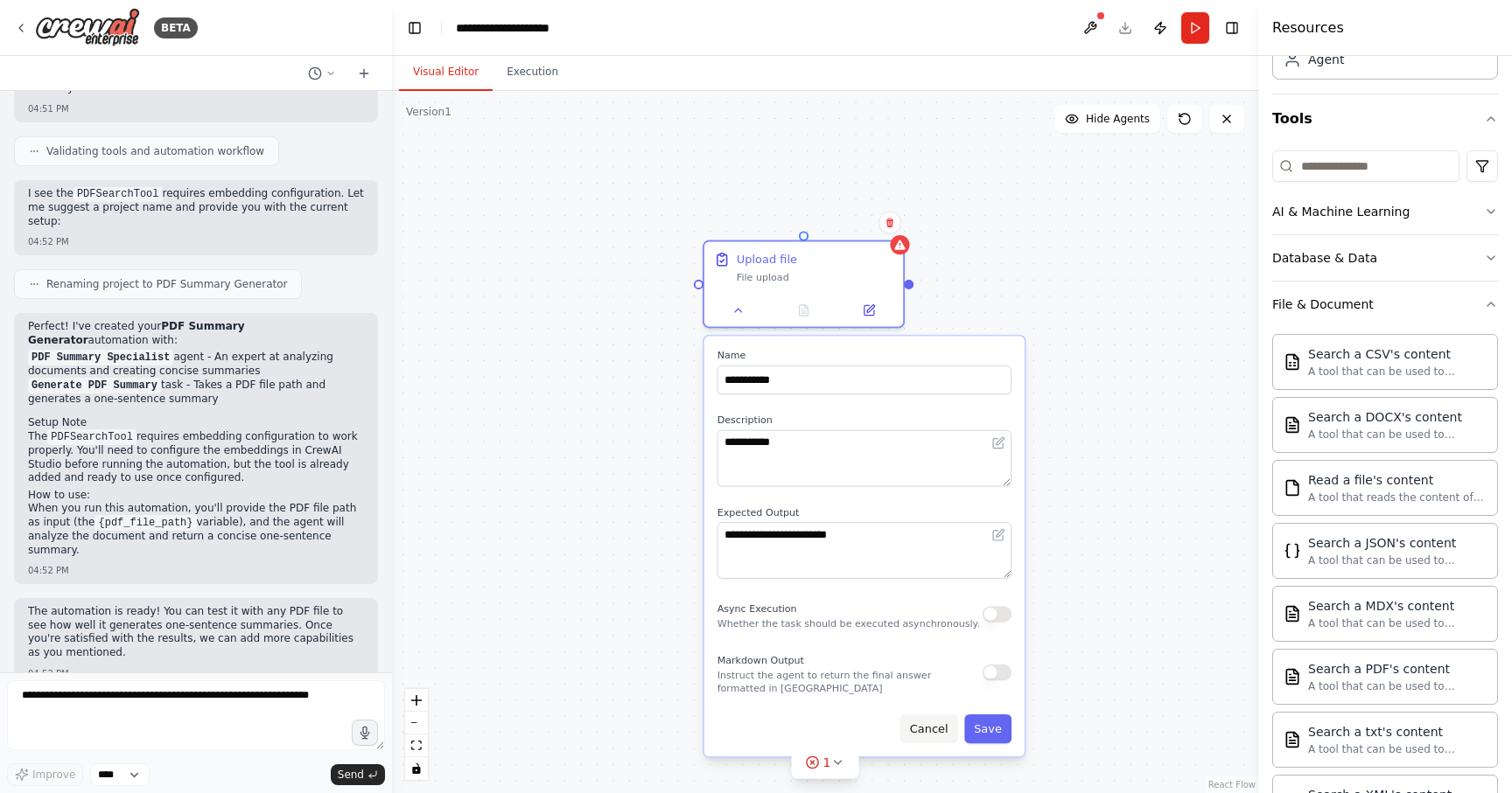
click at [933, 734] on button "Cancel" at bounding box center [929, 728] width 58 height 29
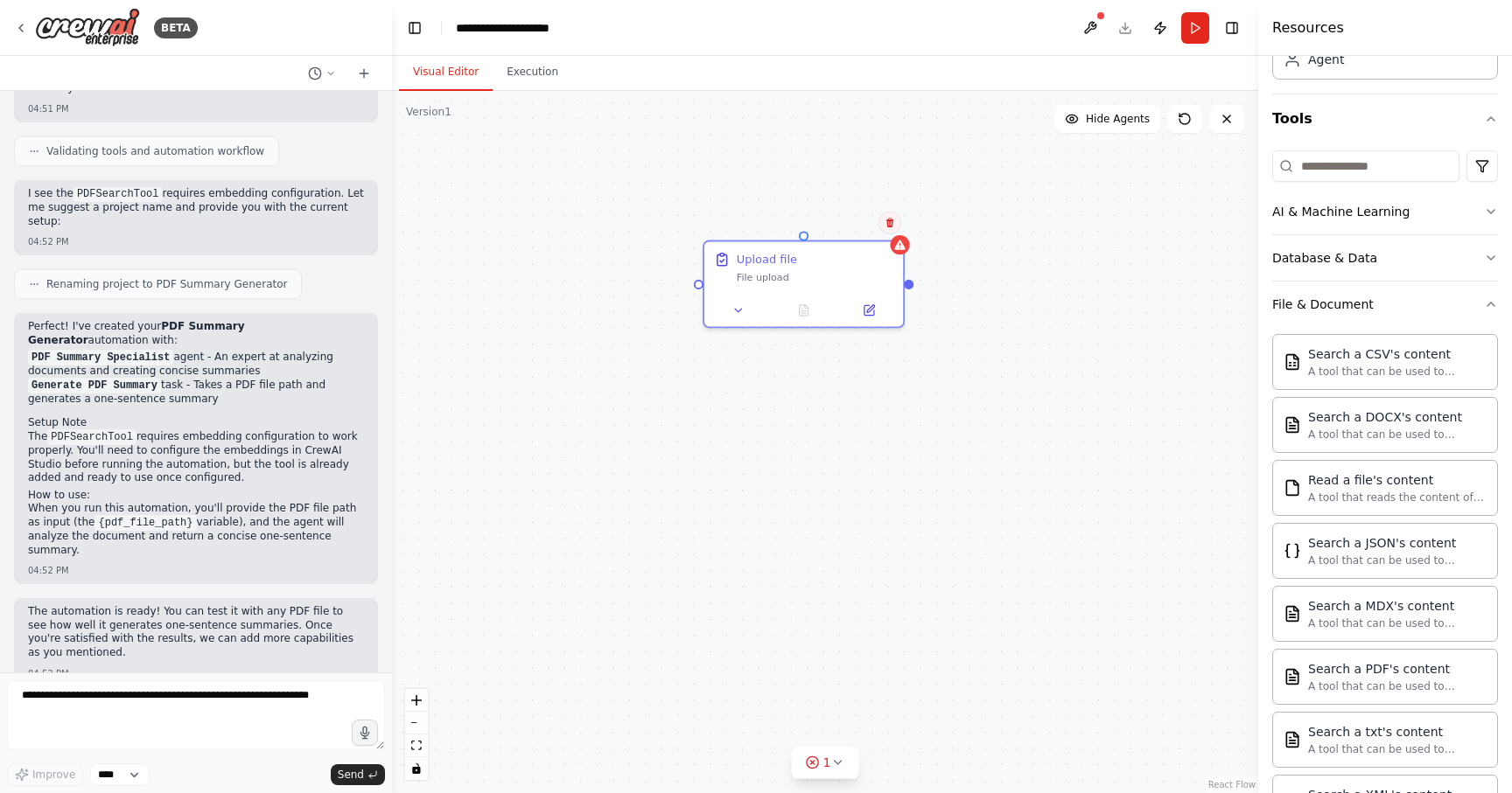
click at [888, 222] on icon at bounding box center [889, 222] width 7 height 9
click at [845, 216] on button "Confirm" at bounding box center [840, 223] width 62 height 21
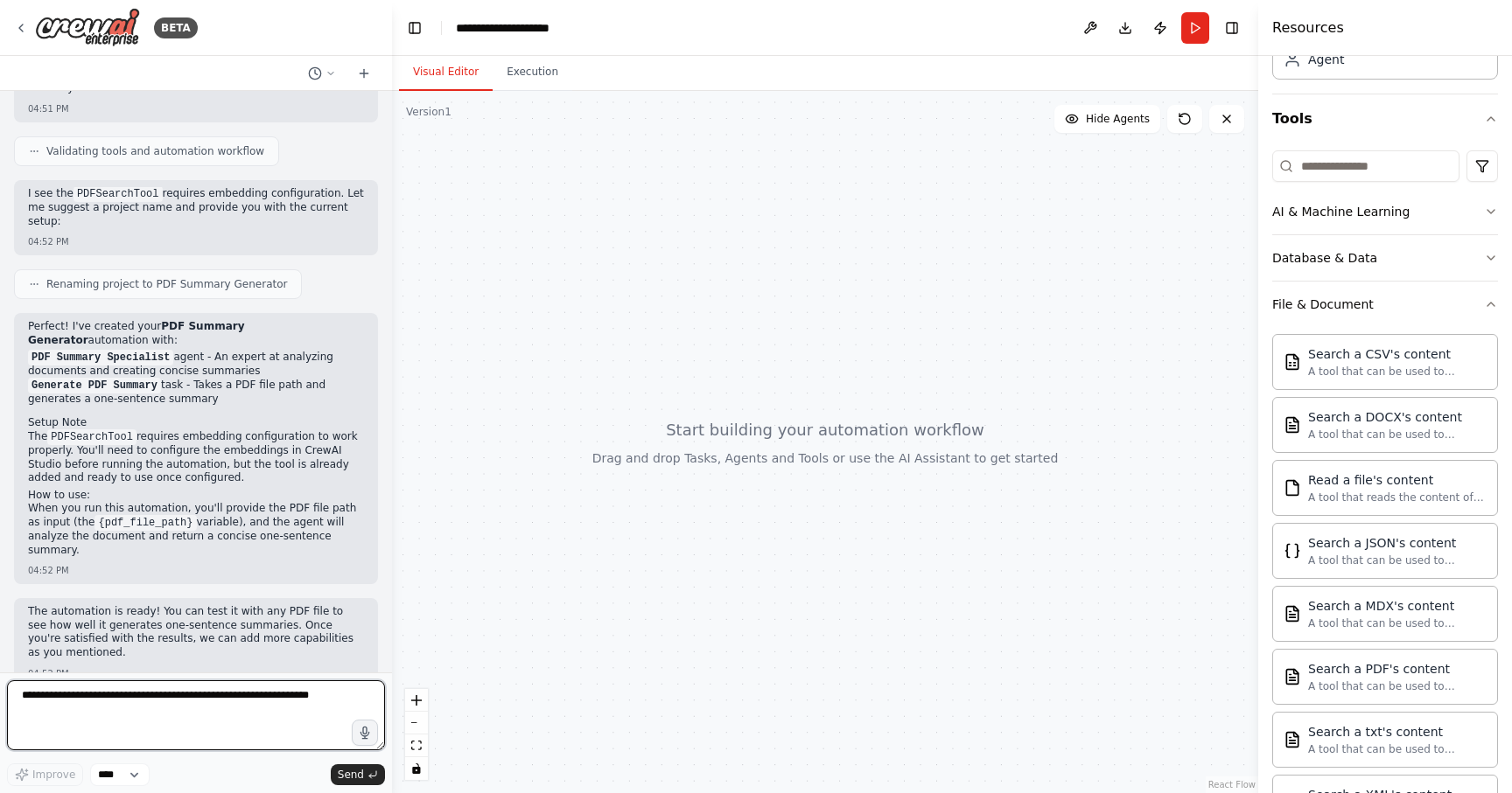
click at [187, 691] on textarea at bounding box center [195, 715] width 378 height 70
click at [771, 413] on div at bounding box center [825, 441] width 866 height 702
click at [1123, 417] on div at bounding box center [825, 441] width 866 height 702
click at [126, 694] on textarea at bounding box center [195, 715] width 378 height 70
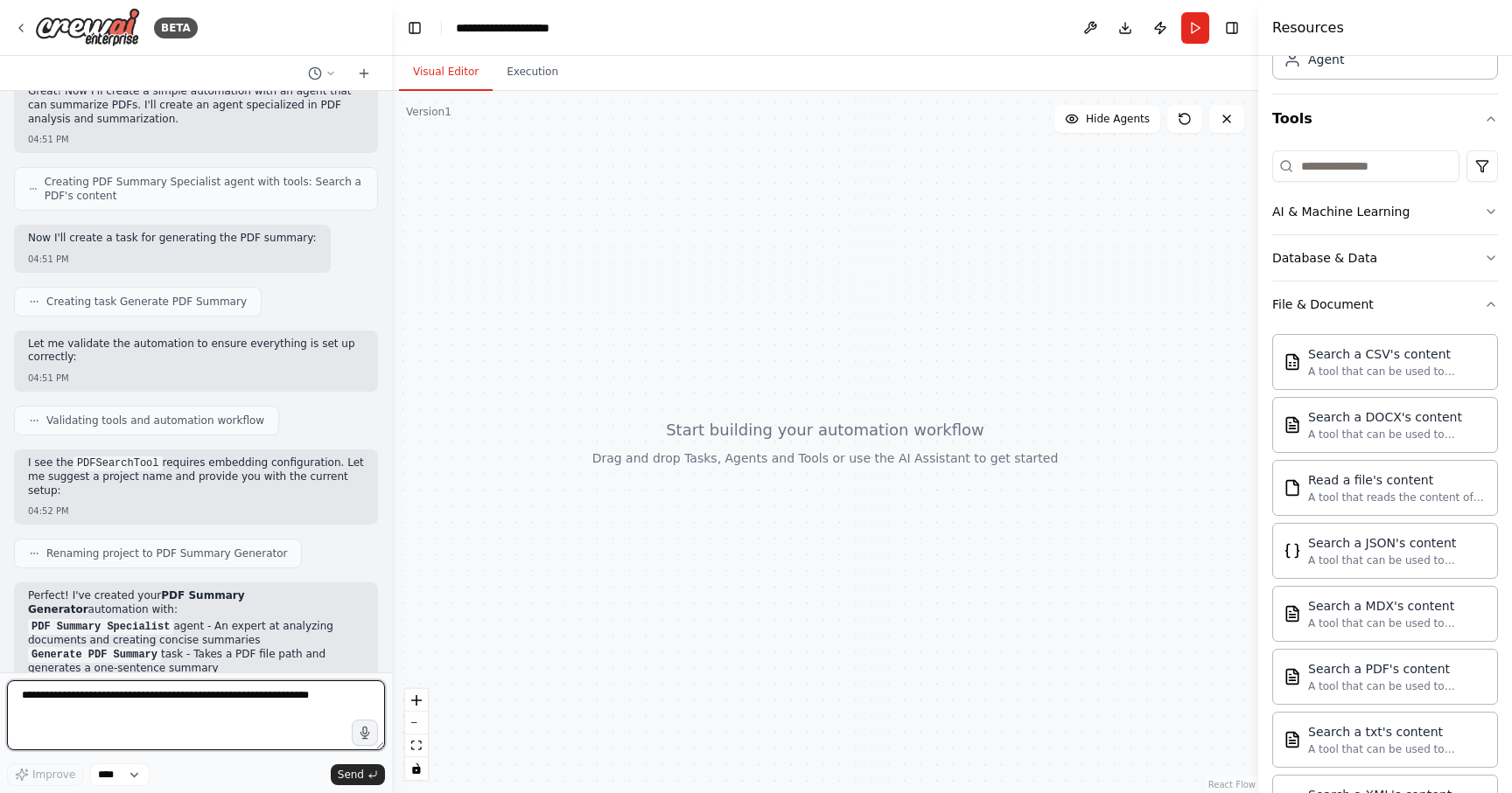
scroll to position [788, 0]
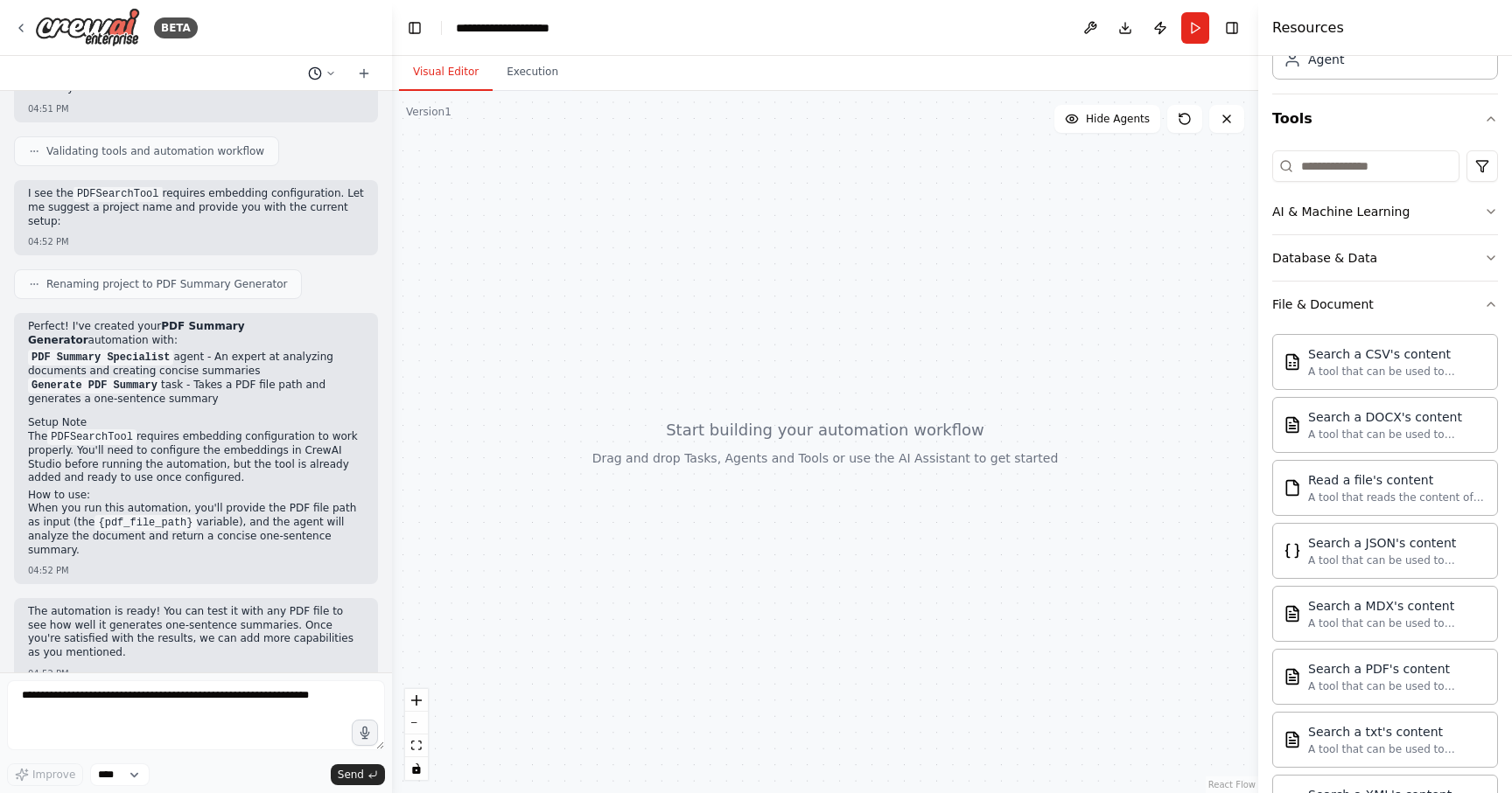
click at [333, 70] on icon at bounding box center [330, 73] width 10 height 10
click at [250, 112] on span "I'd like to create a simple automation that allows me to generate a one-sentenc…" at bounding box center [246, 109] width 113 height 14
click at [1089, 29] on button at bounding box center [1090, 28] width 28 height 32
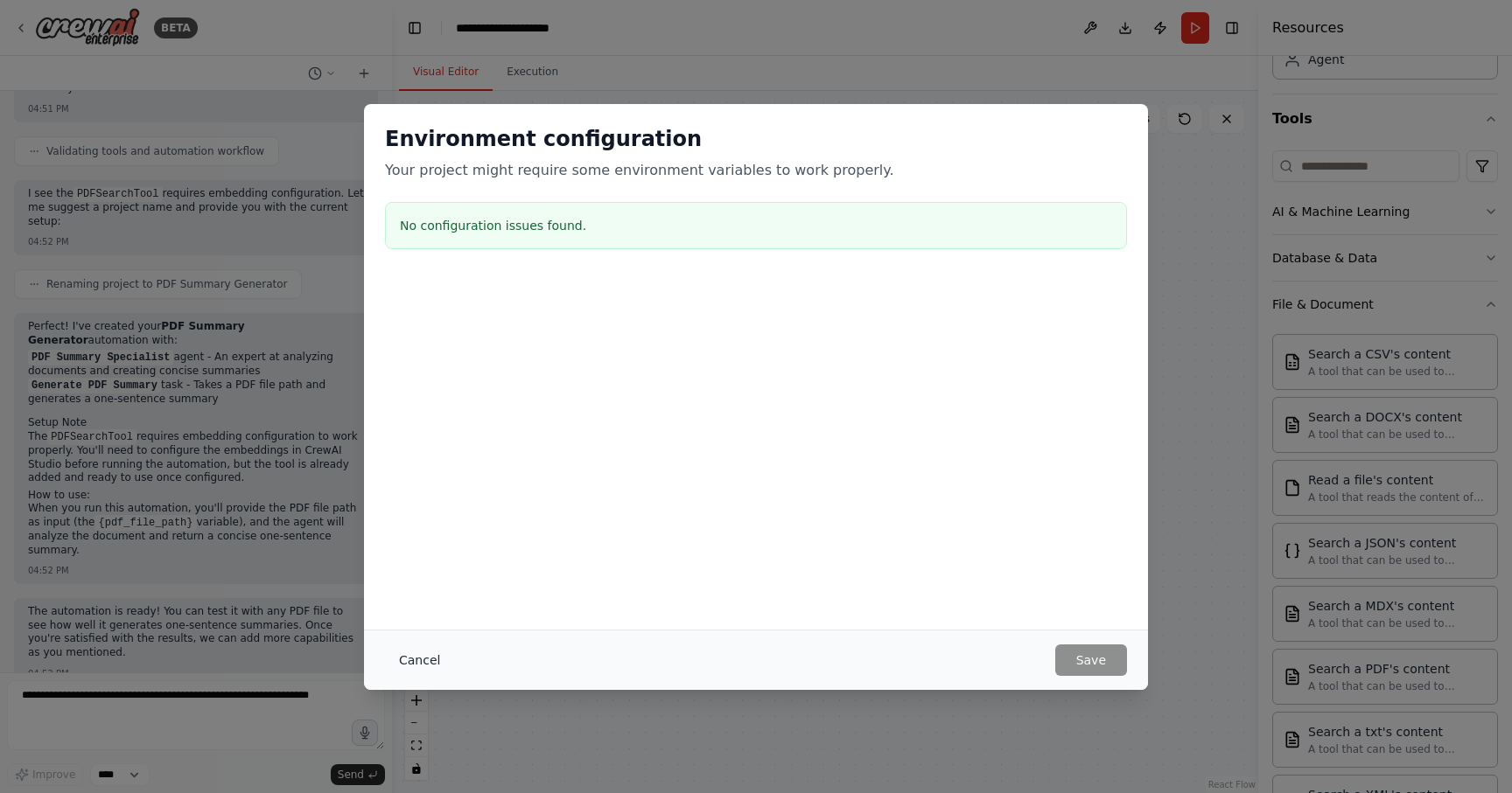
click at [419, 660] on button "Cancel" at bounding box center [420, 661] width 69 height 32
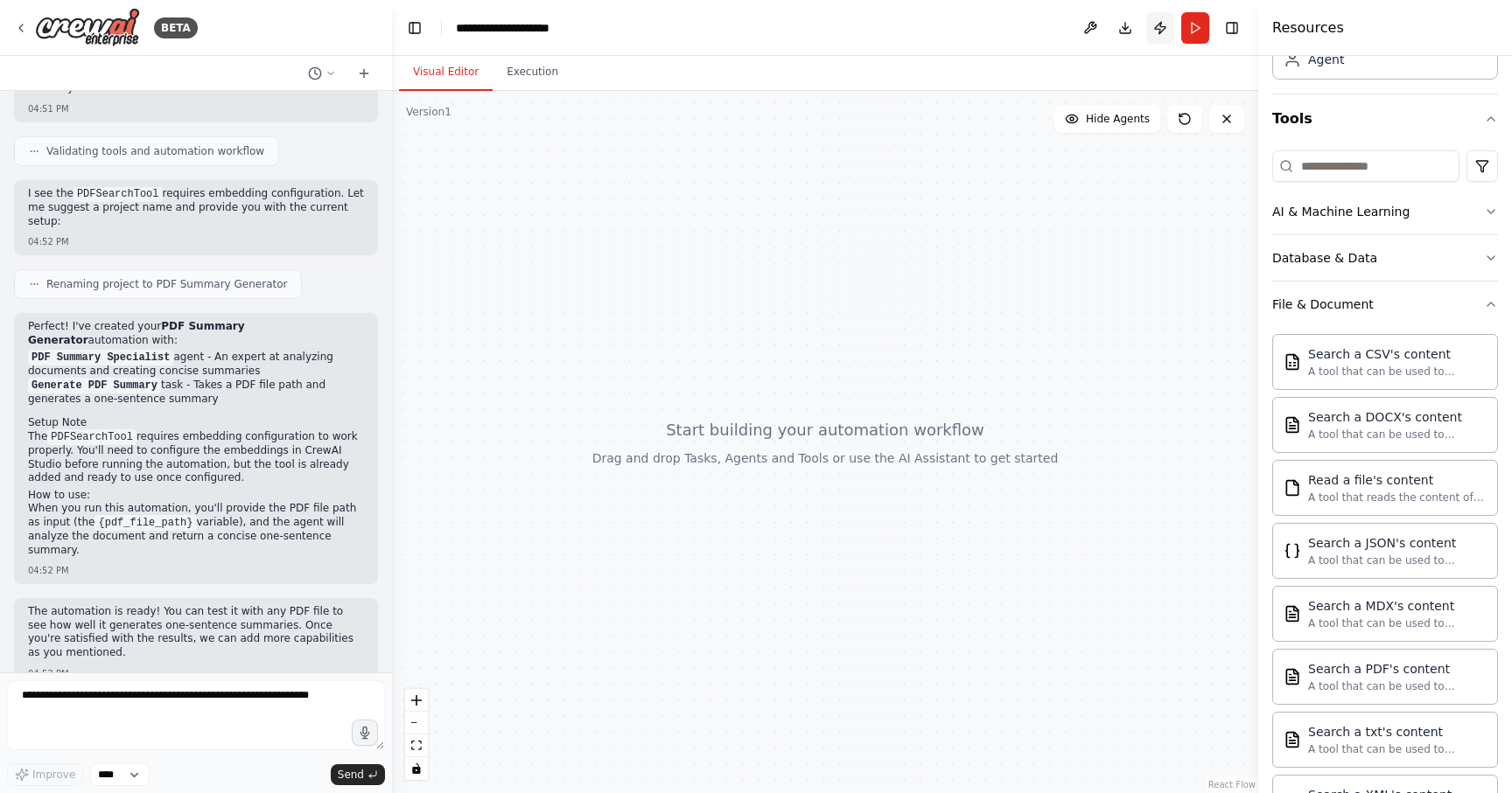
click at [1161, 28] on button "Publish" at bounding box center [1160, 28] width 28 height 32
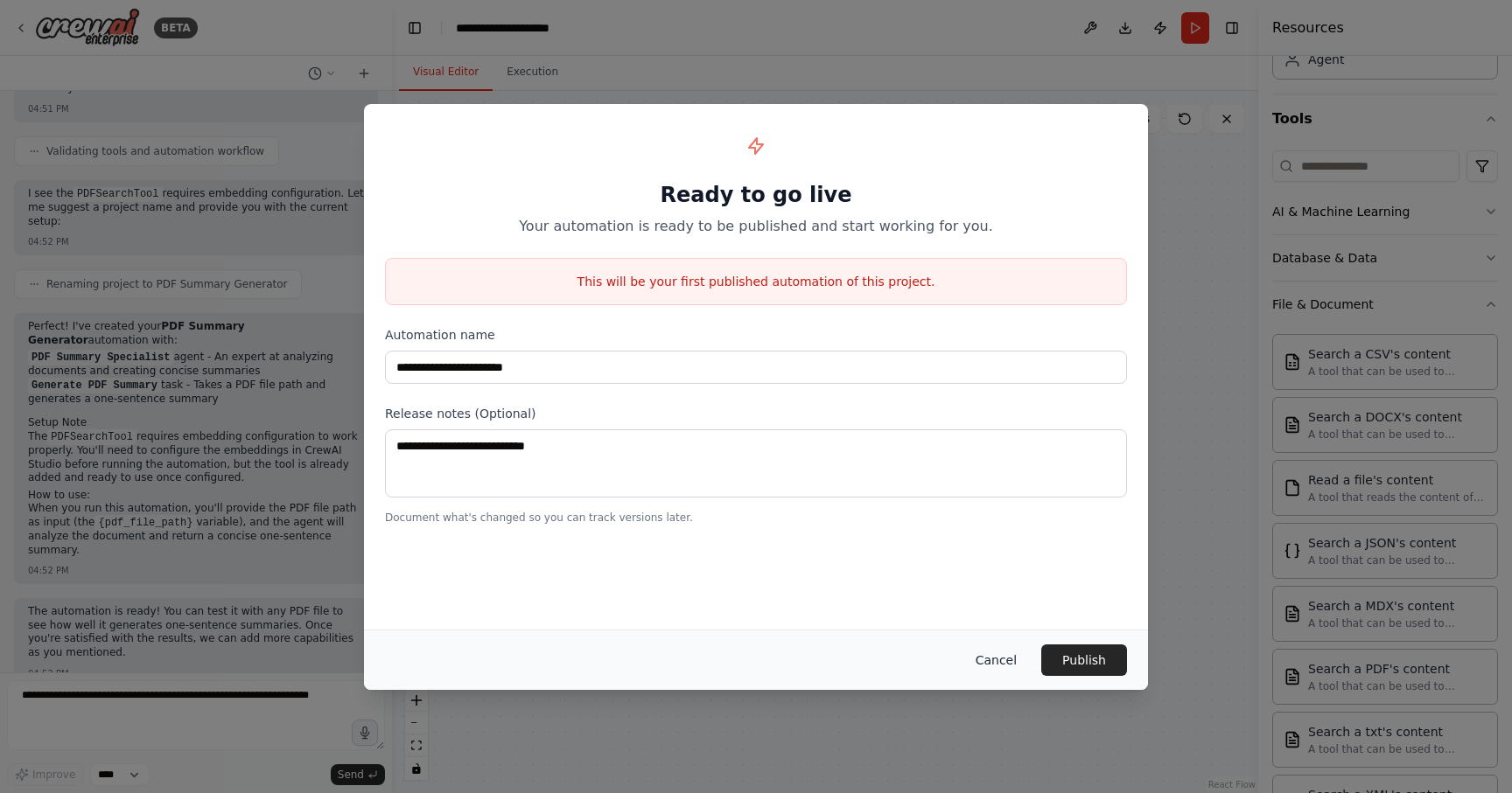
click at [1003, 652] on button "Cancel" at bounding box center [996, 661] width 69 height 32
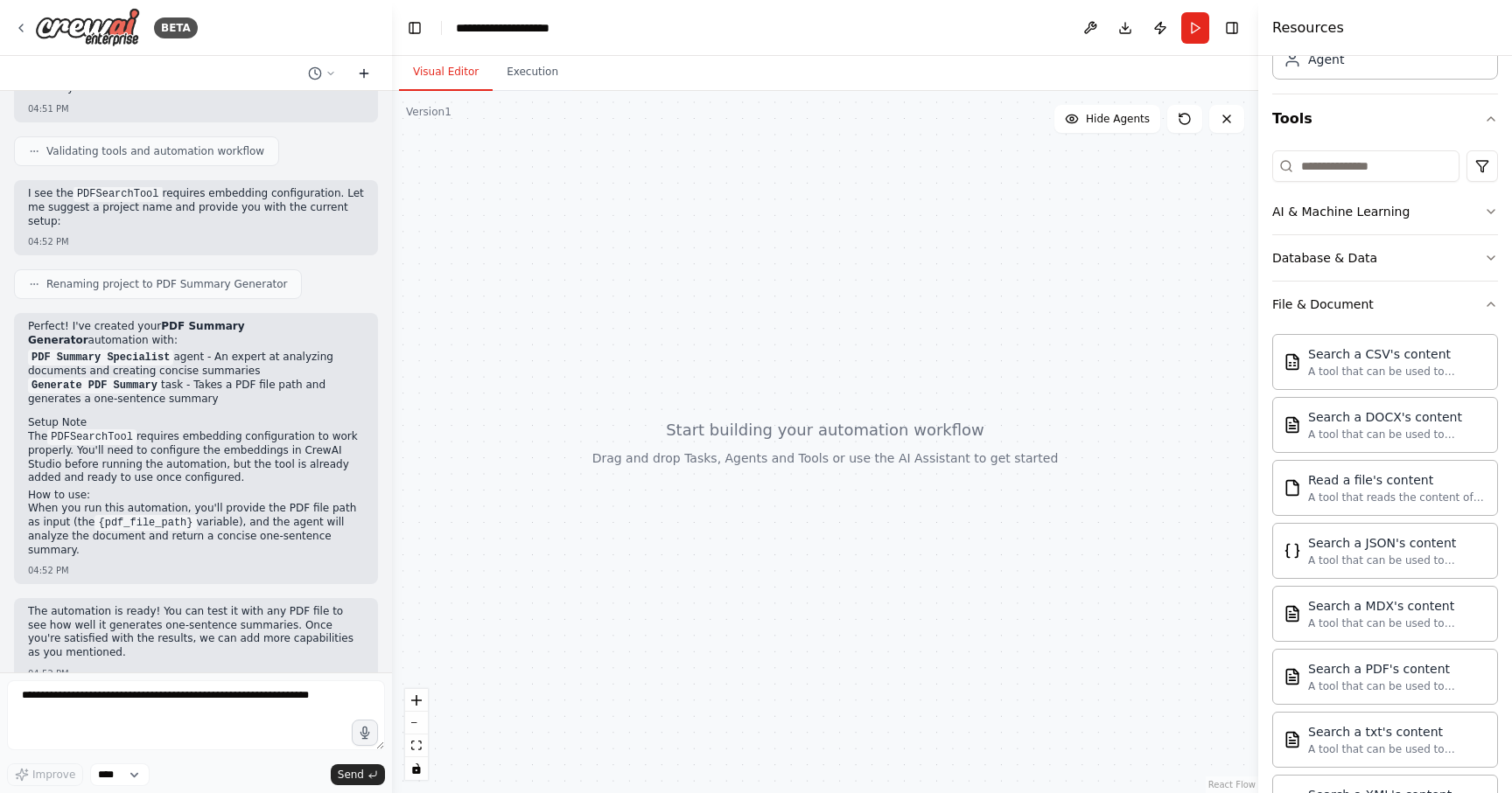
click at [365, 76] on icon at bounding box center [364, 73] width 14 height 14
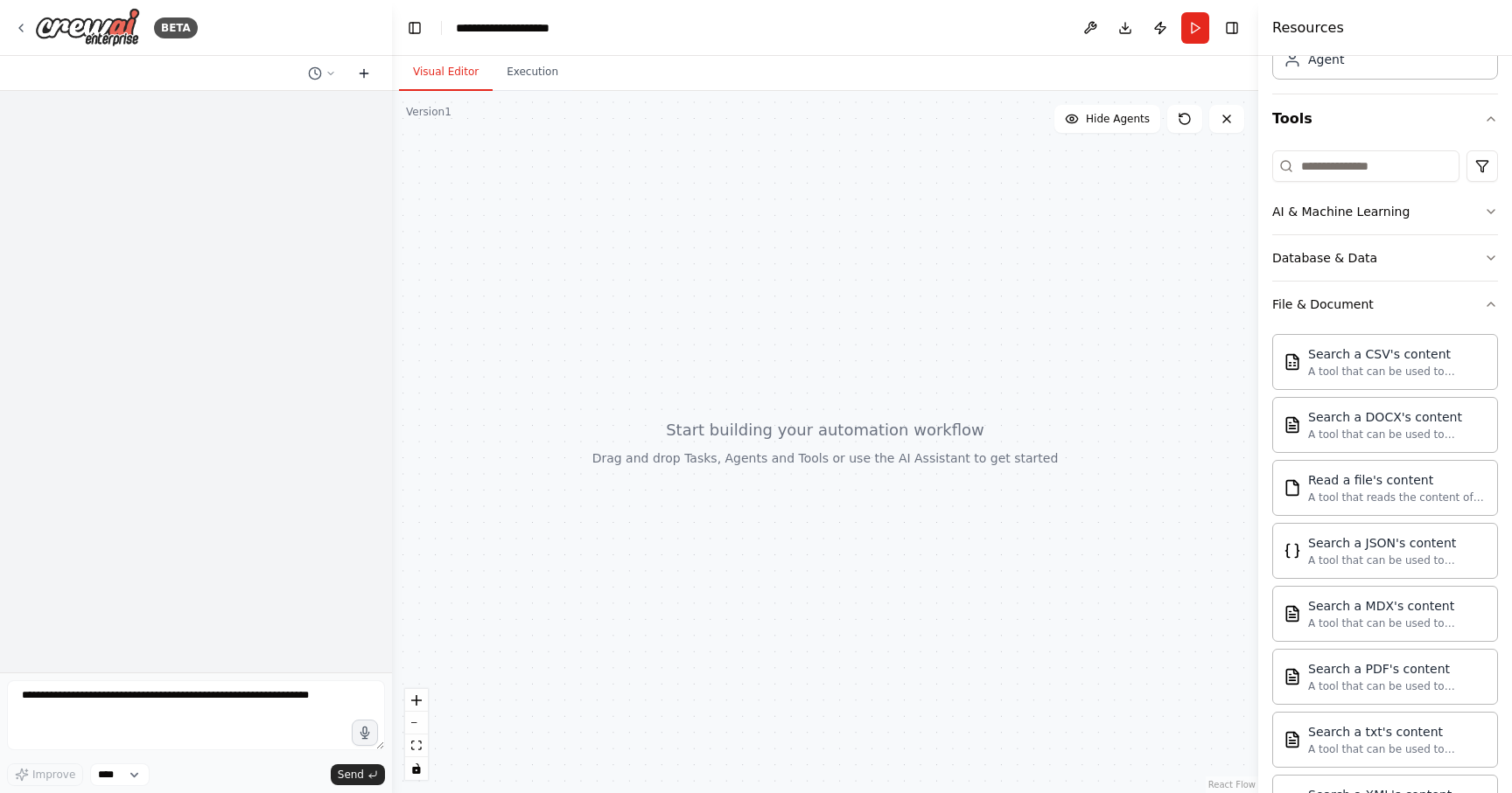
scroll to position [0, 0]
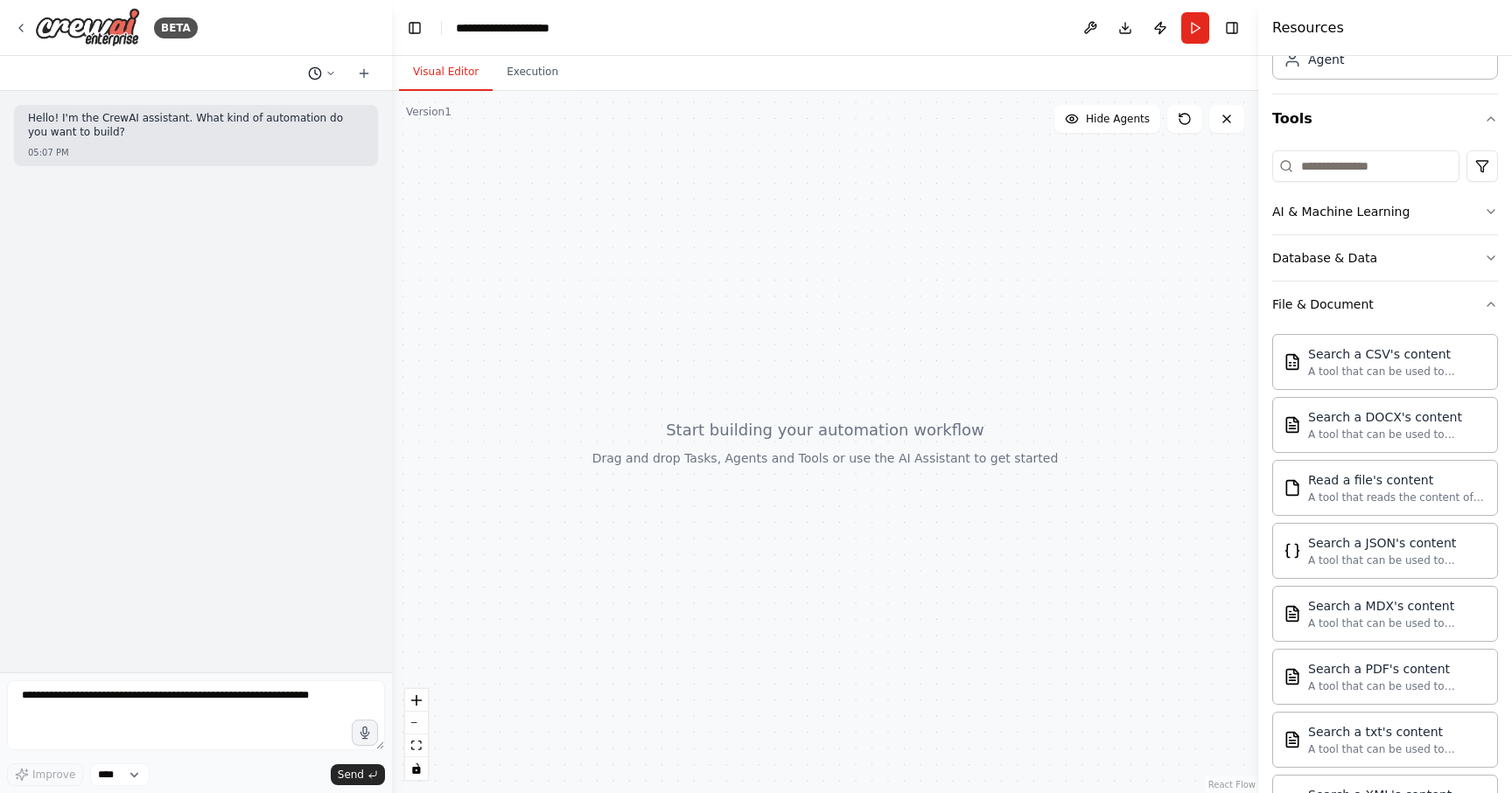
click at [329, 74] on icon at bounding box center [330, 73] width 10 height 10
click at [246, 145] on button "I'd like to create a simple automation that allows me to generate a one-sentenc…" at bounding box center [287, 138] width 208 height 28
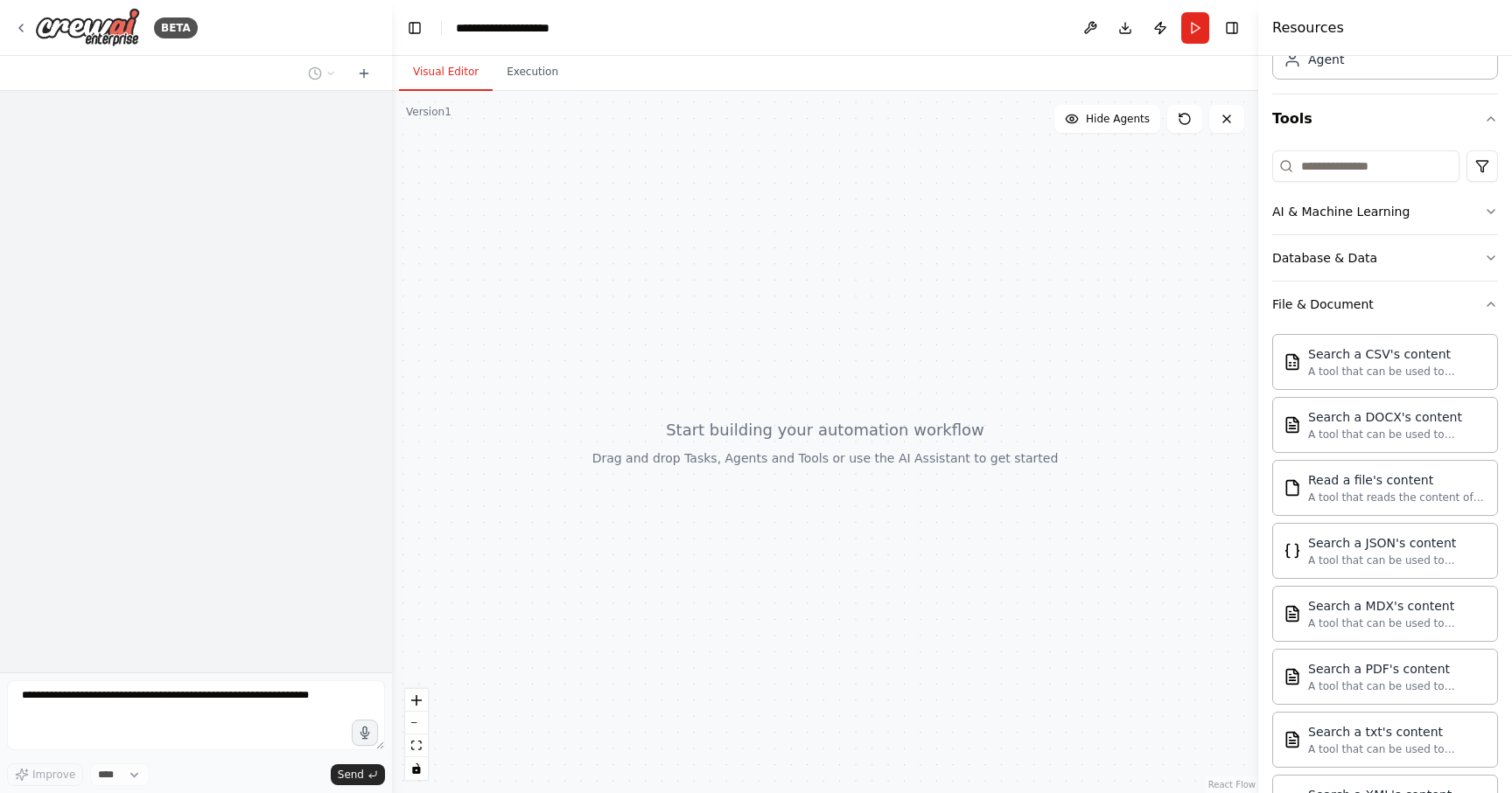
scroll to position [788, 0]
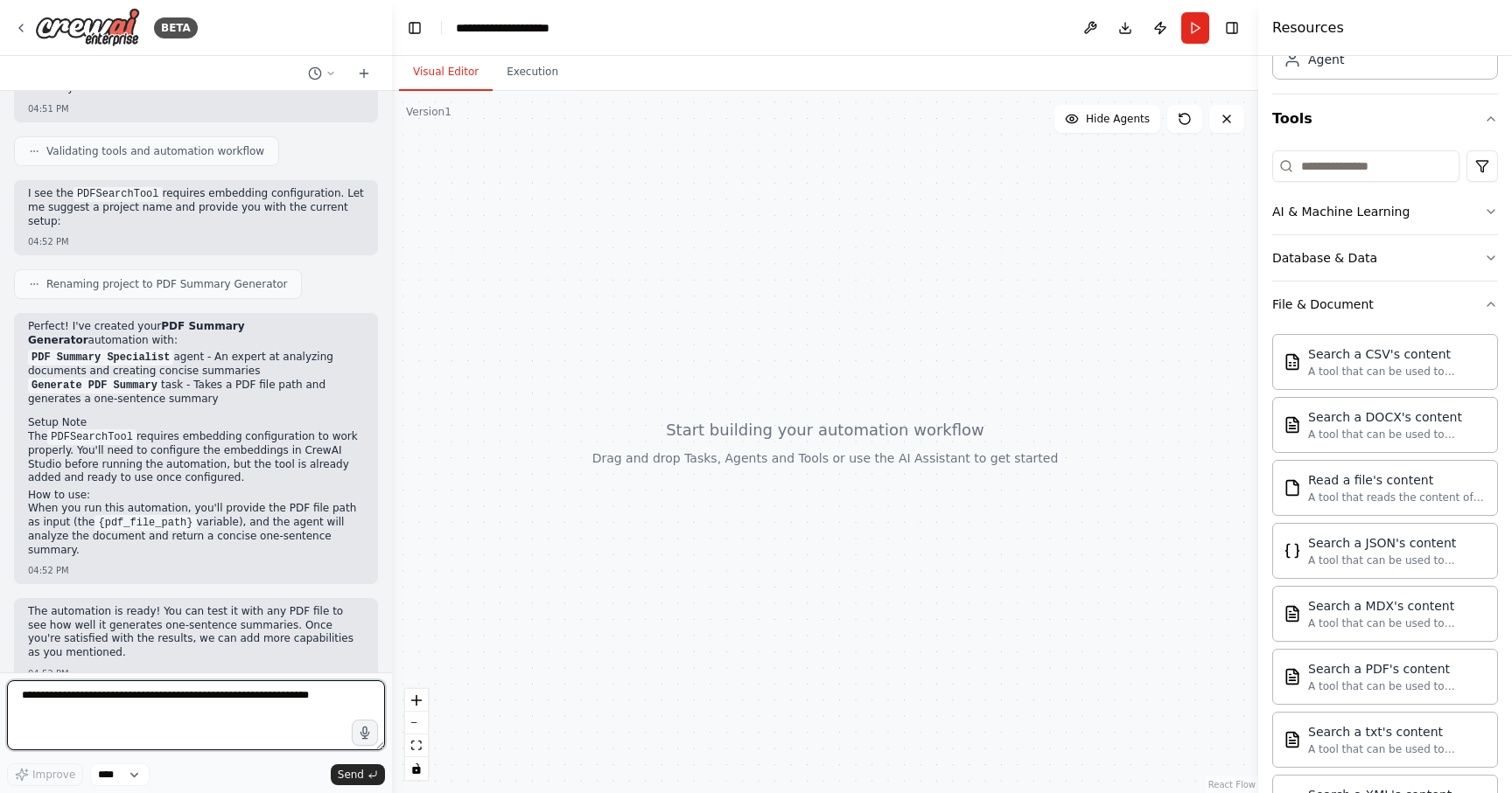
click at [164, 703] on textarea at bounding box center [195, 715] width 378 height 70
click at [139, 774] on select "****" at bounding box center [119, 775] width 59 height 22
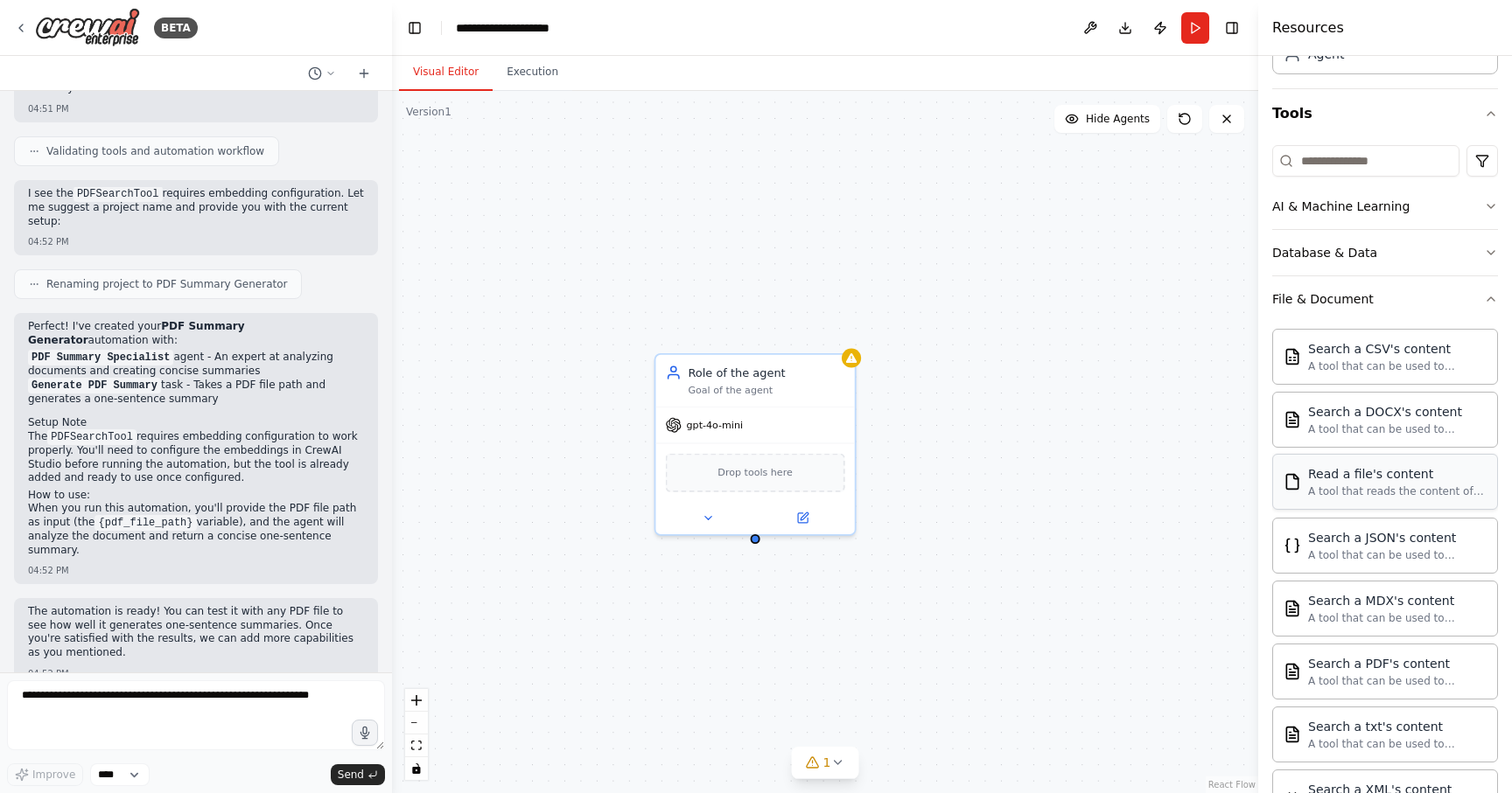
scroll to position [145, 0]
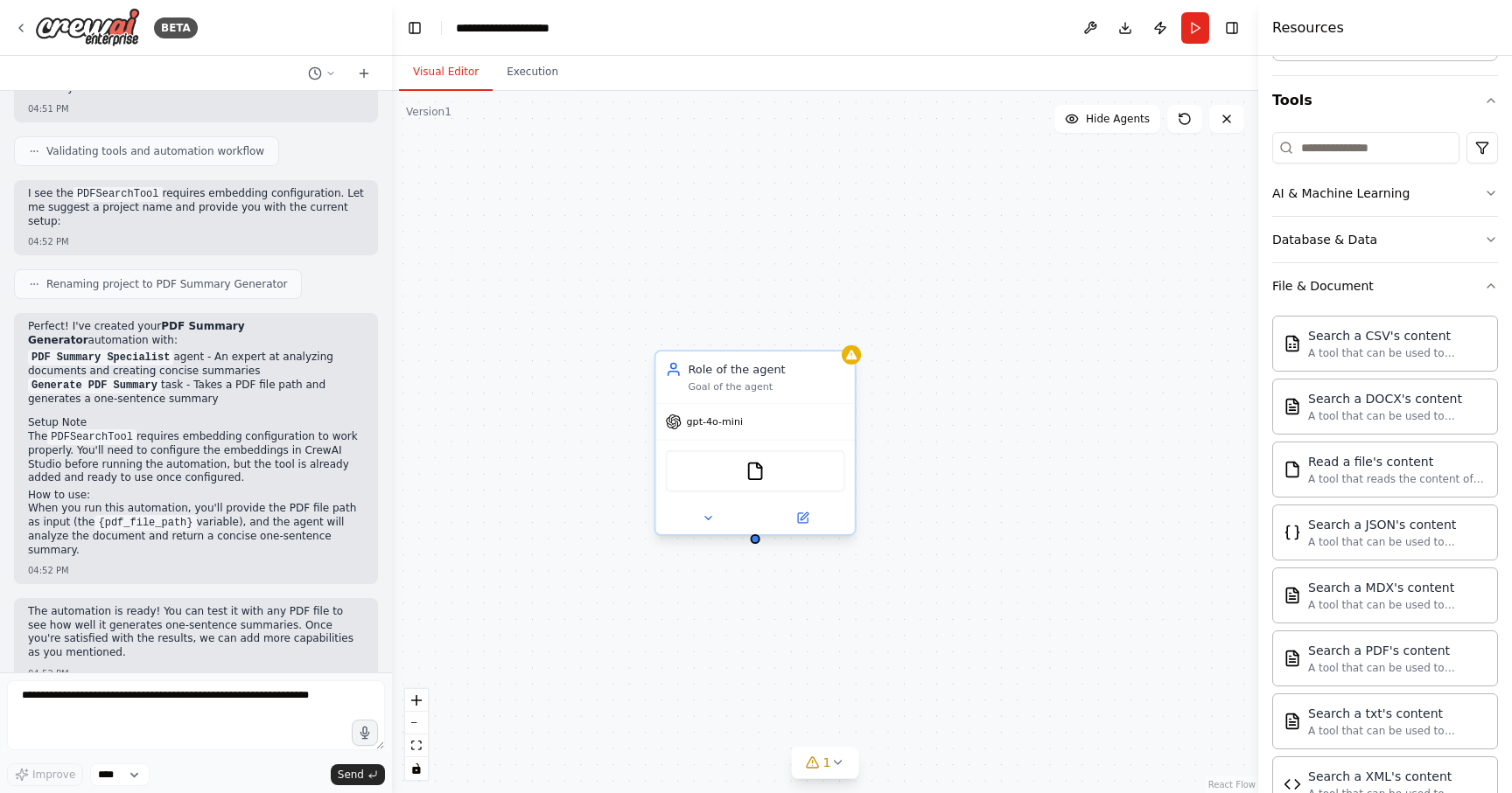
click at [733, 371] on div "Role of the agent" at bounding box center [765, 368] width 157 height 16
click at [806, 523] on icon at bounding box center [802, 518] width 9 height 9
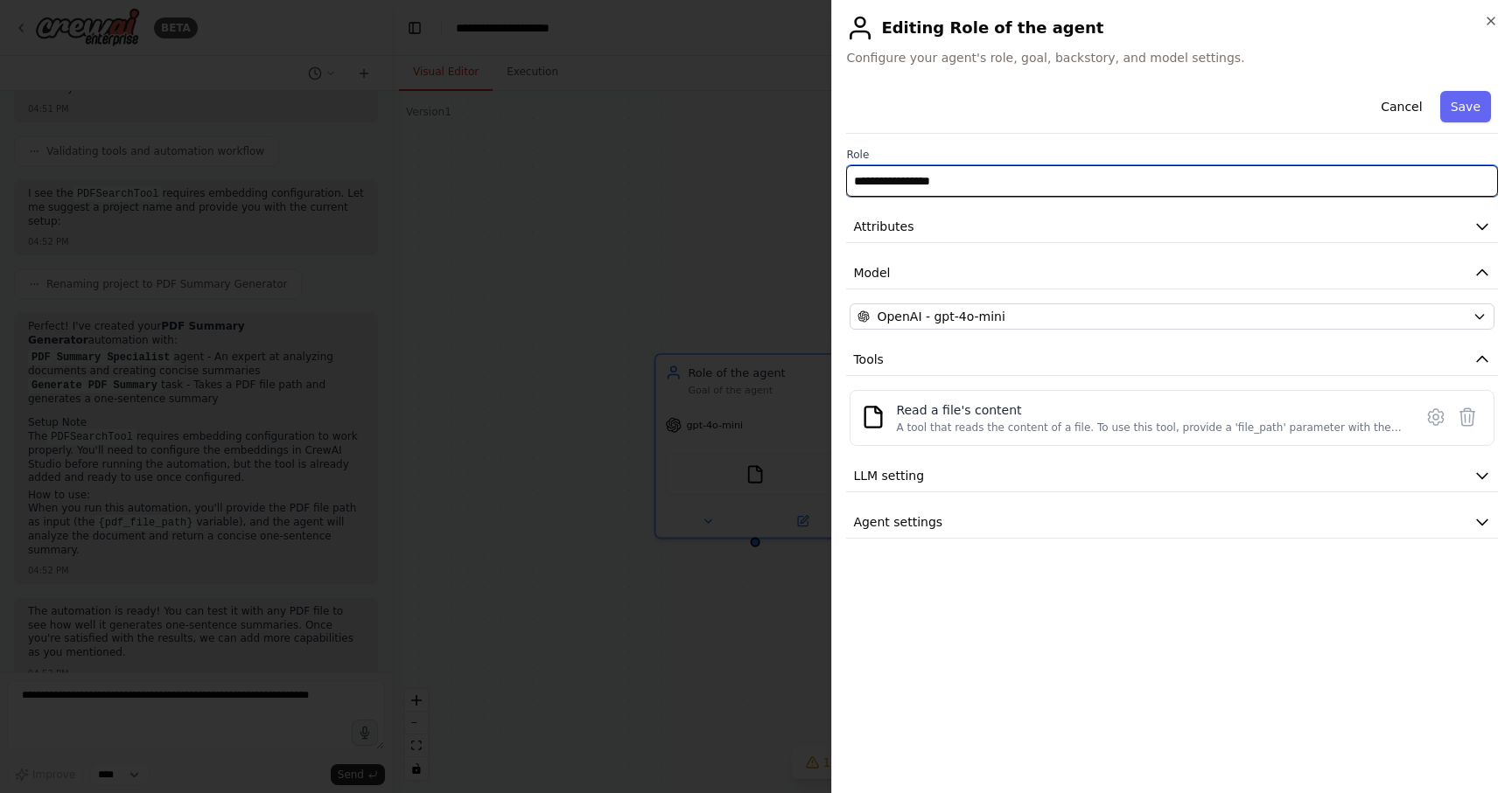
click at [912, 180] on input "**********" at bounding box center [1171, 181] width 651 height 32
type input "**********"
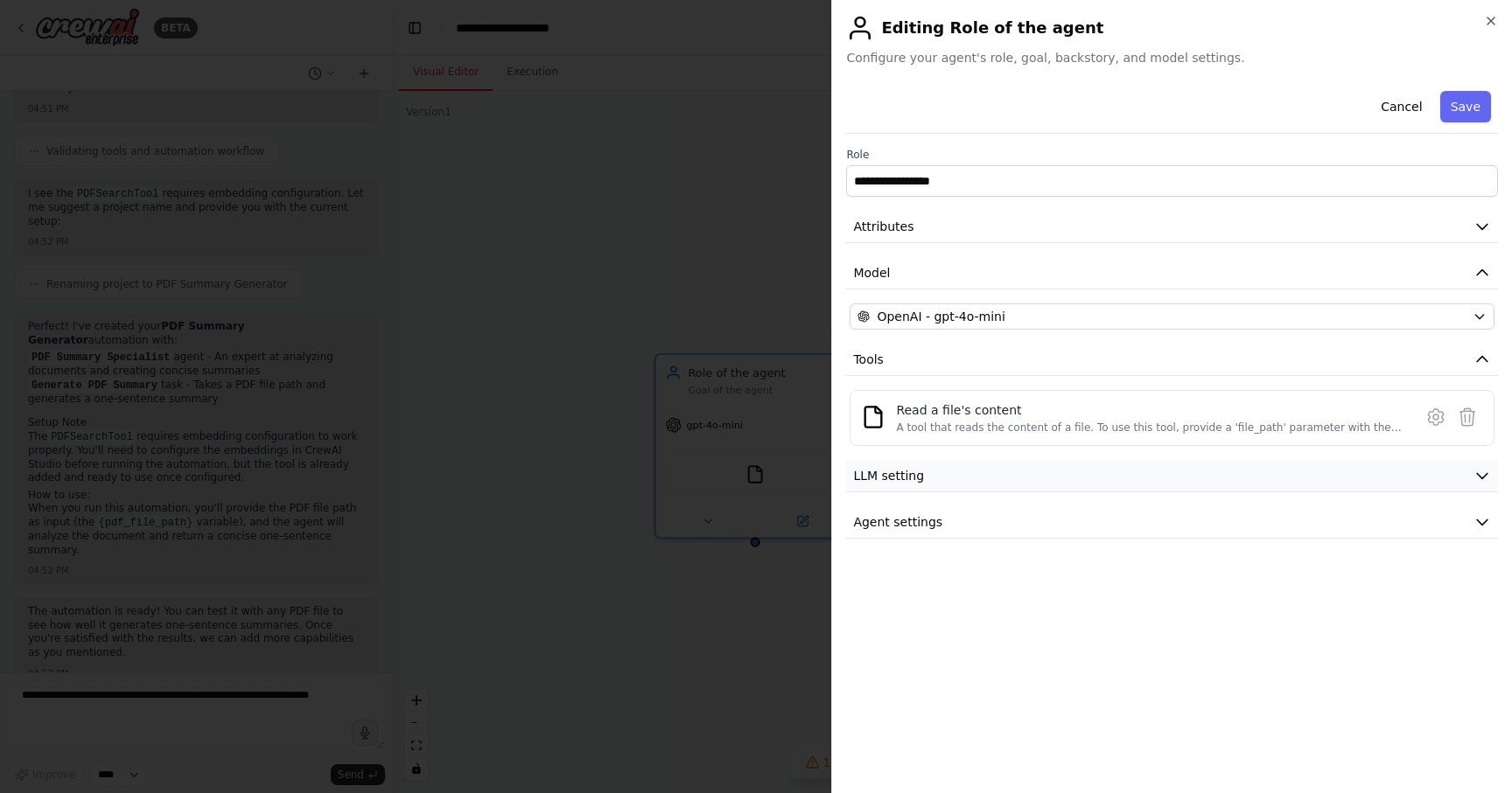
click at [1411, 486] on button "LLM setting" at bounding box center [1171, 476] width 651 height 33
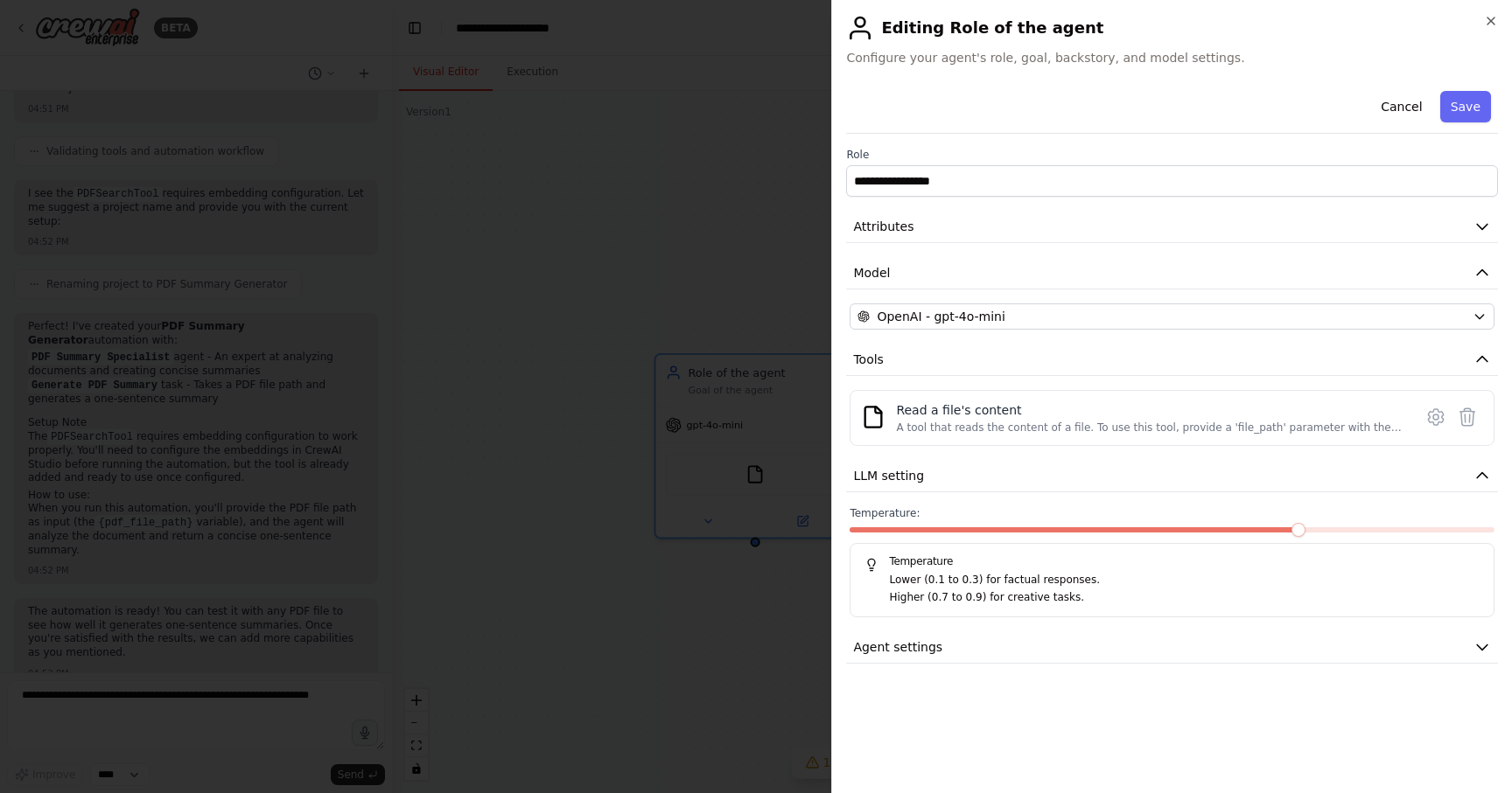
click at [1089, 630] on div "**********" at bounding box center [1171, 374] width 651 height 580
click at [1034, 639] on button "Agent settings" at bounding box center [1171, 648] width 651 height 33
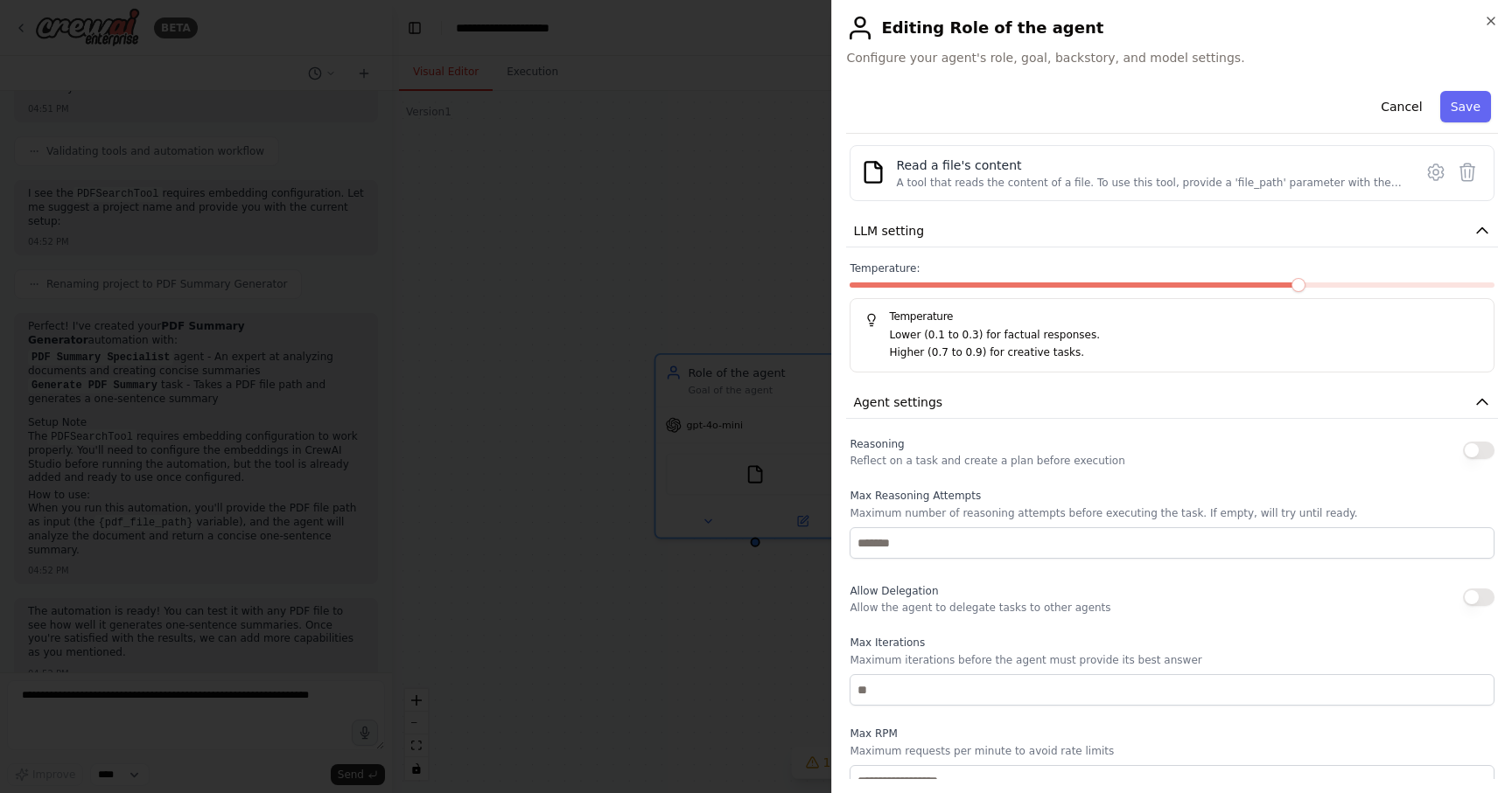
scroll to position [0, 0]
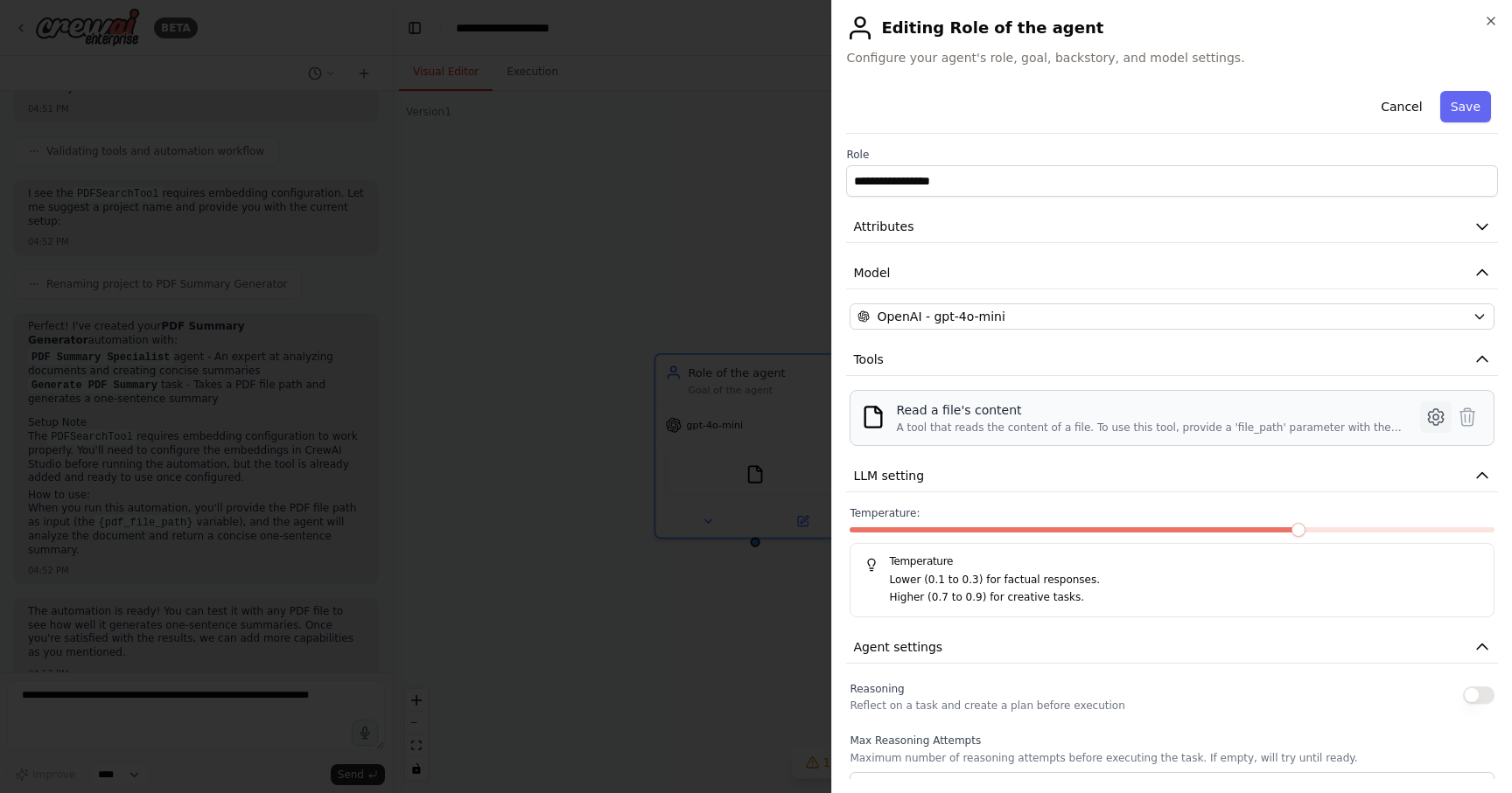
click at [1430, 412] on icon at bounding box center [1435, 417] width 21 height 21
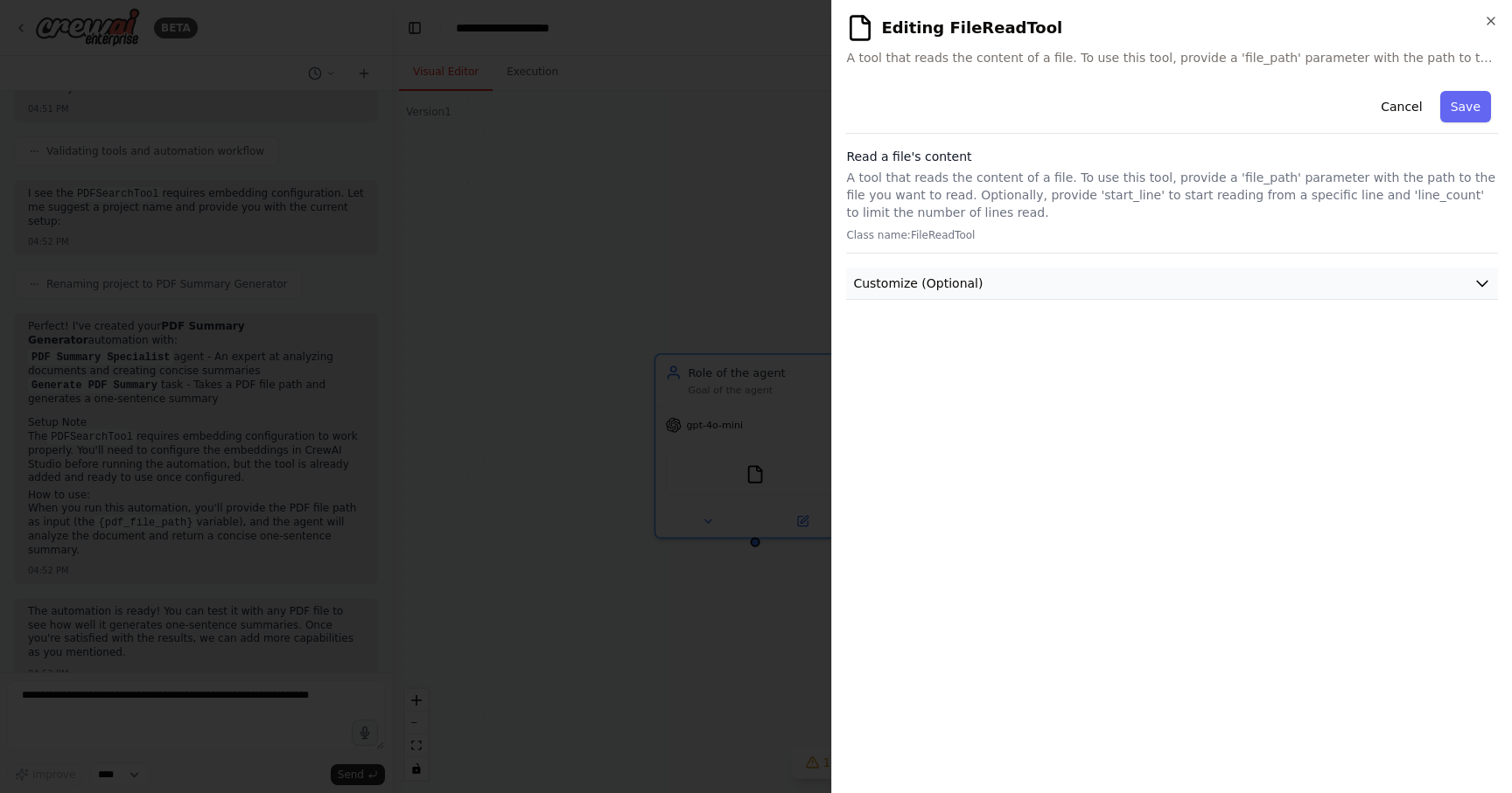
click at [1476, 275] on icon "button" at bounding box center [1481, 283] width 18 height 18
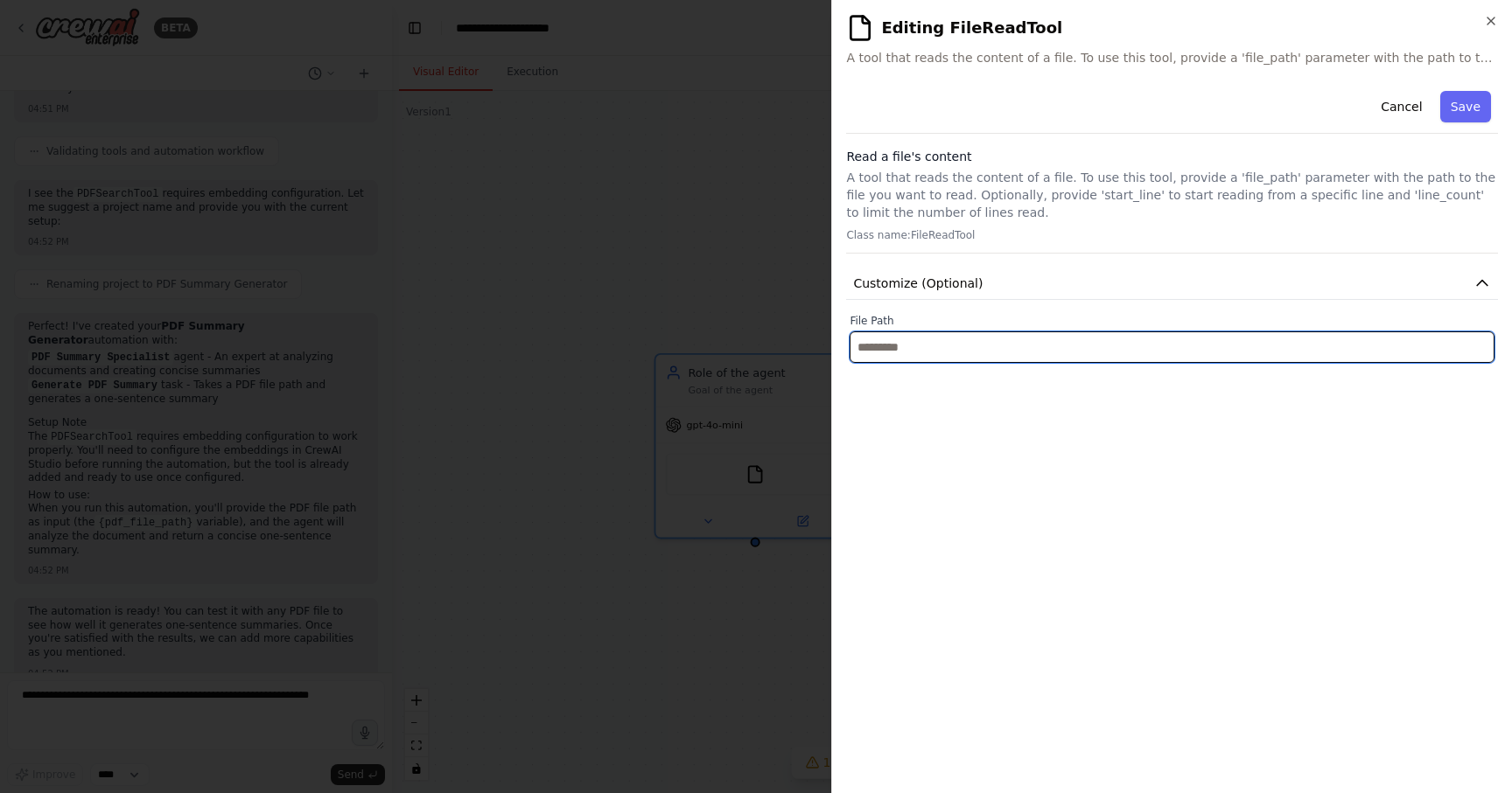
click at [1265, 357] on input "text" at bounding box center [1172, 348] width 645 height 32
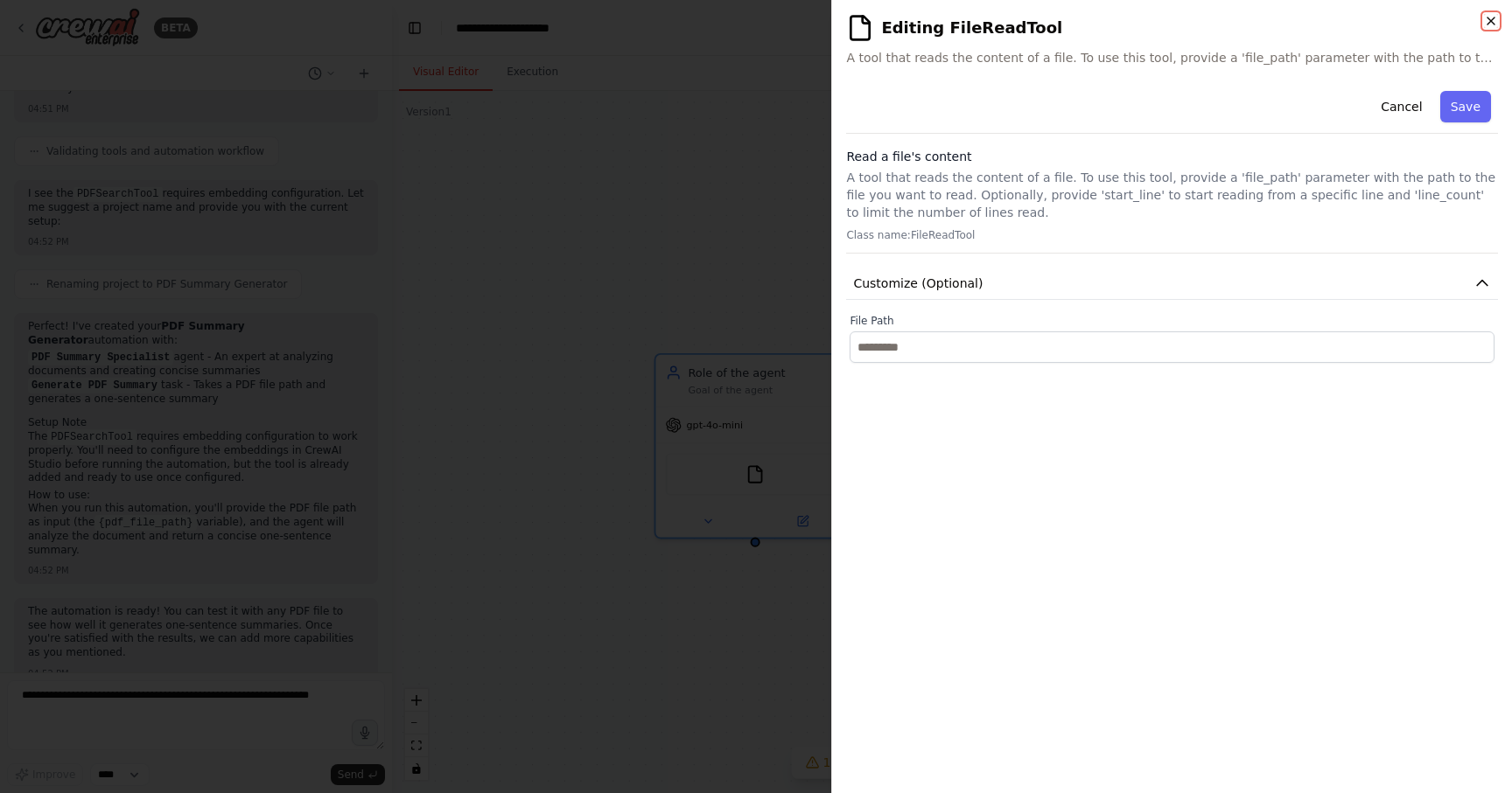
click at [1492, 20] on icon "button" at bounding box center [1490, 21] width 14 height 14
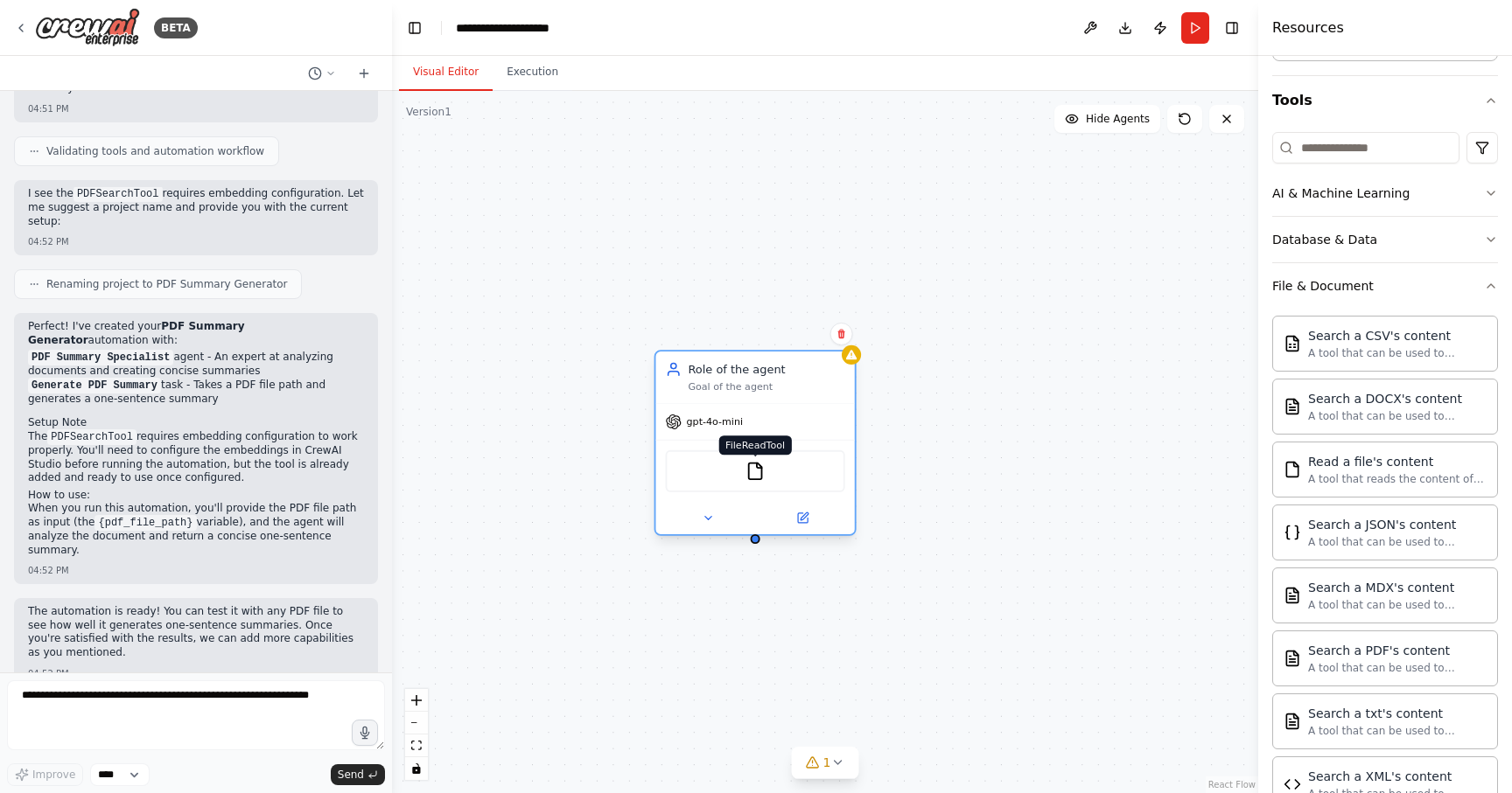
click at [756, 469] on img at bounding box center [755, 471] width 20 height 20
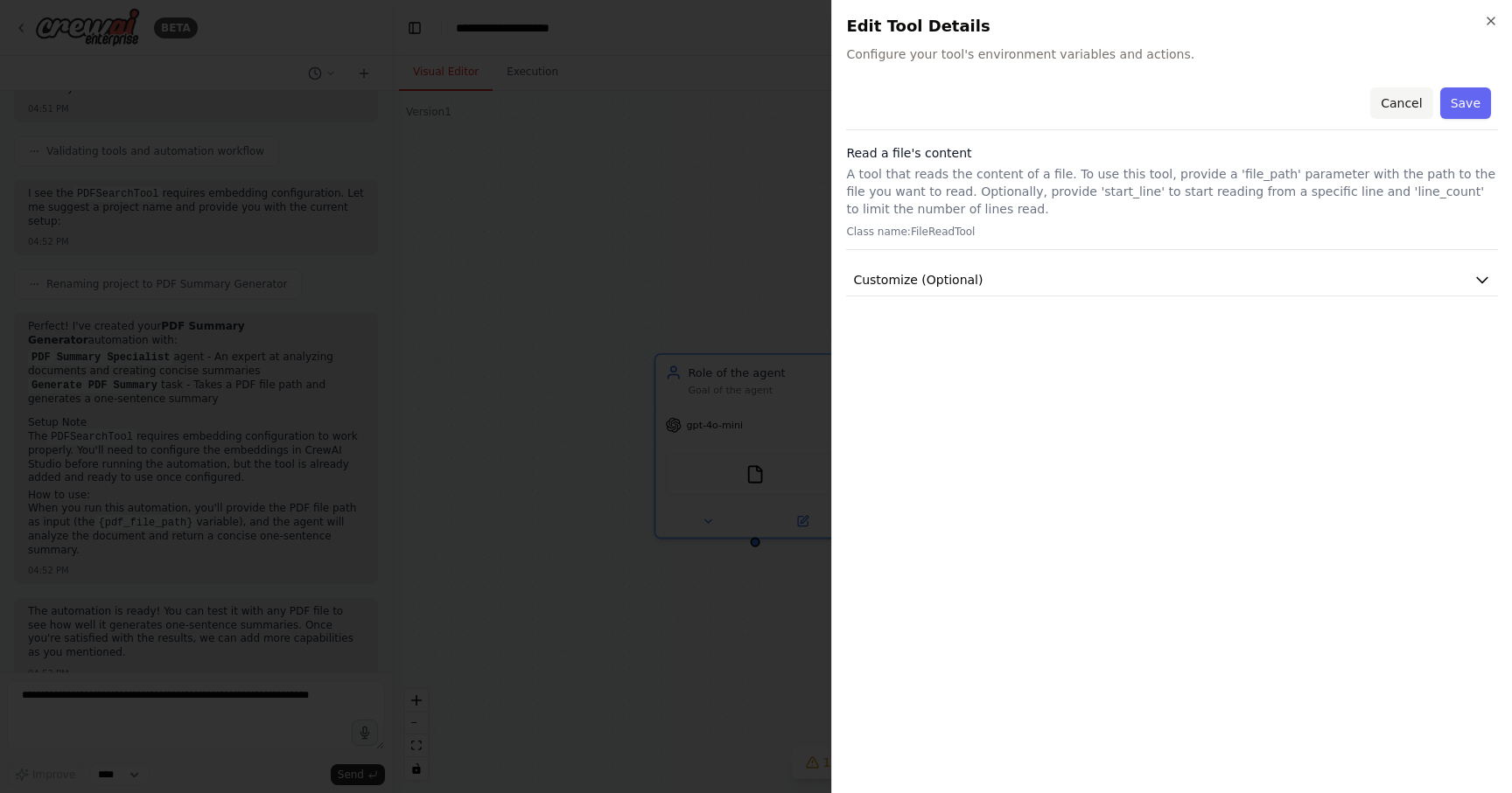
click at [1399, 97] on button "Cancel" at bounding box center [1400, 103] width 62 height 32
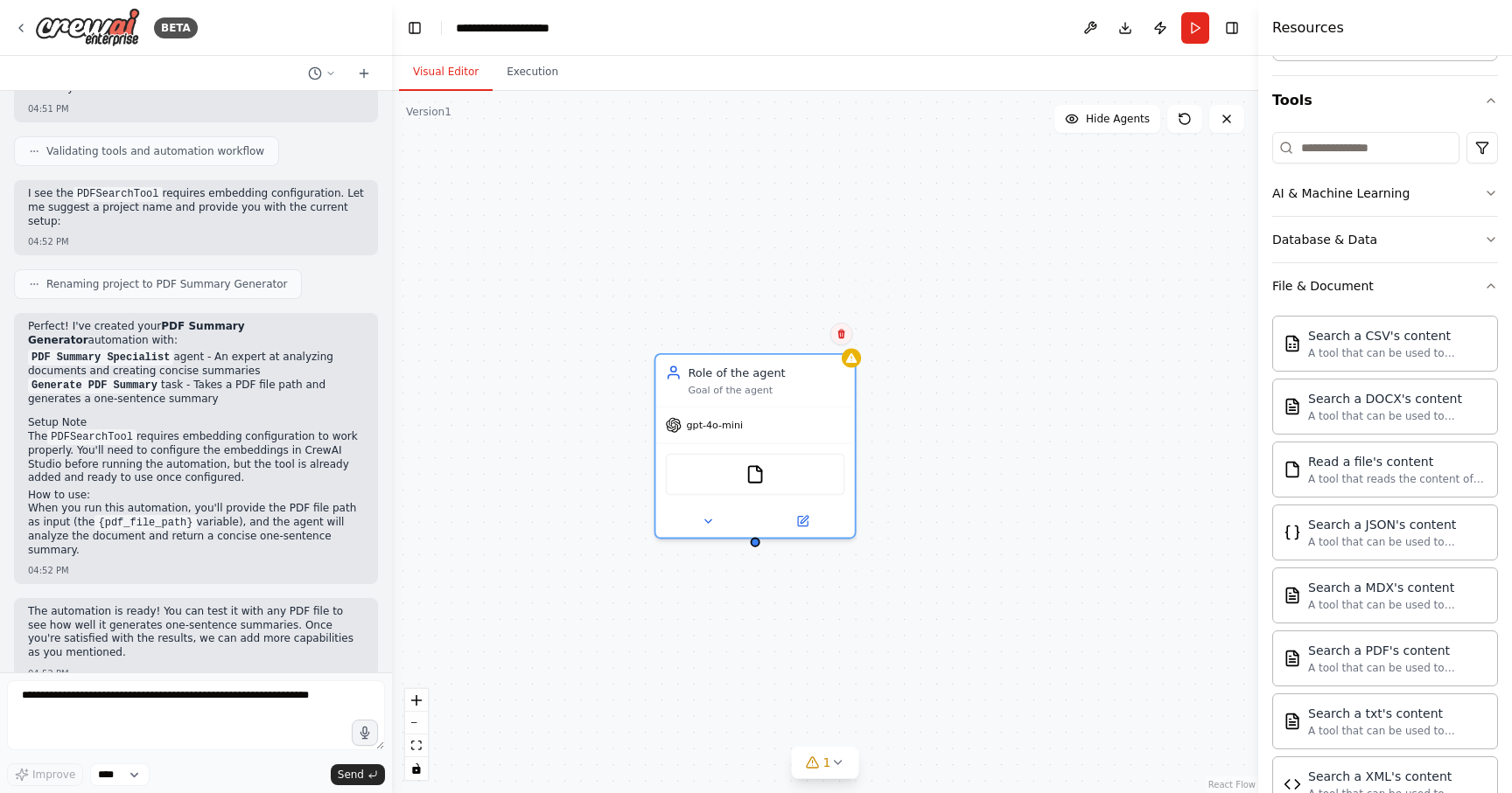
click at [843, 333] on icon at bounding box center [840, 335] width 7 height 9
click at [797, 326] on button "Confirm" at bounding box center [791, 334] width 62 height 21
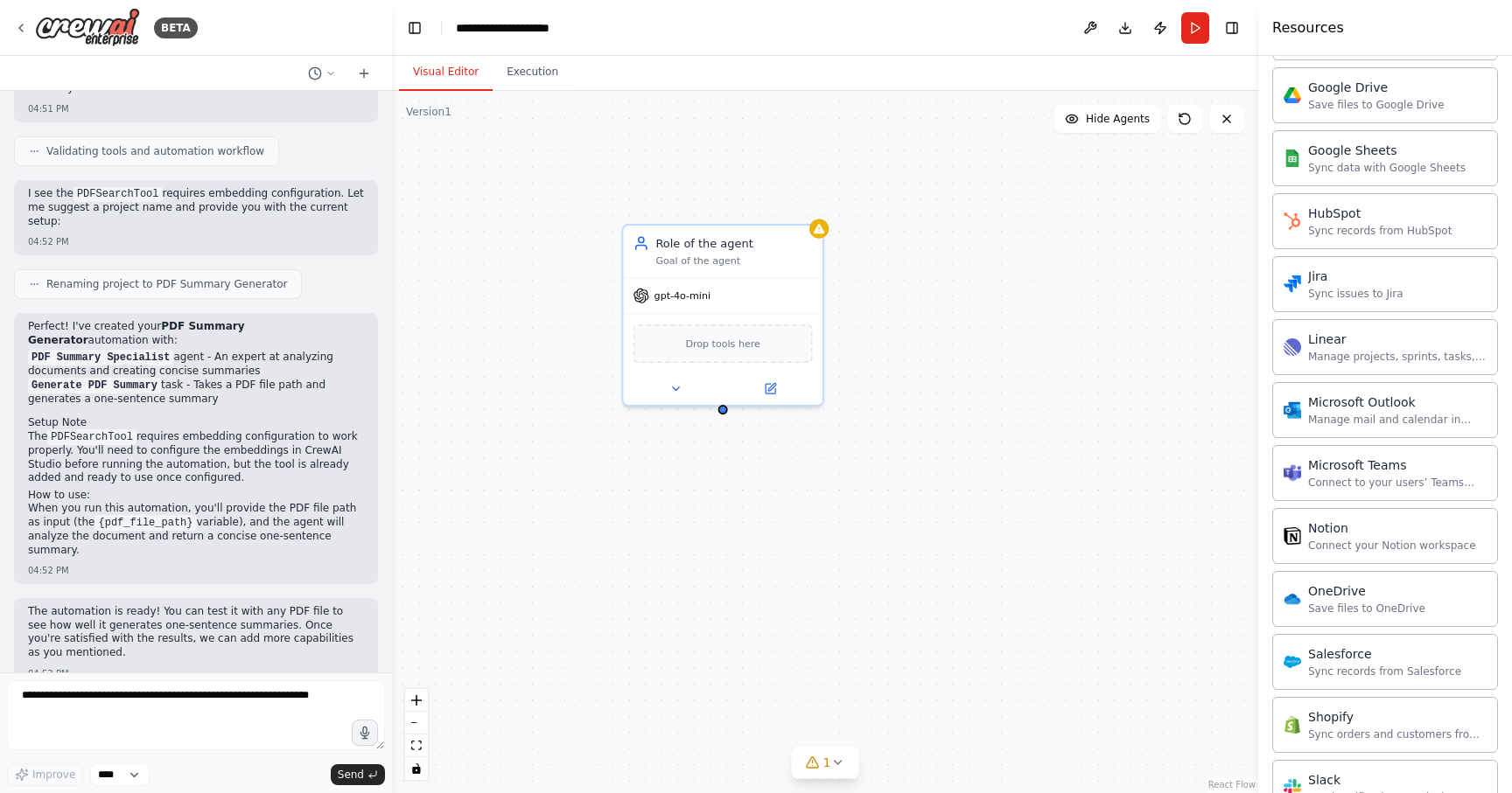
scroll to position [1401, 0]
click at [771, 390] on icon at bounding box center [771, 387] width 7 height 7
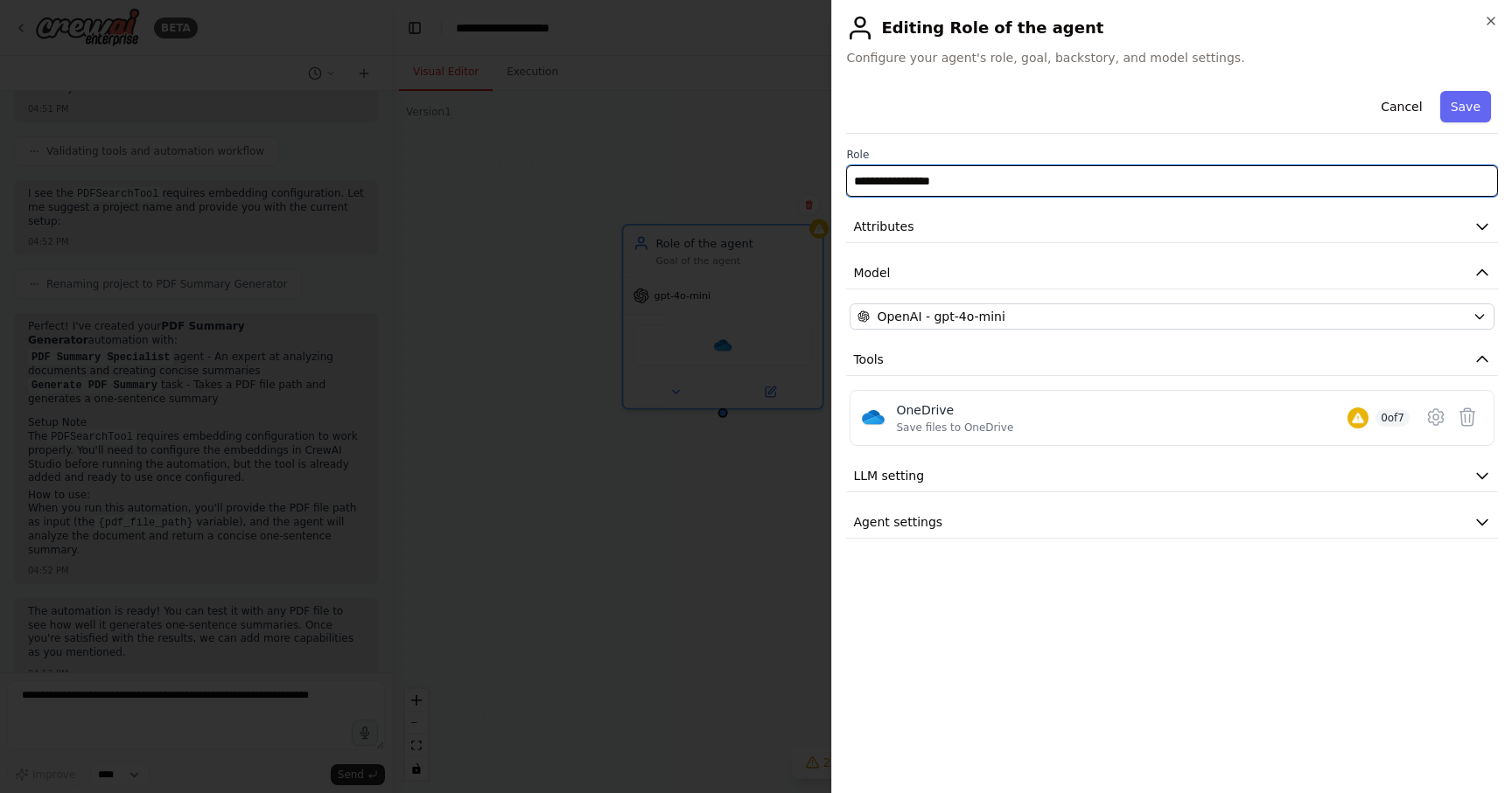
click at [911, 174] on input "**********" at bounding box center [1171, 181] width 651 height 32
type input "*"
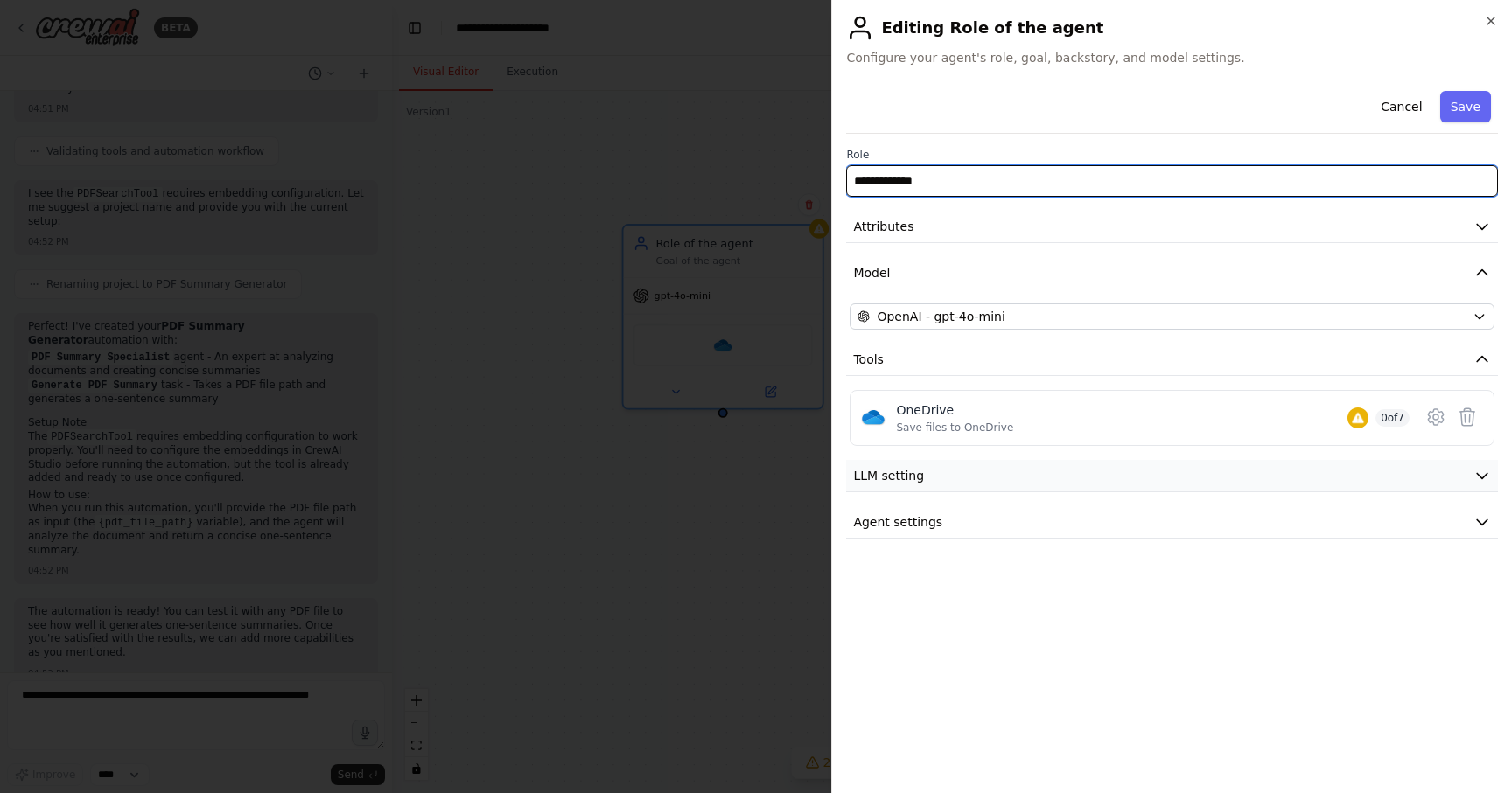
type input "**********"
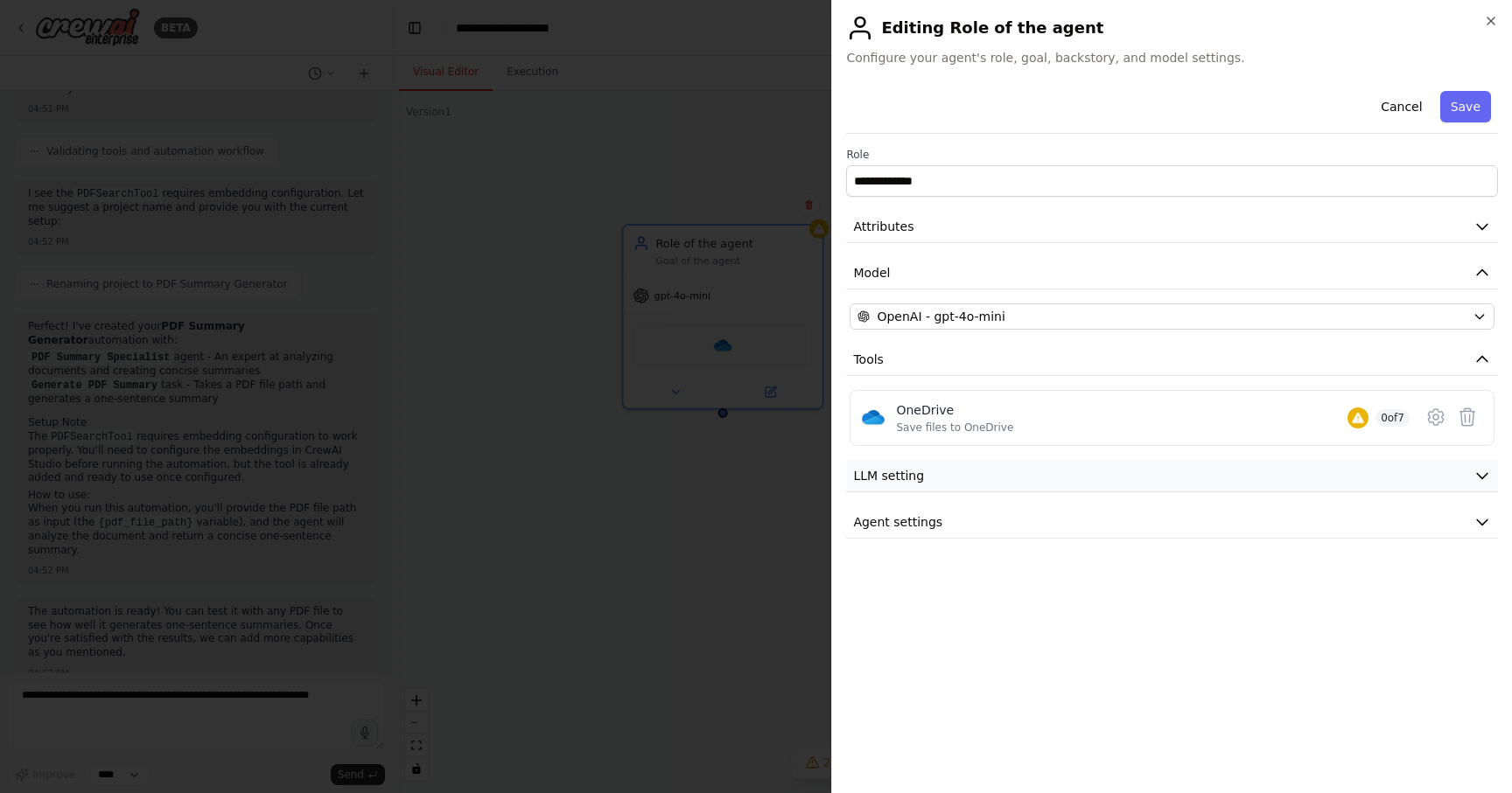
click at [1295, 472] on button "LLM setting" at bounding box center [1171, 476] width 651 height 33
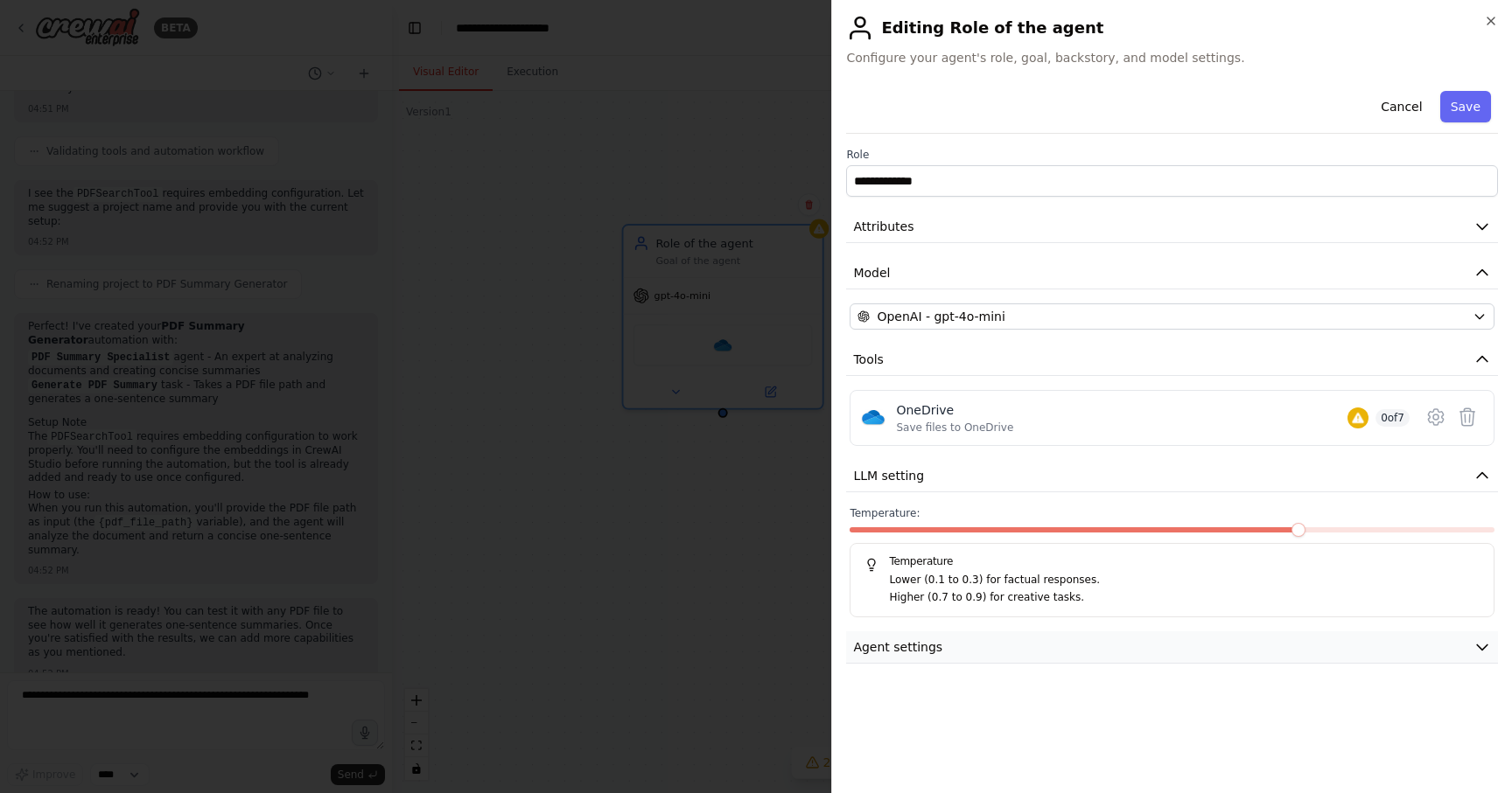
click at [1094, 649] on button "Agent settings" at bounding box center [1171, 648] width 651 height 33
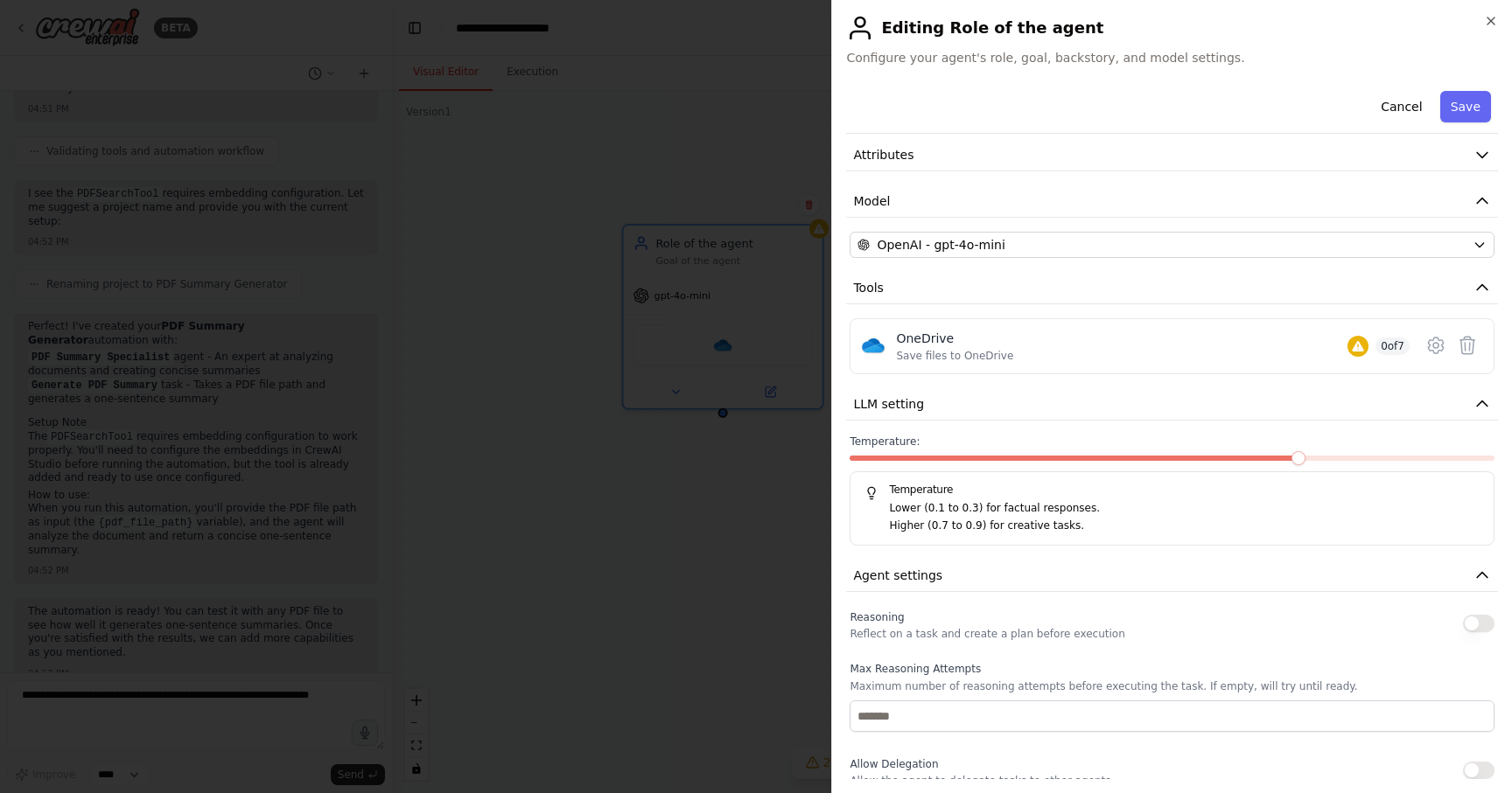
scroll to position [0, 0]
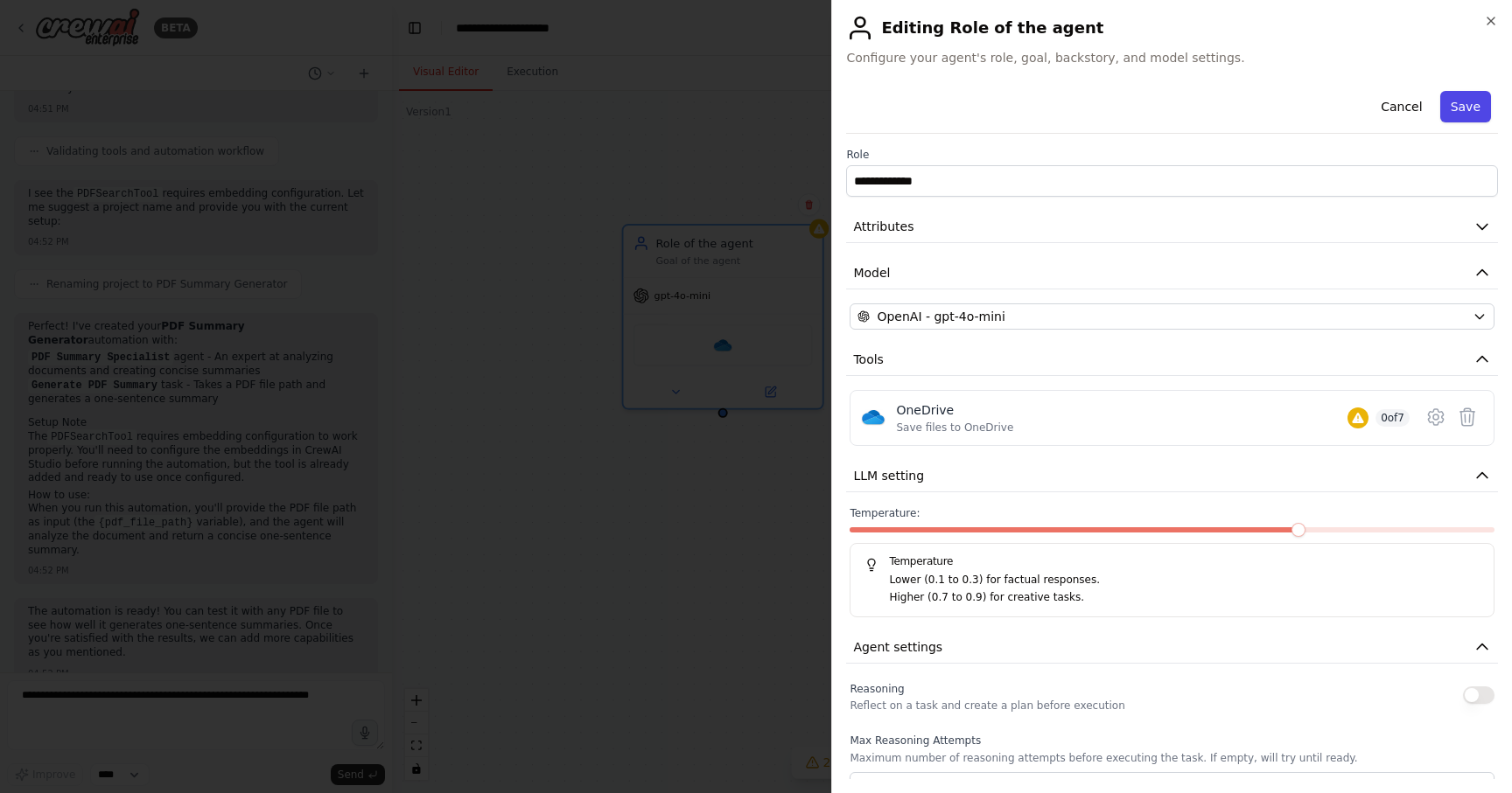
click at [1473, 102] on button "Save" at bounding box center [1465, 107] width 51 height 32
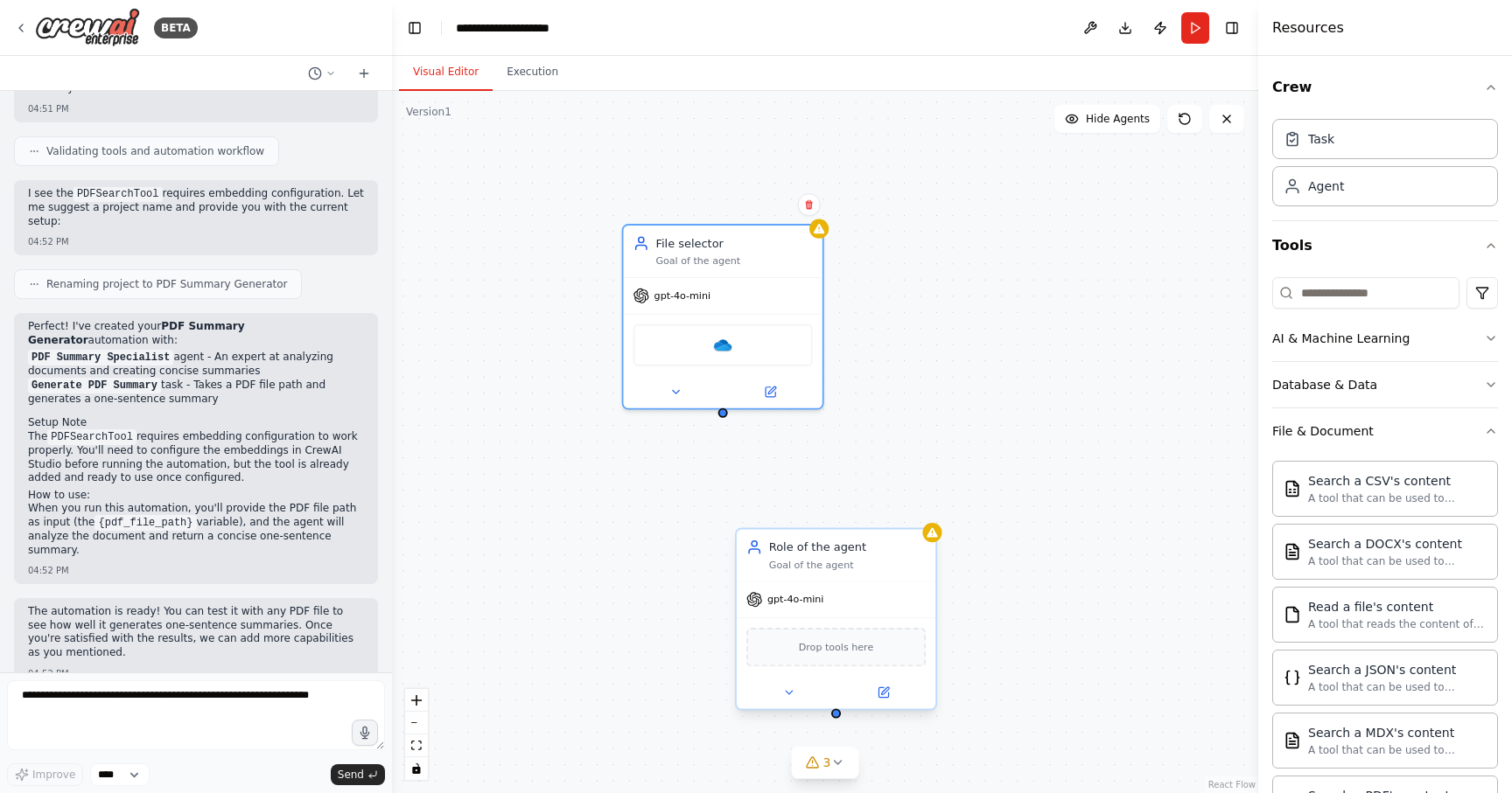
click at [815, 547] on div "Role of the agent" at bounding box center [846, 546] width 157 height 16
click at [890, 696] on button at bounding box center [882, 693] width 91 height 20
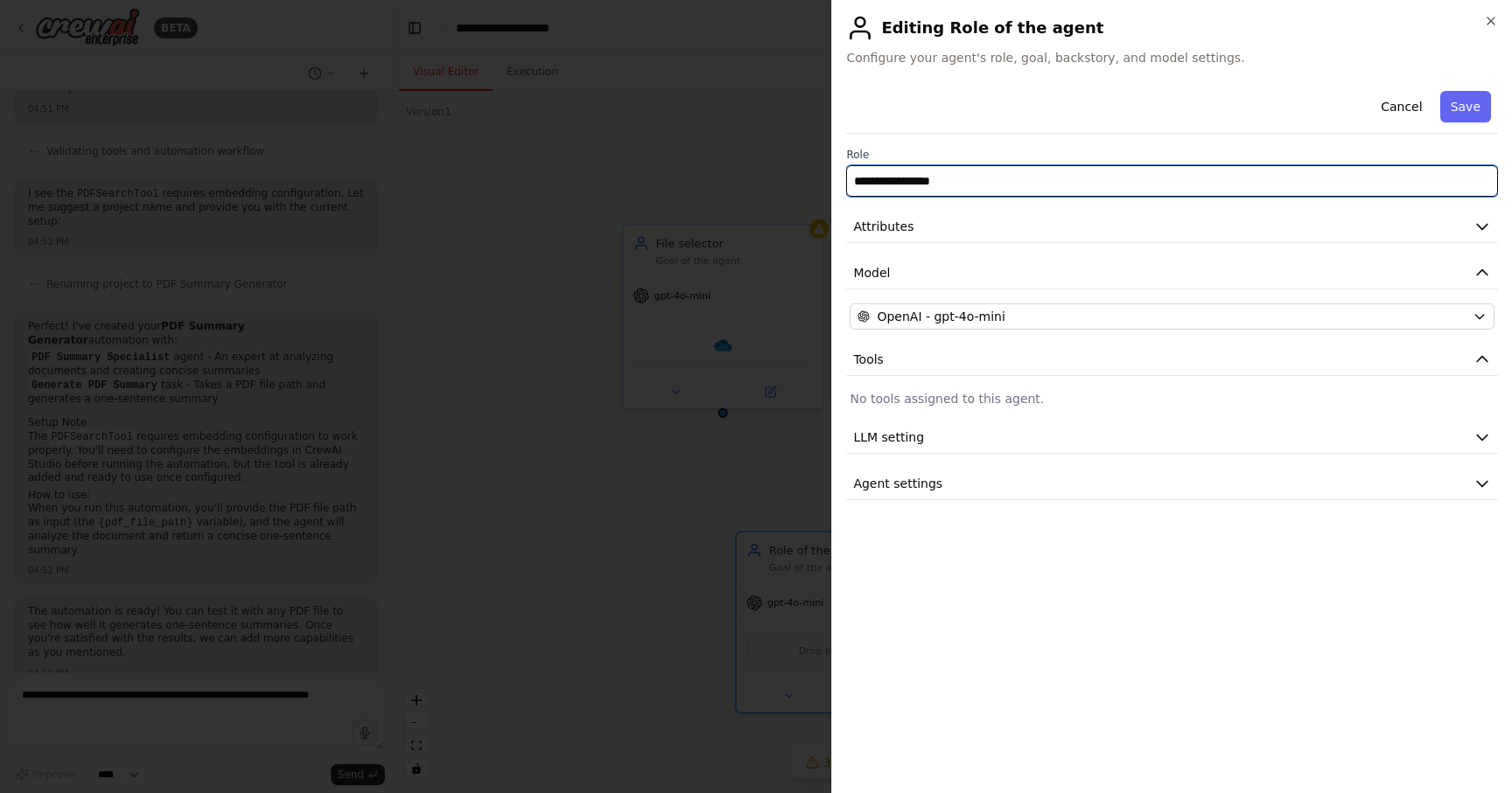
click at [942, 187] on input "**********" at bounding box center [1171, 181] width 651 height 32
type input "**********"
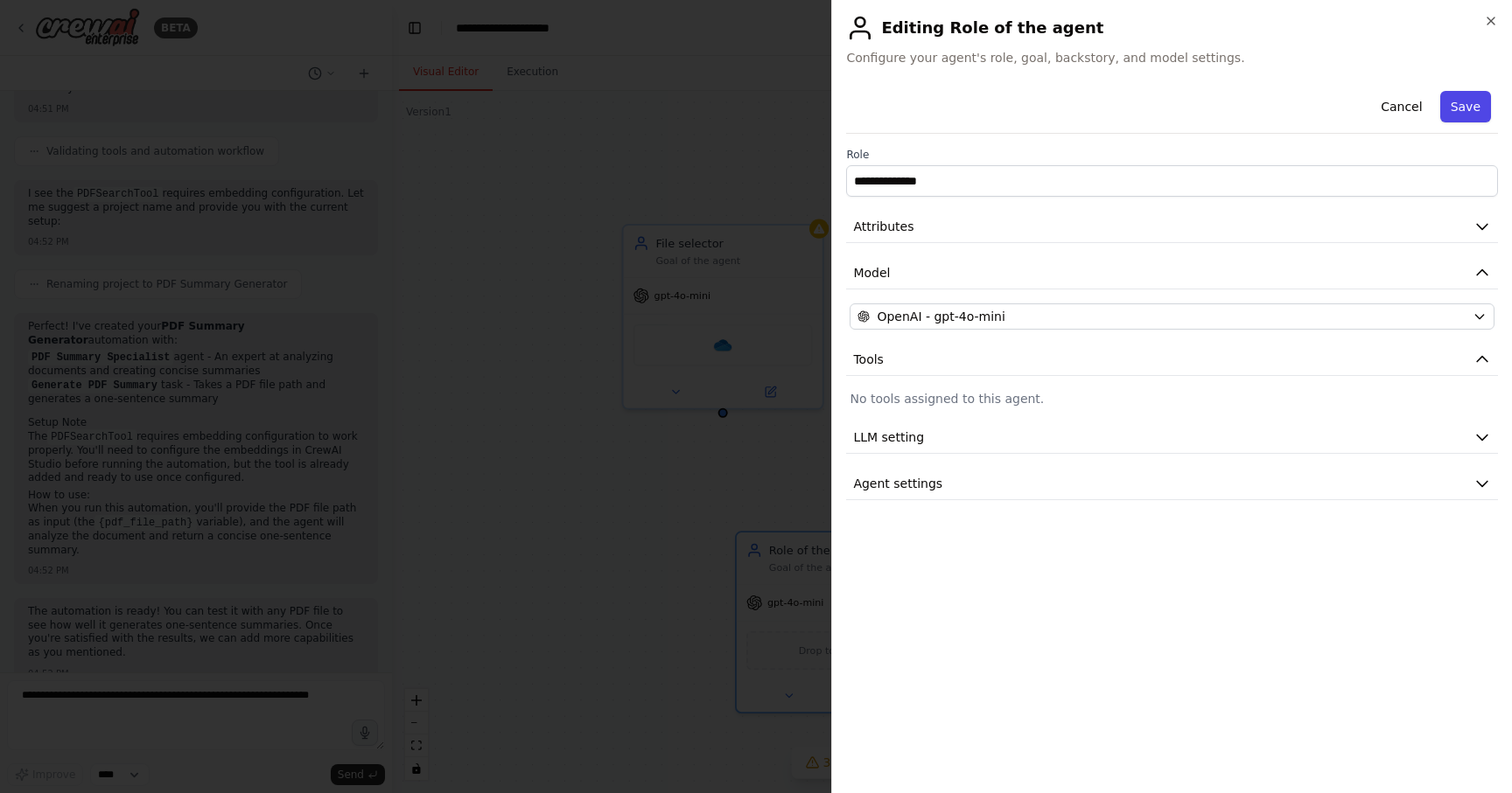
click at [1479, 107] on button "Save" at bounding box center [1465, 107] width 51 height 32
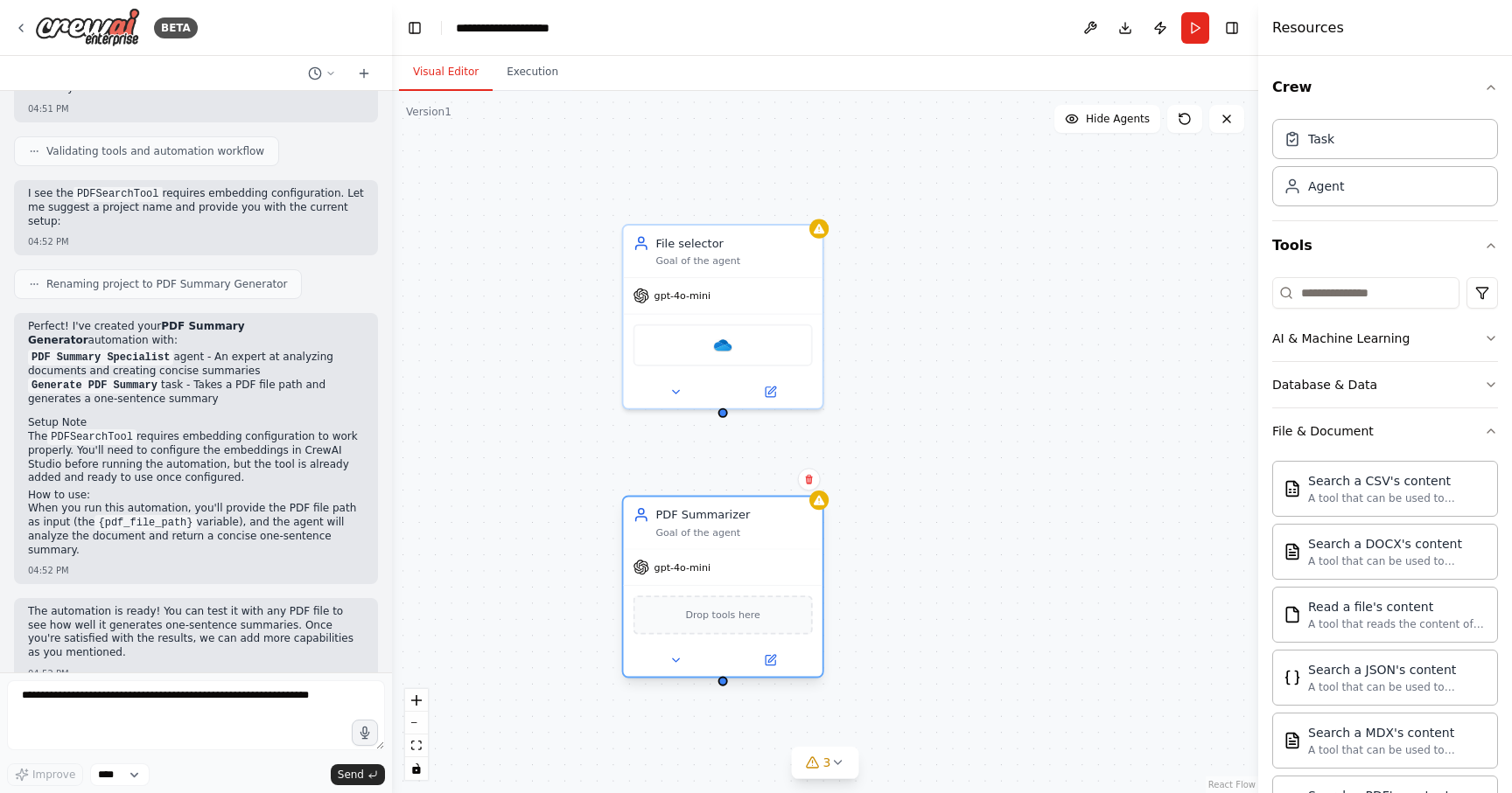
drag, startPoint x: 858, startPoint y: 569, endPoint x: 742, endPoint y: 535, distance: 120.9
click at [742, 535] on div "Goal of the agent" at bounding box center [733, 533] width 157 height 13
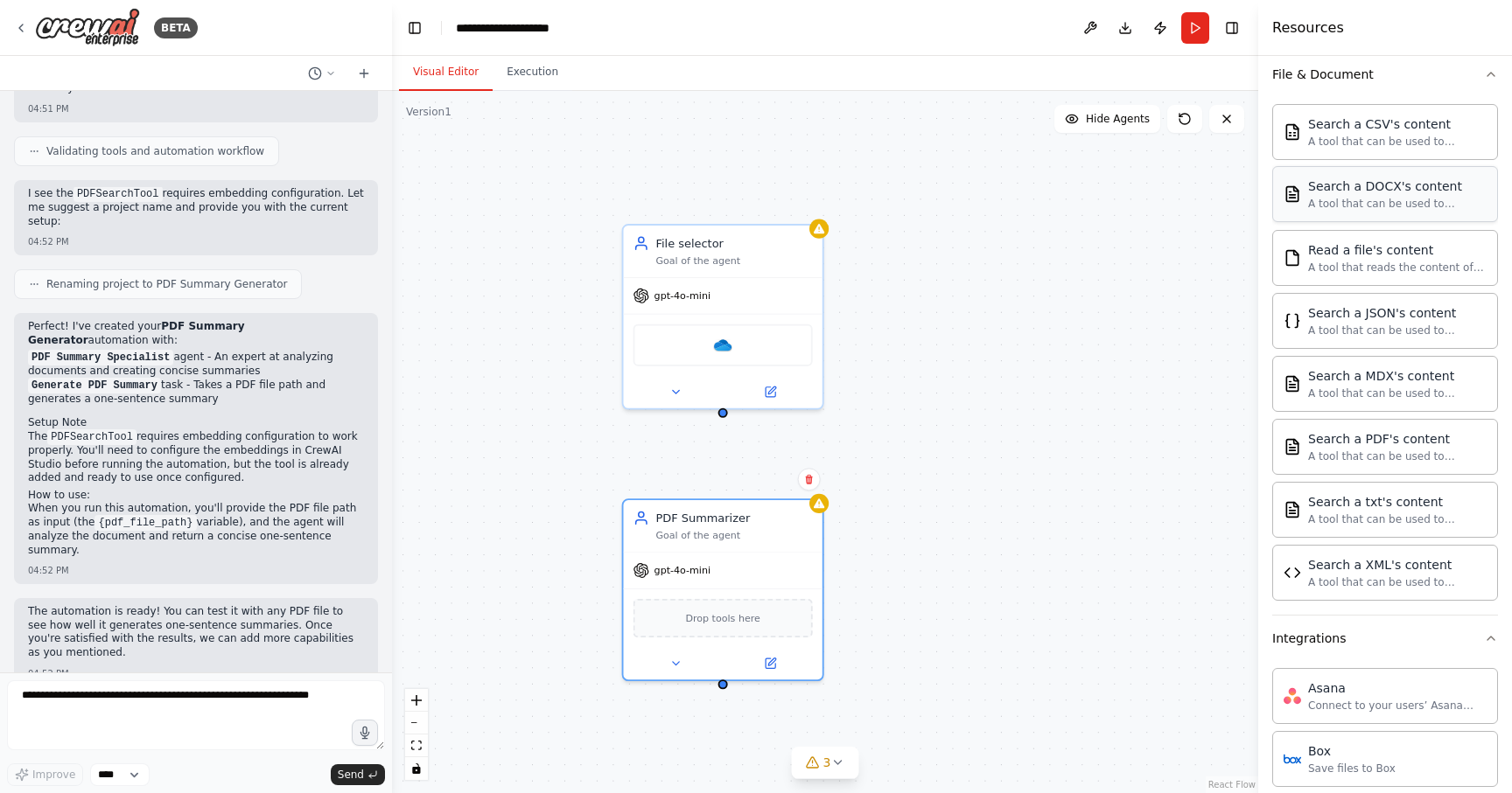
scroll to position [358, 0]
drag, startPoint x: 722, startPoint y: 412, endPoint x: 720, endPoint y: 511, distance: 99.0
click at [720, 511] on div "File selector Goal of the agent gpt-4o-mini OneDrive PDF Summarizer Goal of the…" at bounding box center [973, 436] width 801 height 649
drag, startPoint x: 722, startPoint y: 411, endPoint x: 729, endPoint y: 514, distance: 103.2
click at [729, 514] on div "File selector Goal of the agent gpt-4o-mini OneDrive PDF Summarizer Goal of the…" at bounding box center [973, 436] width 801 height 649
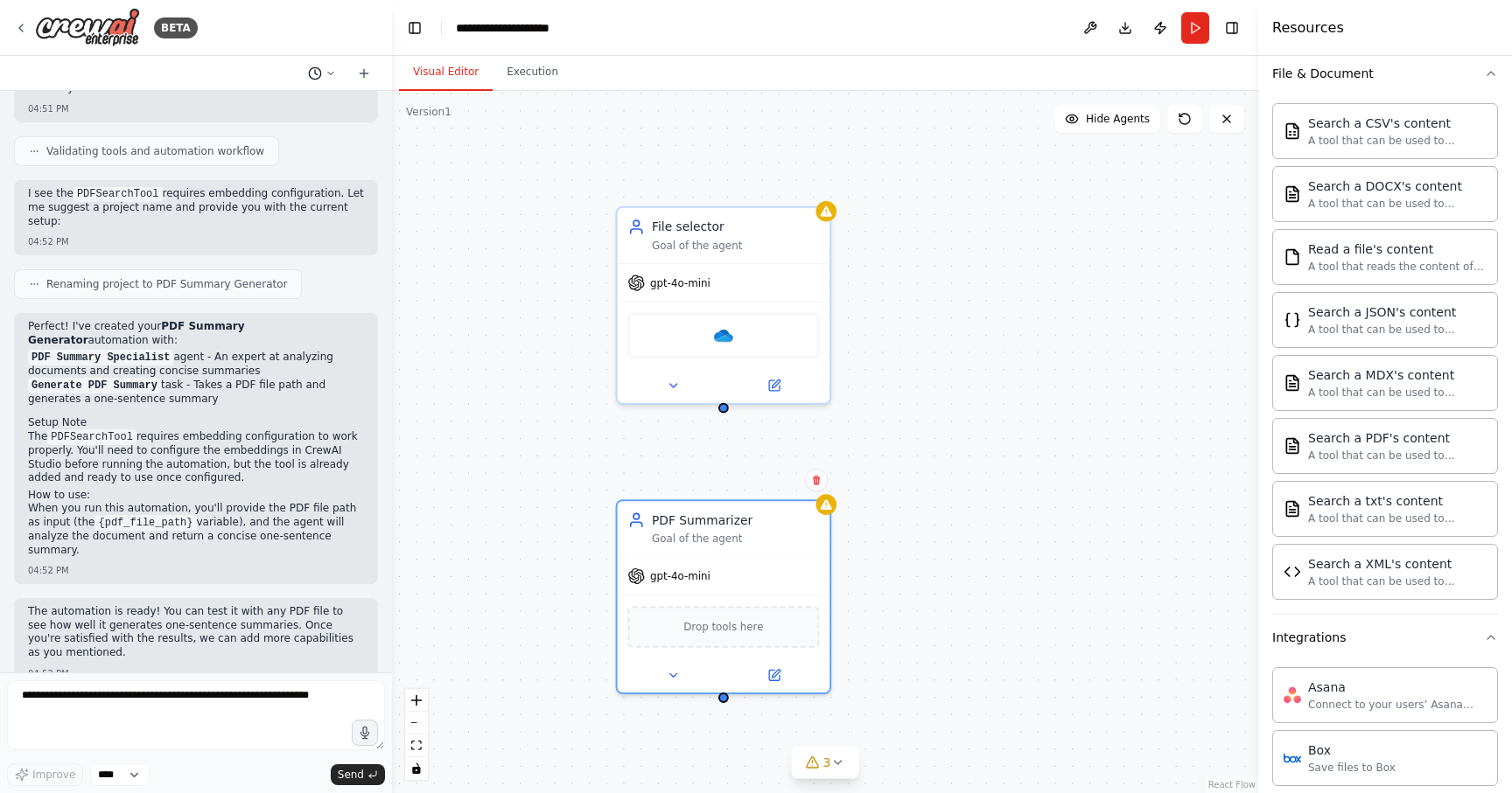
click at [330, 72] on icon at bounding box center [330, 73] width 10 height 10
click at [491, 187] on div "File selector Goal of the agent gpt-4o-mini OneDrive PDF Summarizer Goal of the…" at bounding box center [825, 441] width 866 height 702
click at [532, 279] on div "File selector Goal of the agent gpt-4o-mini OneDrive PDF Summarizer Goal of the…" at bounding box center [825, 441] width 866 height 702
click at [240, 119] on button "Untitled Today 05:07 PM" at bounding box center [287, 110] width 208 height 28
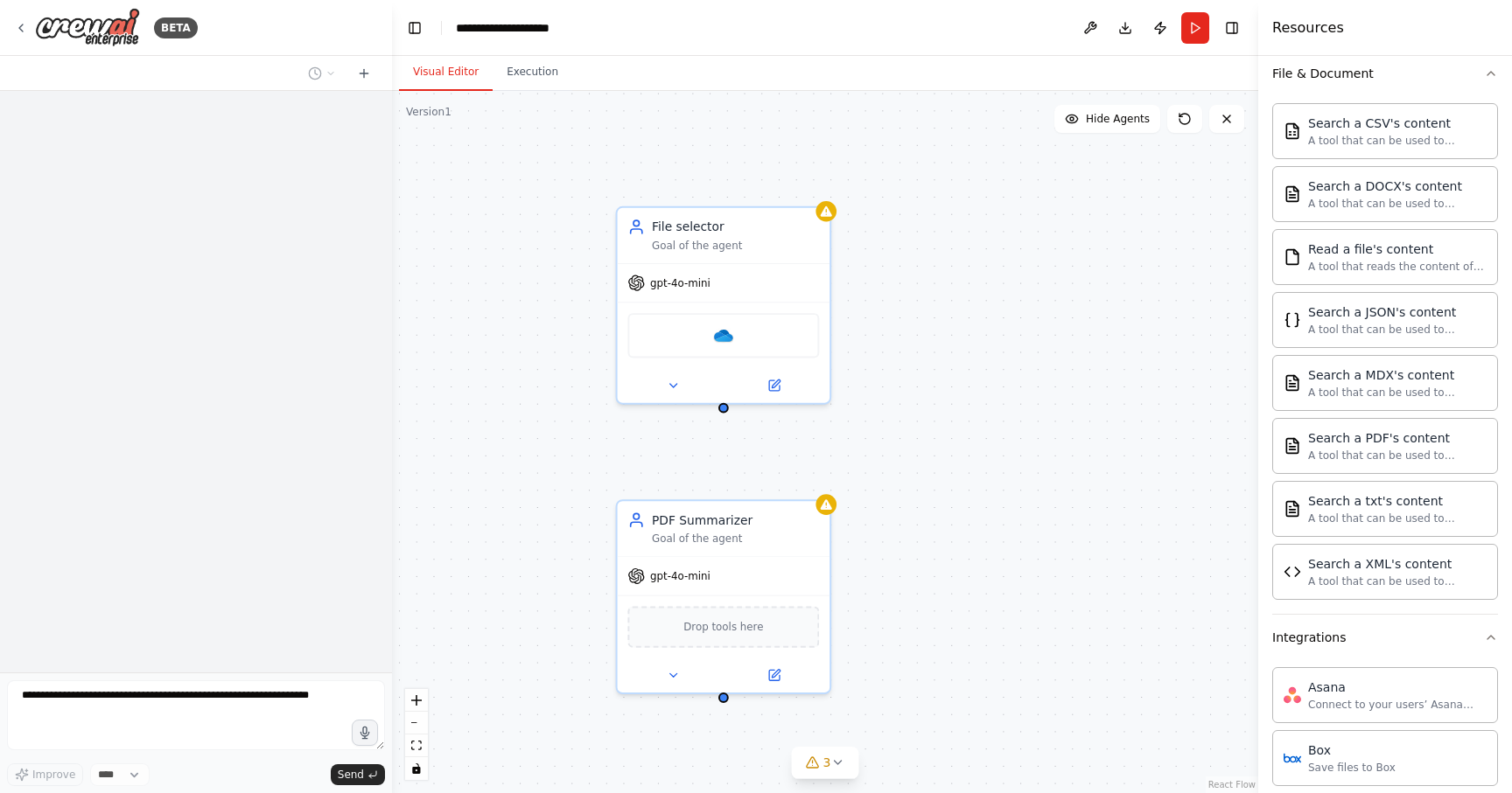
scroll to position [0, 0]
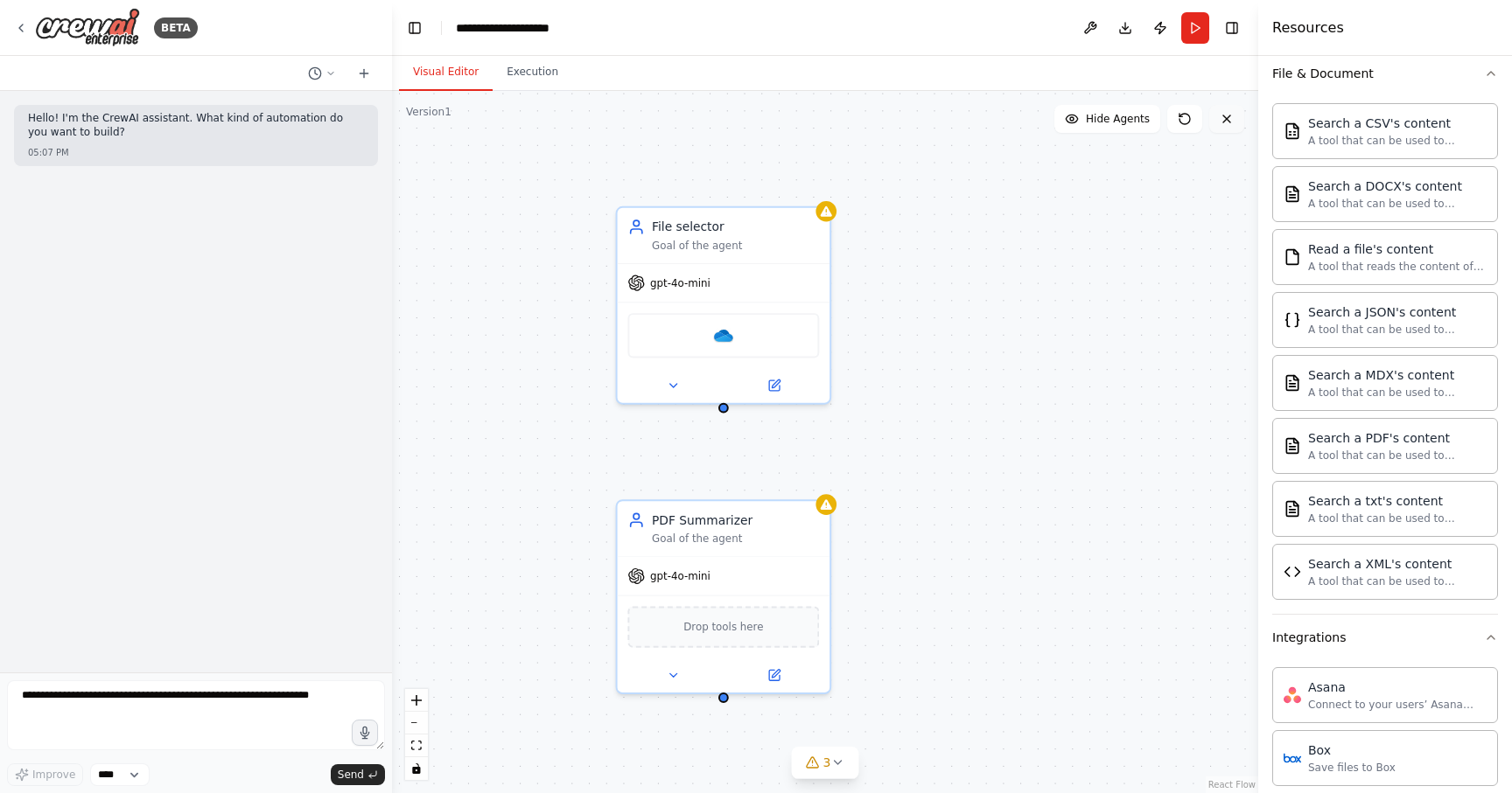
click at [1223, 120] on icon at bounding box center [1226, 118] width 14 height 14
click at [71, 34] on img at bounding box center [87, 27] width 105 height 39
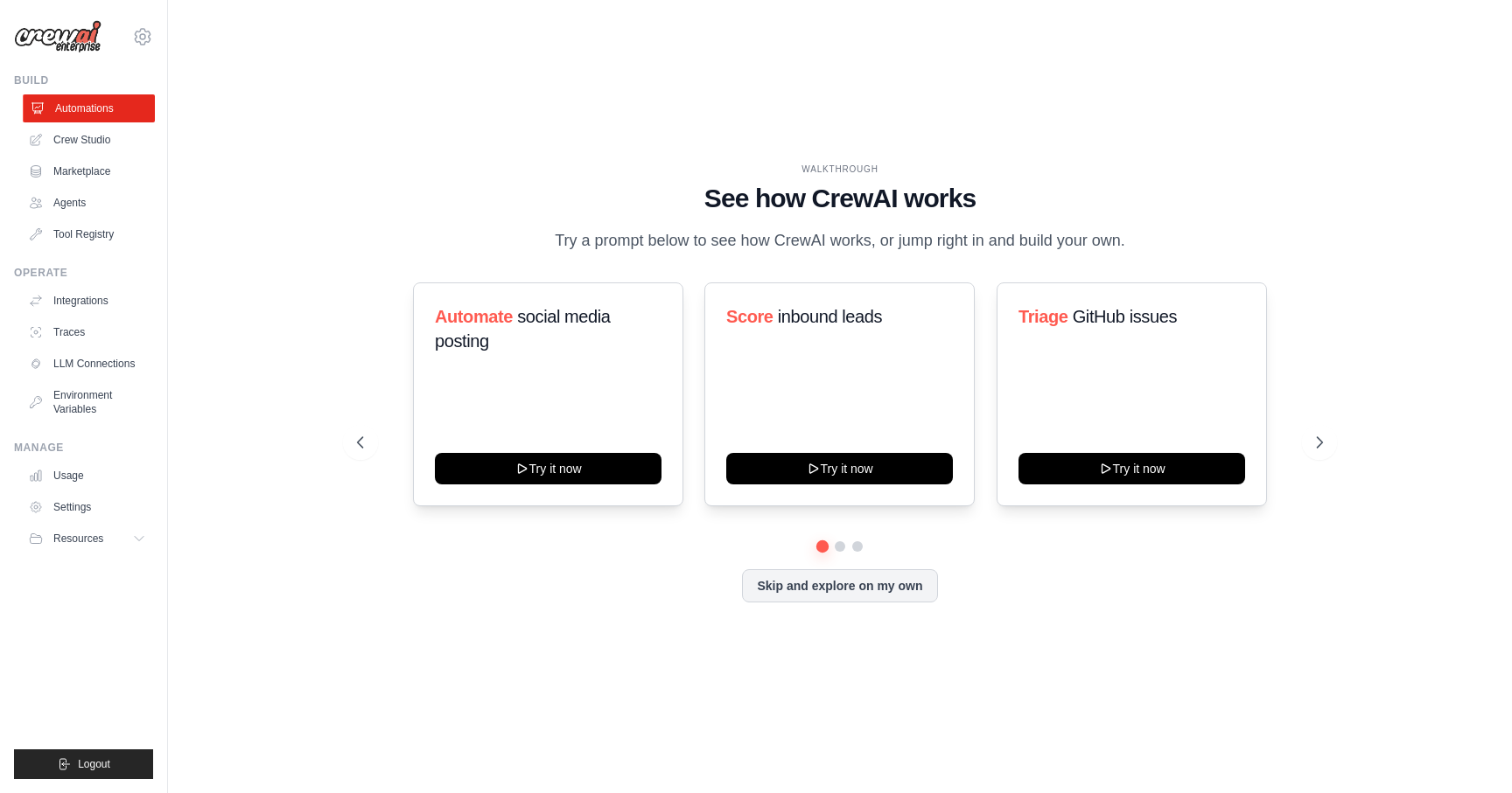
click at [102, 110] on link "Automations" at bounding box center [88, 109] width 132 height 28
click at [800, 582] on button "Skip and explore on my own" at bounding box center [839, 584] width 195 height 33
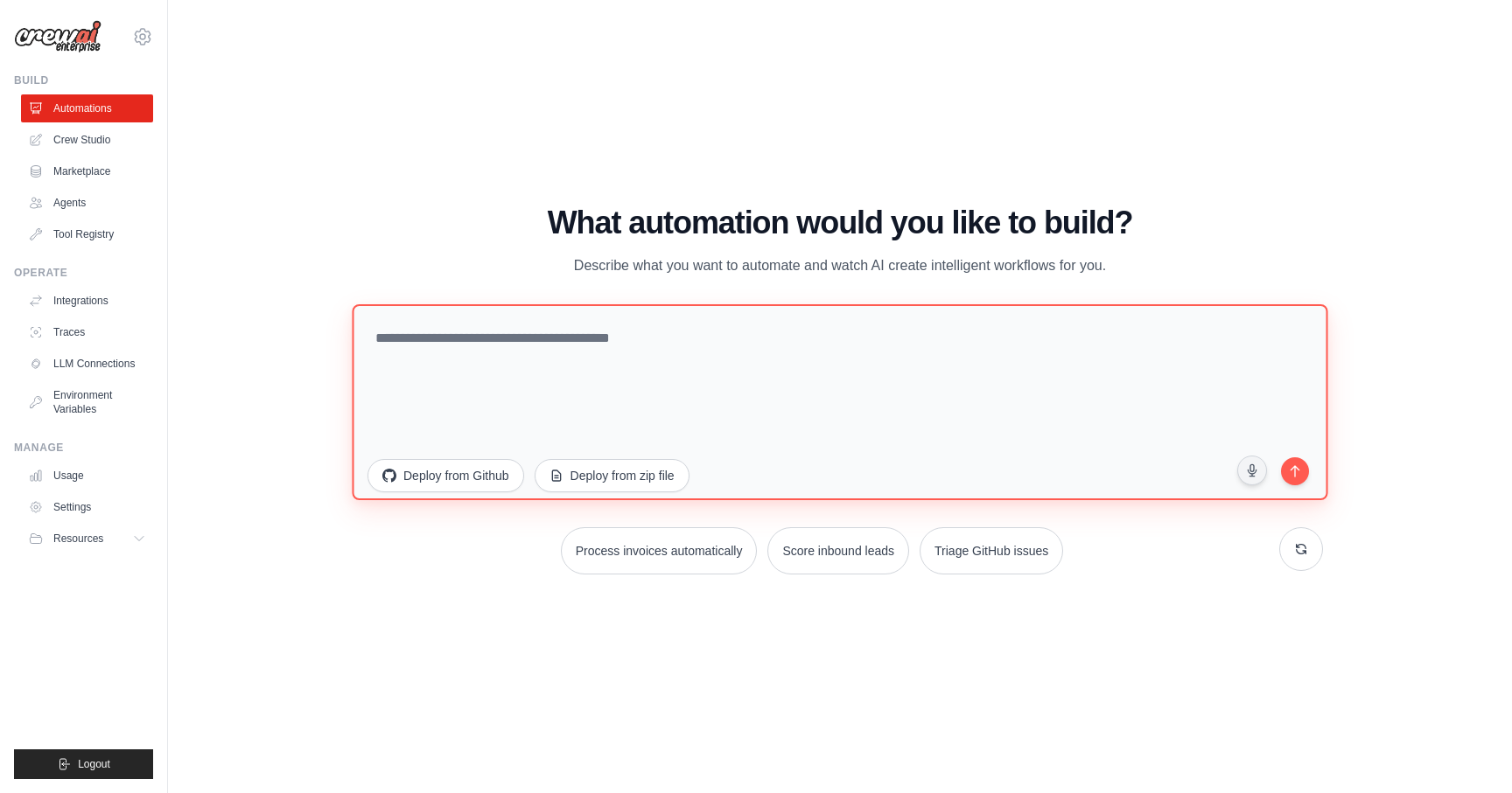
click at [518, 327] on textarea at bounding box center [839, 401] width 975 height 196
click at [635, 334] on textarea "**********" at bounding box center [839, 401] width 975 height 196
click at [916, 338] on textarea "**********" at bounding box center [839, 401] width 975 height 196
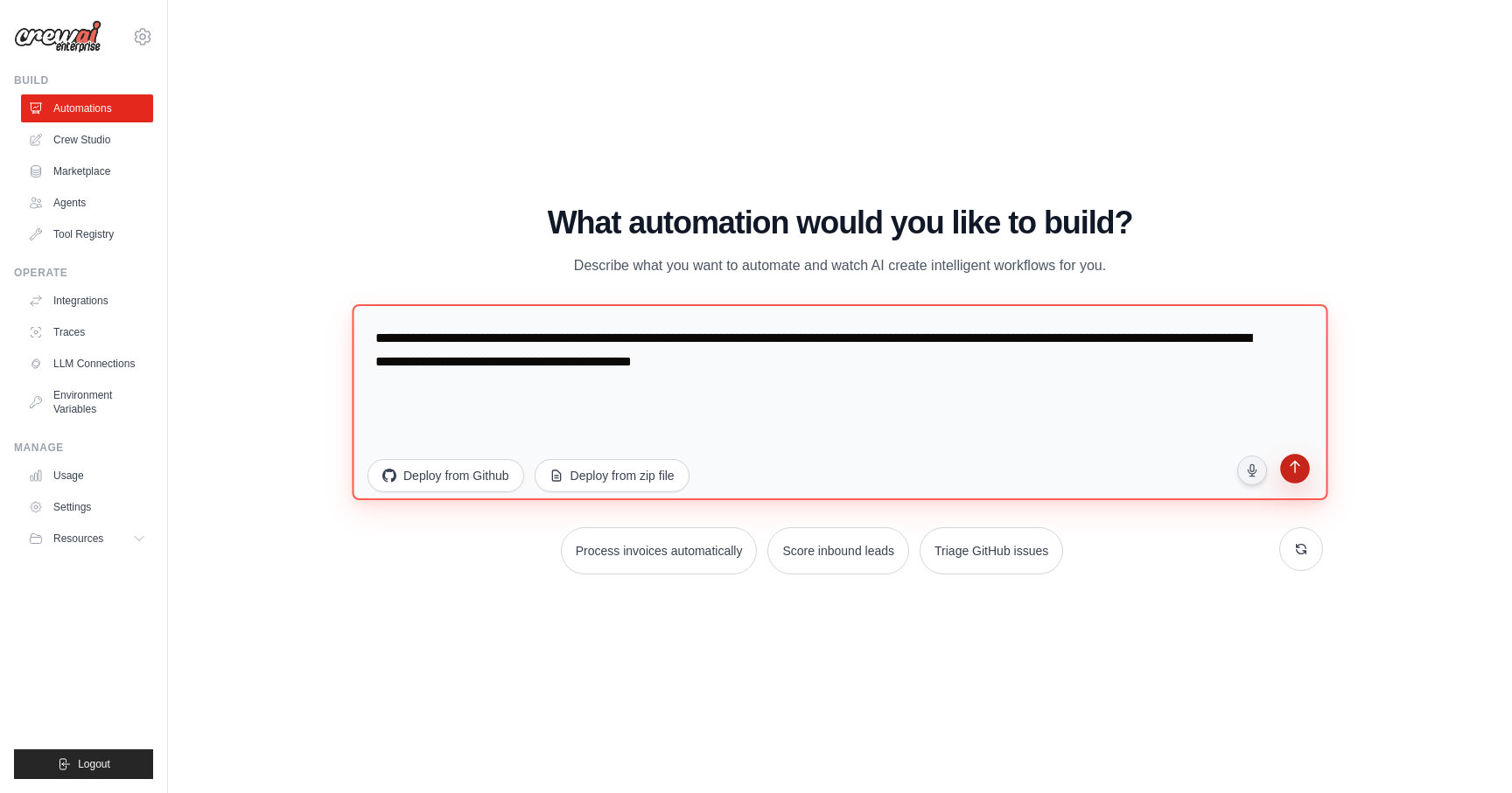
type textarea "**********"
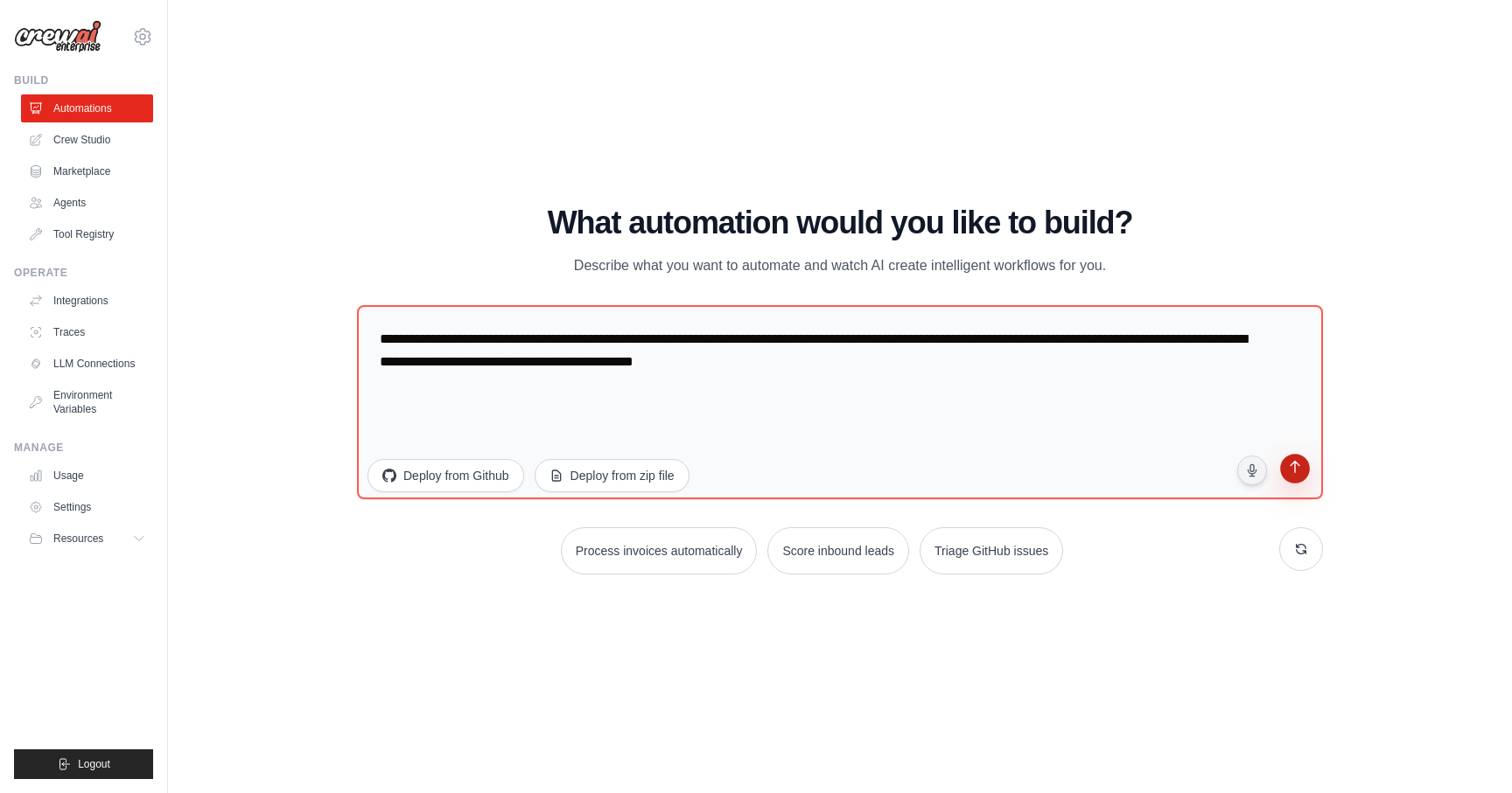
click at [1294, 465] on icon "submit" at bounding box center [1294, 469] width 10 height 13
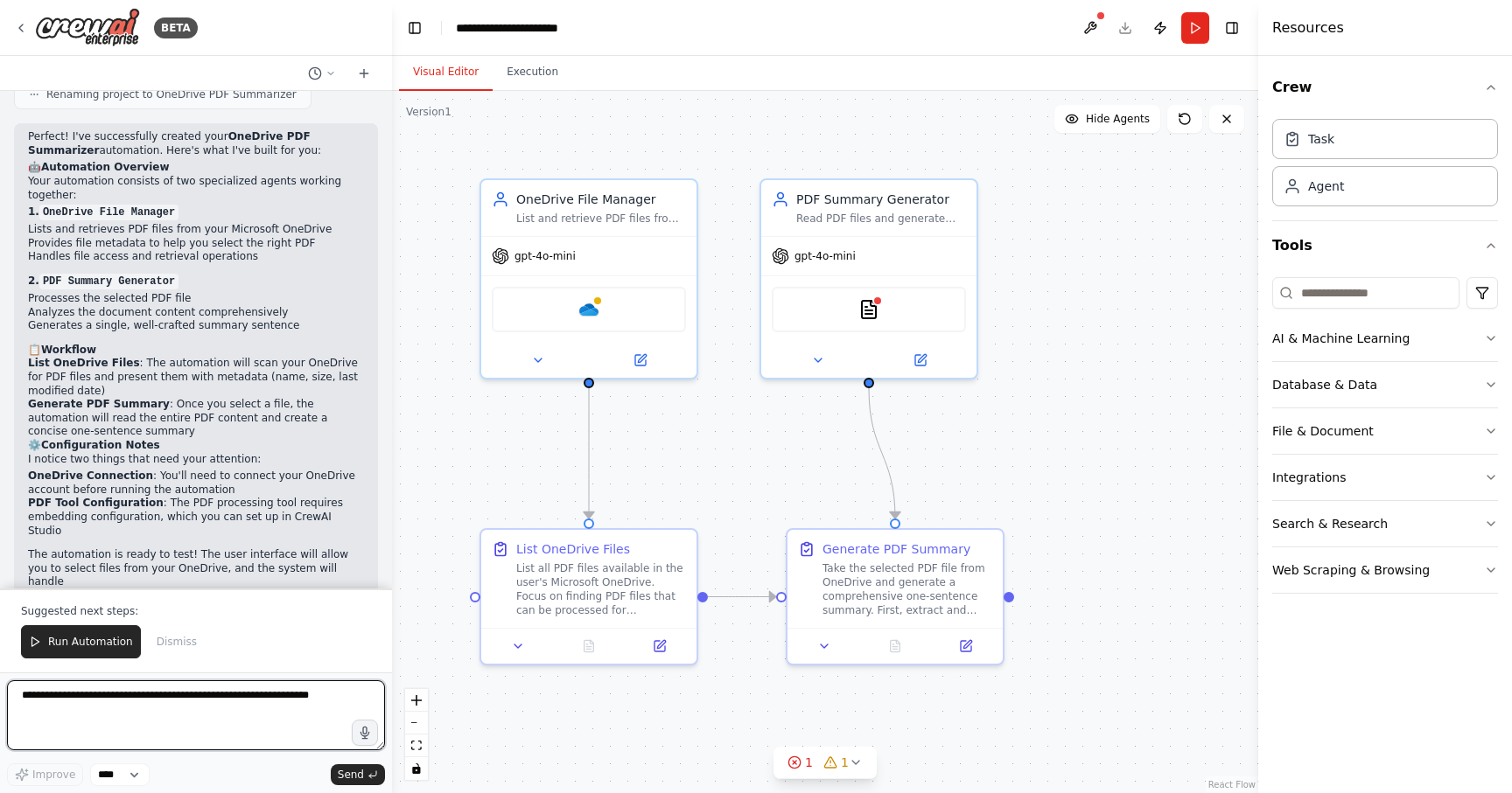
scroll to position [1570, 0]
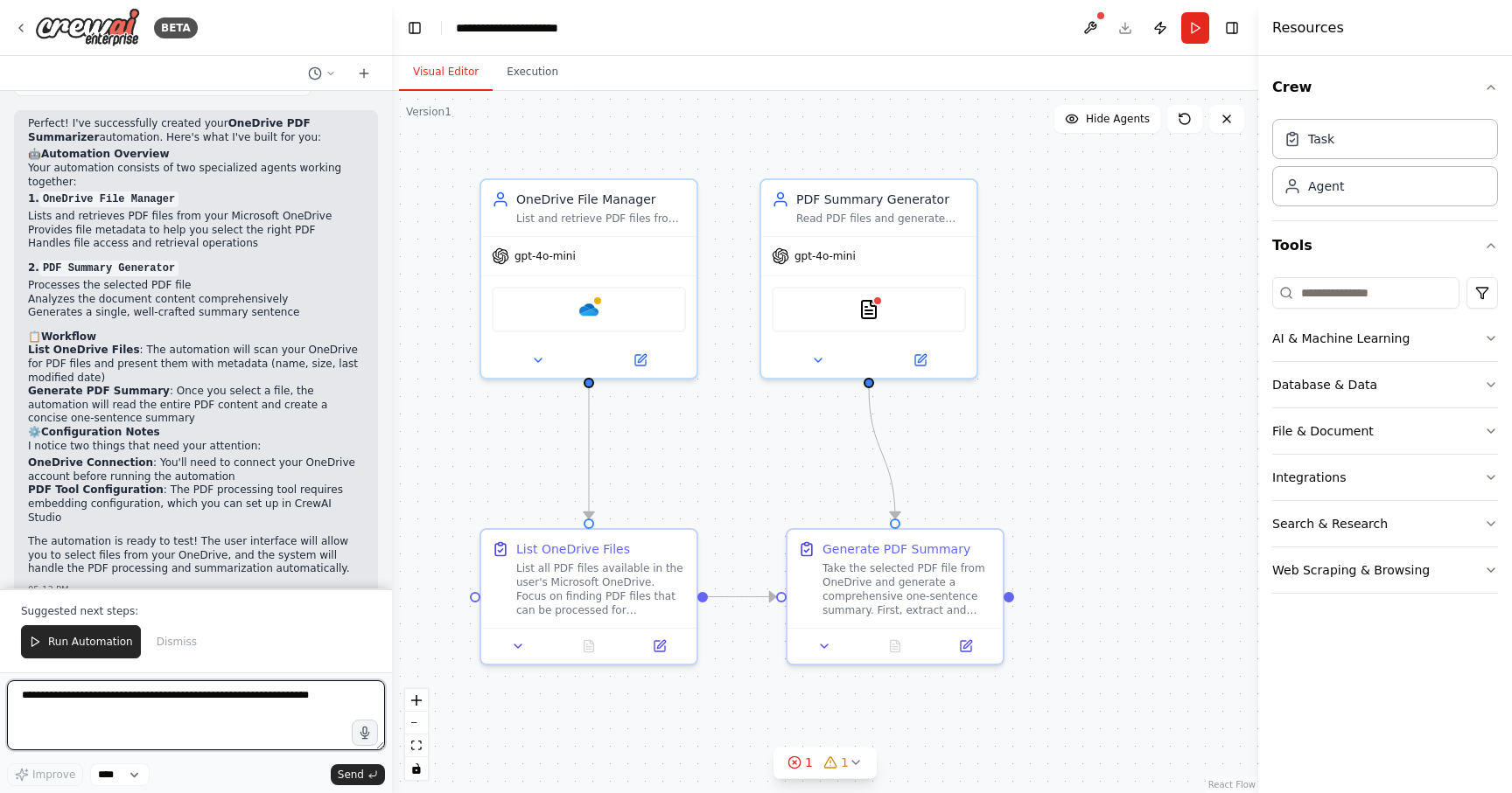
click at [198, 710] on textarea at bounding box center [195, 715] width 378 height 70
type textarea "**********"
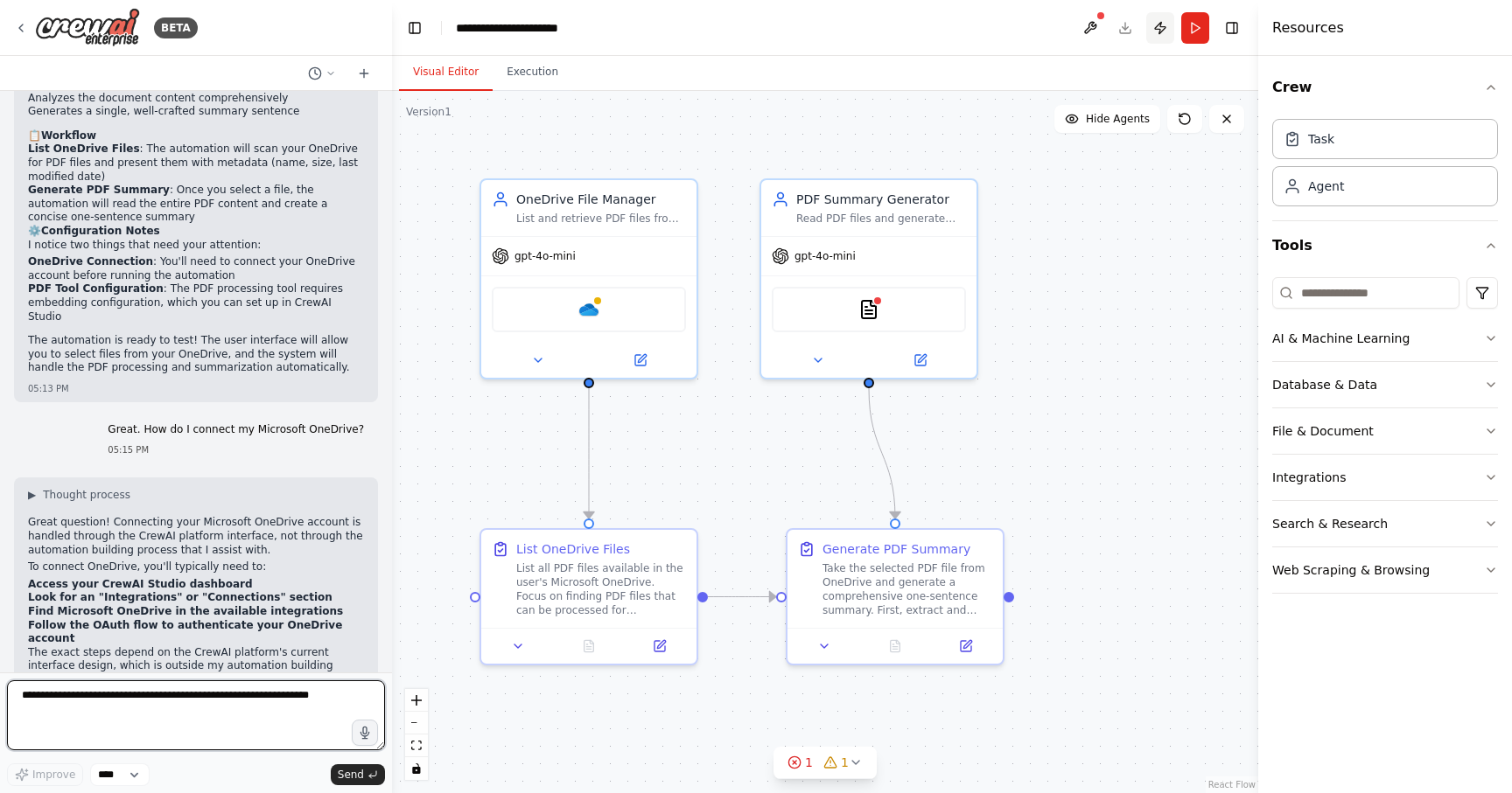
scroll to position [1788, 0]
